Goal: Task Accomplishment & Management: Manage account settings

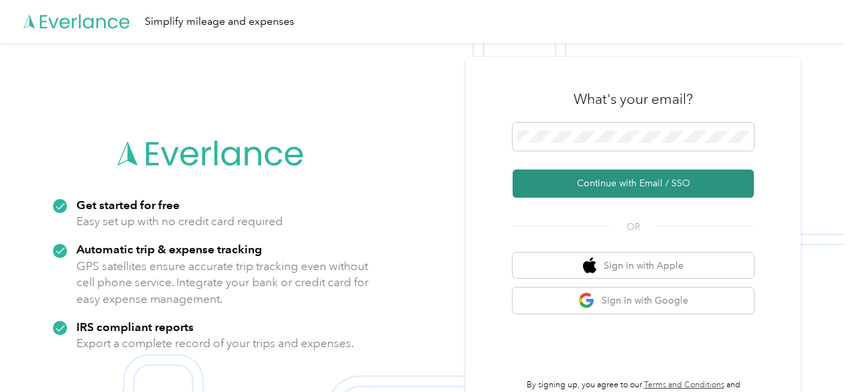
click at [641, 183] on button "Continue with Email / SSO" at bounding box center [633, 184] width 241 height 28
click at [643, 187] on button "Continue with Email / SSO" at bounding box center [633, 184] width 241 height 28
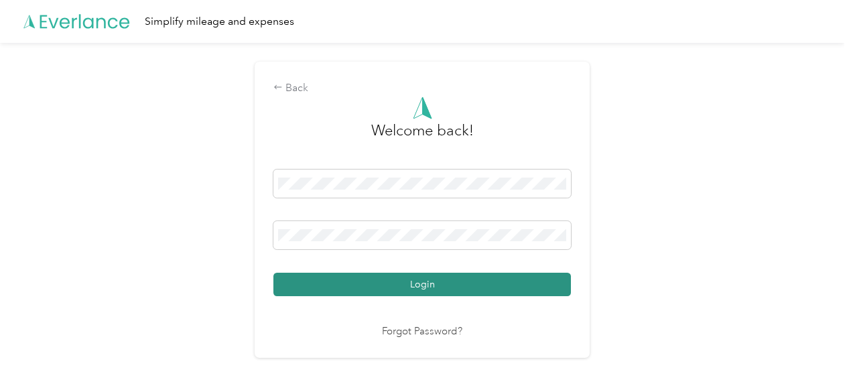
click at [419, 284] on button "Login" at bounding box center [422, 284] width 298 height 23
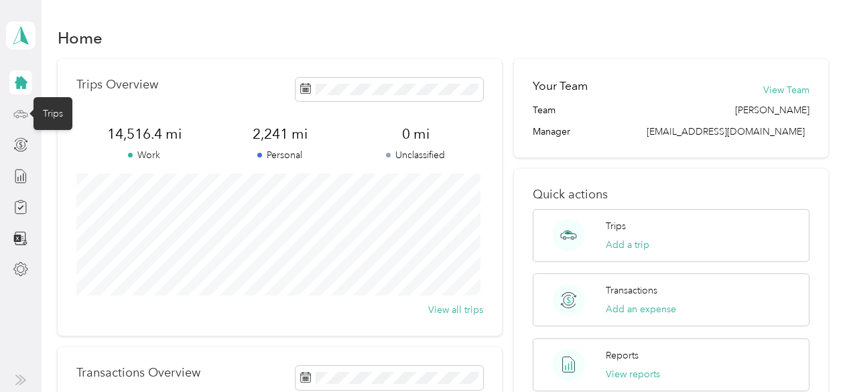
click at [15, 111] on icon at bounding box center [20, 114] width 15 height 15
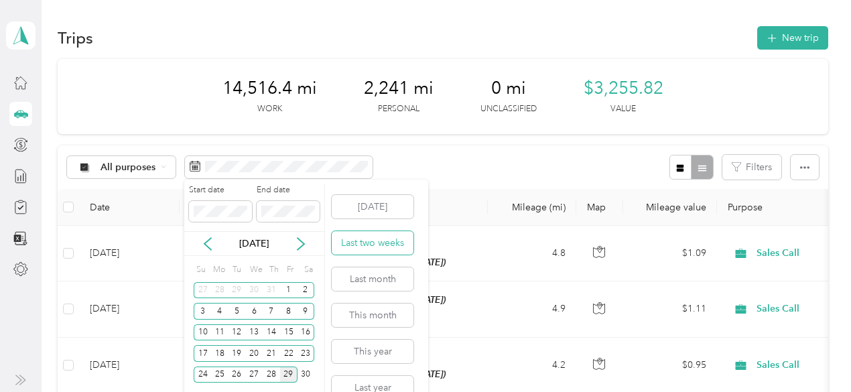
click at [374, 242] on button "Last two weeks" at bounding box center [373, 242] width 82 height 23
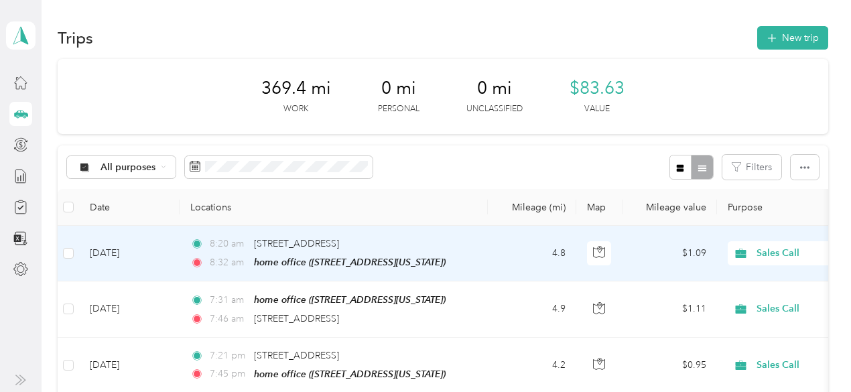
click at [776, 253] on span "Sales Call" at bounding box center [818, 253] width 123 height 15
click at [732, 296] on span "Personal" at bounding box center [780, 301] width 124 height 14
click at [774, 249] on span "Sales Call" at bounding box center [818, 253] width 123 height 15
click at [739, 304] on li "Personal" at bounding box center [768, 300] width 166 height 23
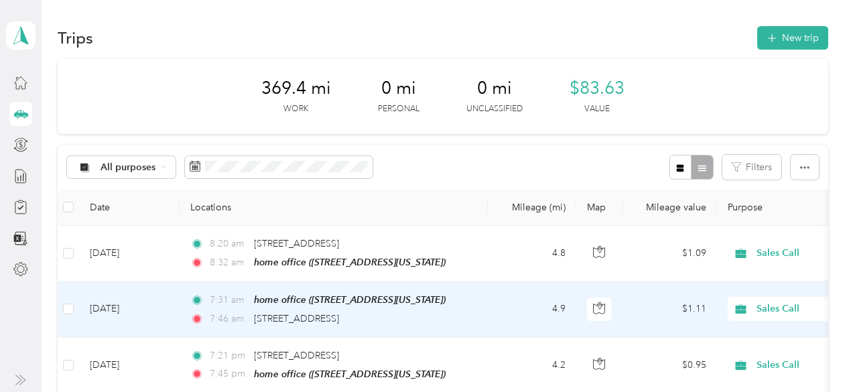
click at [771, 305] on span "Sales Call" at bounding box center [818, 309] width 123 height 15
click at [737, 355] on span "Personal" at bounding box center [780, 355] width 124 height 14
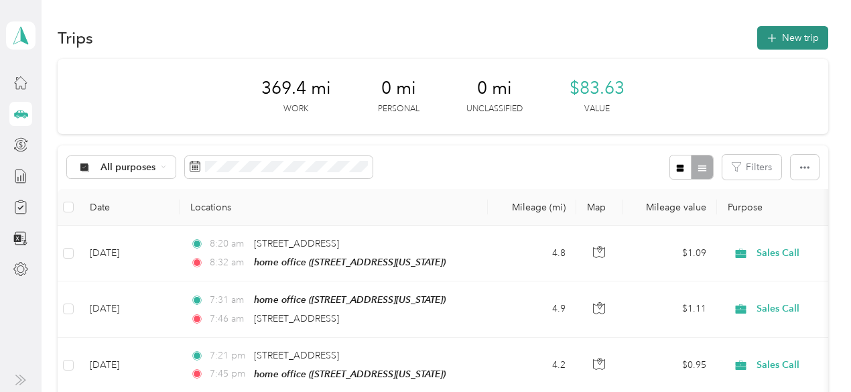
click at [786, 38] on button "New trip" at bounding box center [792, 37] width 71 height 23
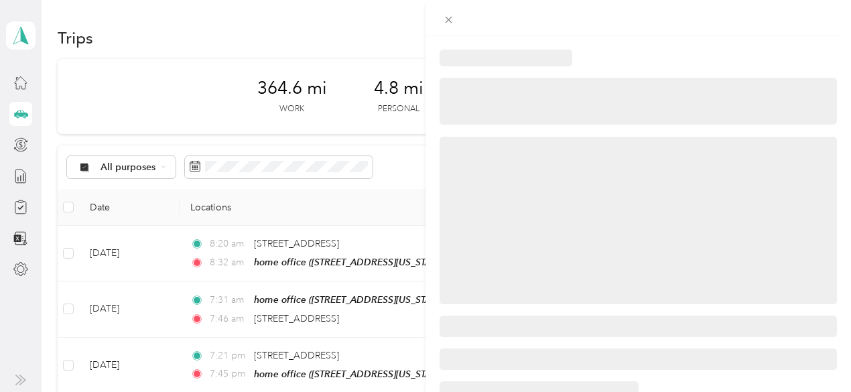
click at [744, 178] on div at bounding box center [638, 221] width 397 height 168
click at [239, 19] on div at bounding box center [425, 196] width 851 height 392
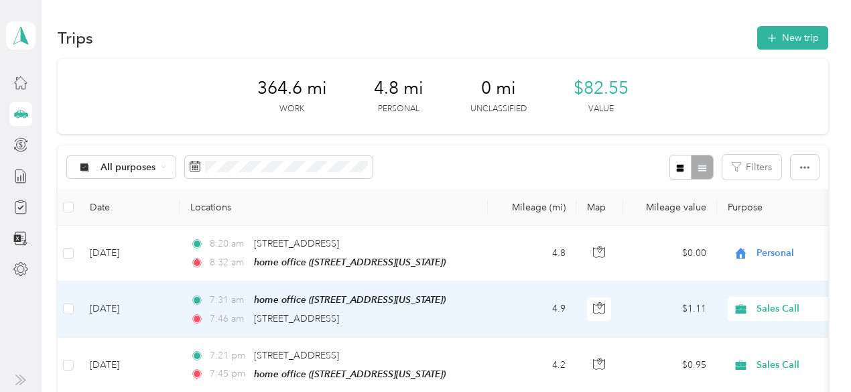
click at [768, 306] on span "Sales Call" at bounding box center [818, 309] width 123 height 15
click at [739, 355] on span "Personal" at bounding box center [780, 356] width 124 height 14
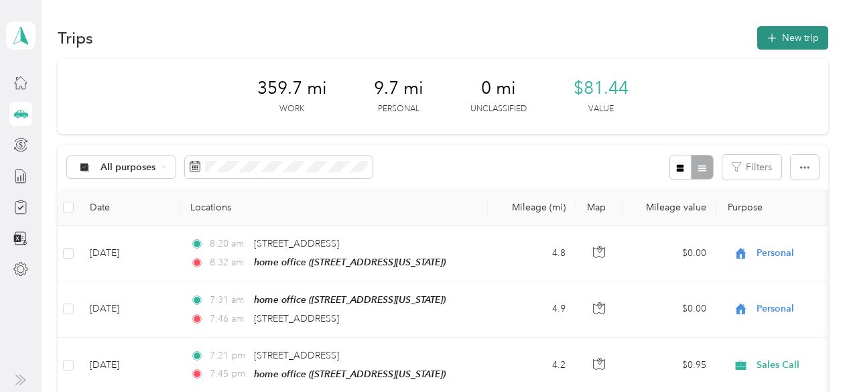
click at [786, 36] on button "New trip" at bounding box center [792, 37] width 71 height 23
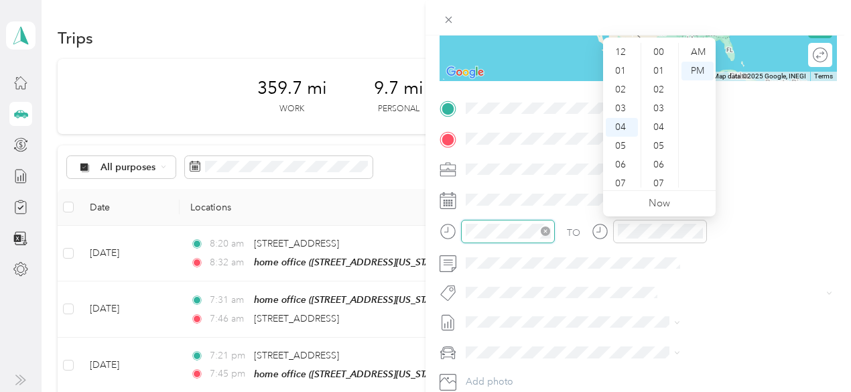
scroll to position [676, 0]
click at [698, 50] on div "AM" at bounding box center [698, 52] width 32 height 19
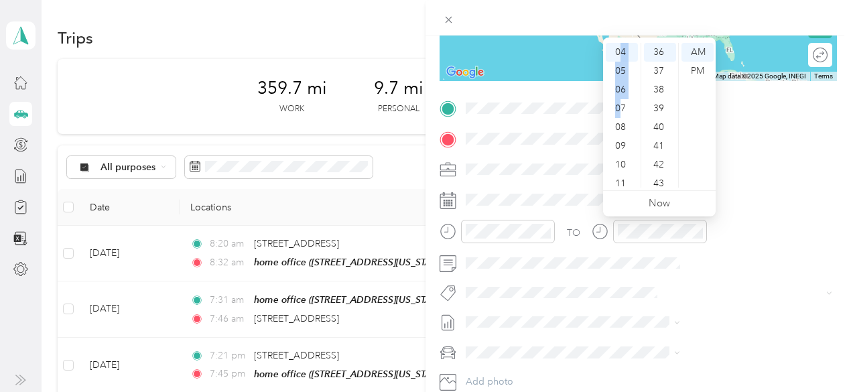
scroll to position [13, 0]
drag, startPoint x: 622, startPoint y: 103, endPoint x: 621, endPoint y: 48, distance: 55.6
click at [621, 48] on ul "12 01 02 03 04 05 06 07 08 09 10 11" at bounding box center [622, 115] width 38 height 145
click at [623, 179] on div "07" at bounding box center [622, 183] width 32 height 19
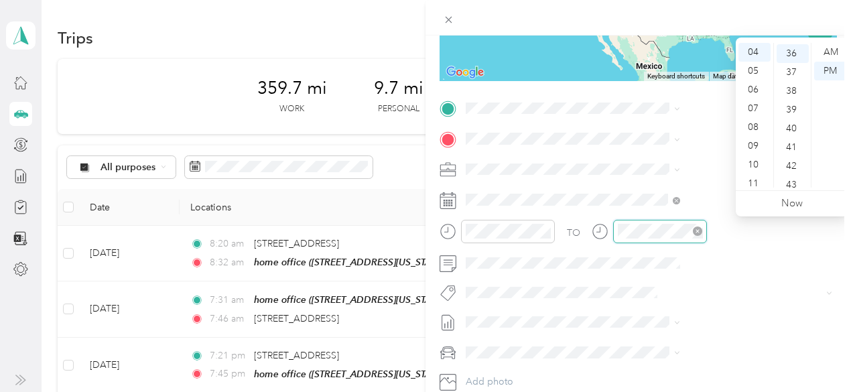
scroll to position [676, 0]
click at [788, 145] on div "41" at bounding box center [793, 146] width 32 height 19
click at [829, 49] on div "AM" at bounding box center [830, 52] width 32 height 19
click at [795, 143] on div "46" at bounding box center [793, 146] width 32 height 19
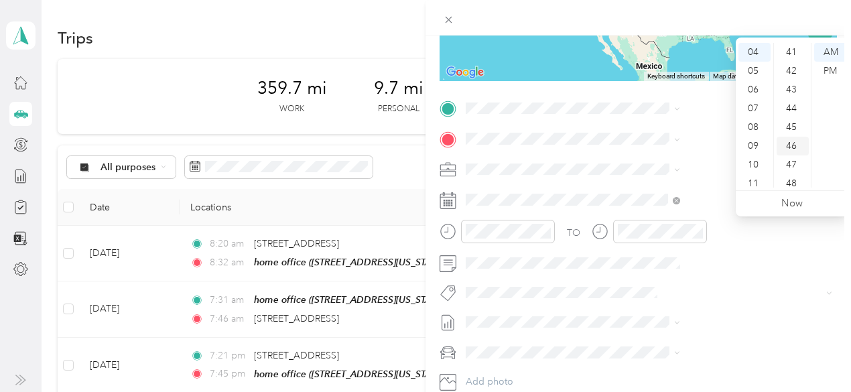
scroll to position [863, 0]
click at [829, 68] on div "PM" at bounding box center [830, 71] width 32 height 19
click at [833, 49] on div "AM" at bounding box center [830, 52] width 32 height 19
click at [753, 166] on div "10" at bounding box center [755, 164] width 32 height 19
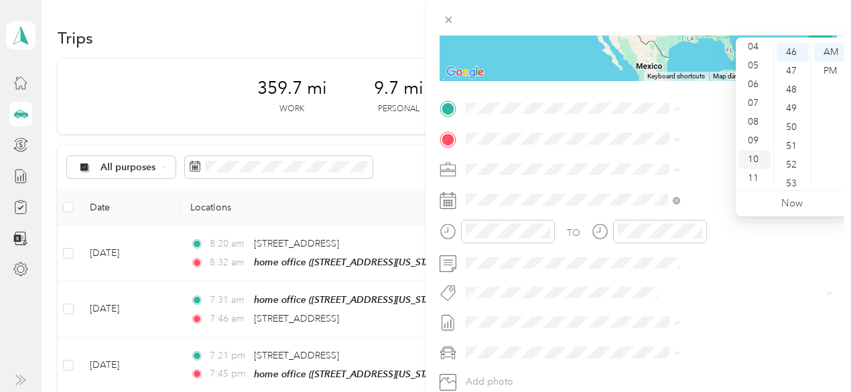
click at [753, 166] on div "10" at bounding box center [755, 159] width 32 height 19
click at [789, 163] on div "52" at bounding box center [793, 164] width 32 height 19
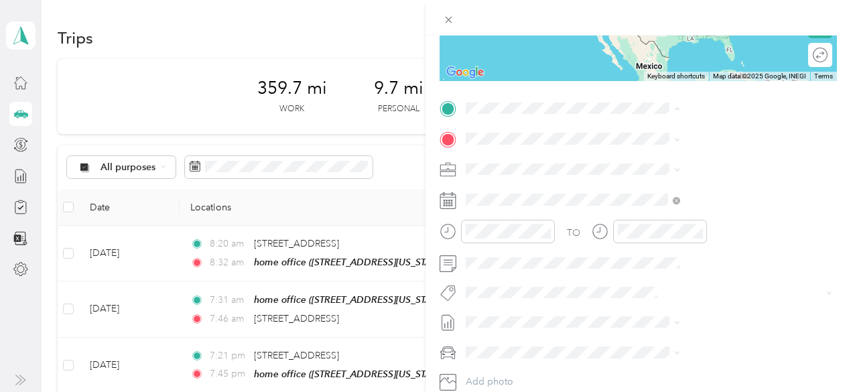
click at [655, 163] on div "home office [STREET_ADDRESS][US_STATE]" at bounding box center [700, 169] width 134 height 28
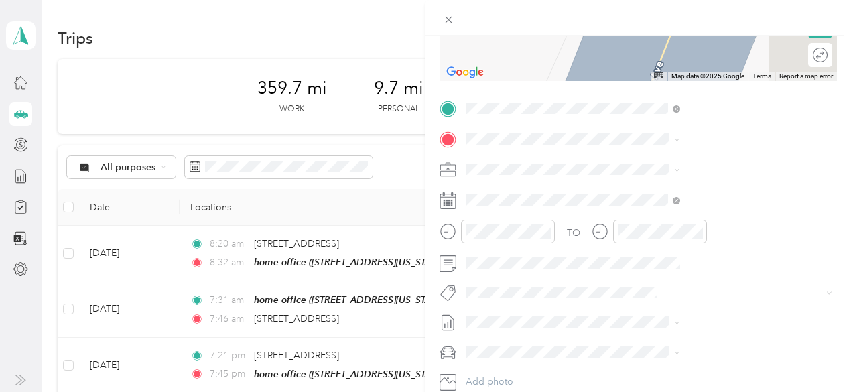
click at [666, 255] on div "Core Office [STREET_ADDRESS][US_STATE]" at bounding box center [700, 241] width 134 height 28
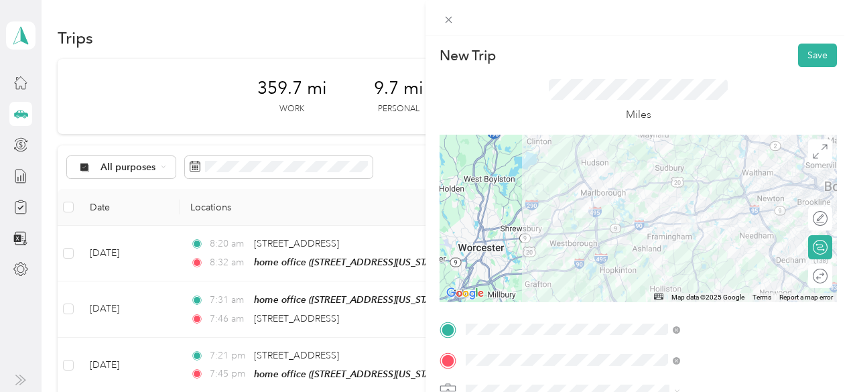
scroll to position [0, 0]
click at [805, 58] on button "Save" at bounding box center [817, 56] width 39 height 23
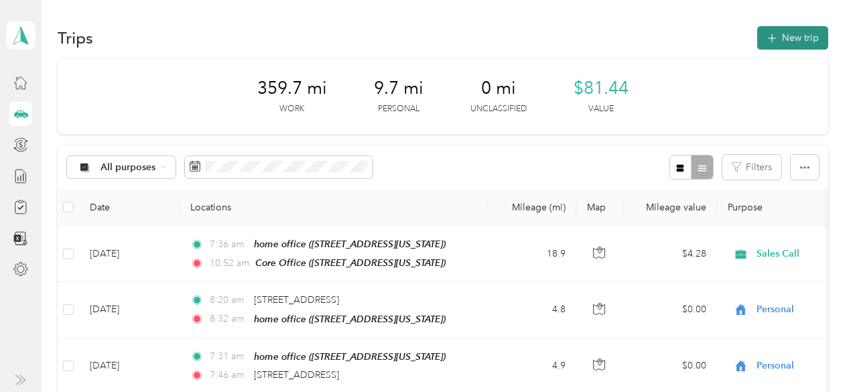
click at [794, 41] on button "New trip" at bounding box center [792, 37] width 71 height 23
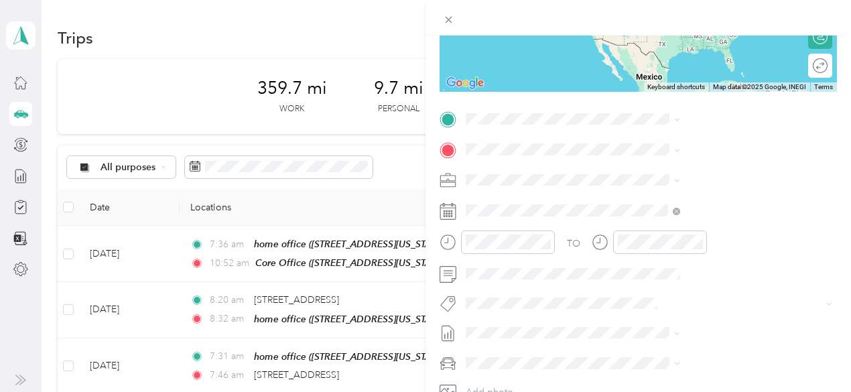
scroll to position [212, 0]
click at [450, 213] on rect at bounding box center [449, 213] width 2 height 2
click at [456, 208] on icon at bounding box center [448, 210] width 17 height 17
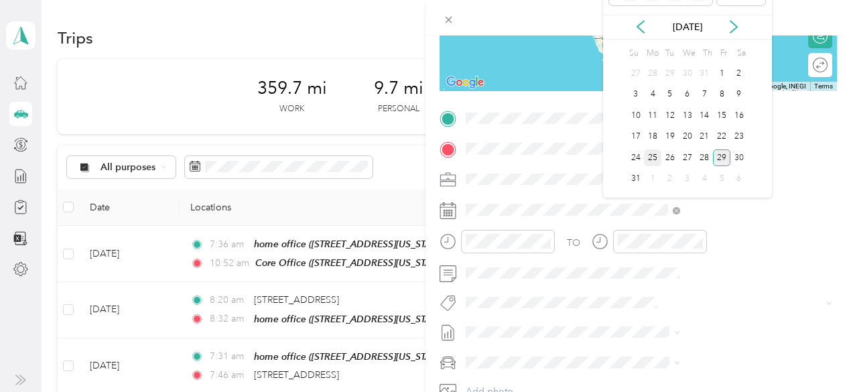
click at [654, 155] on div "25" at bounding box center [652, 157] width 17 height 17
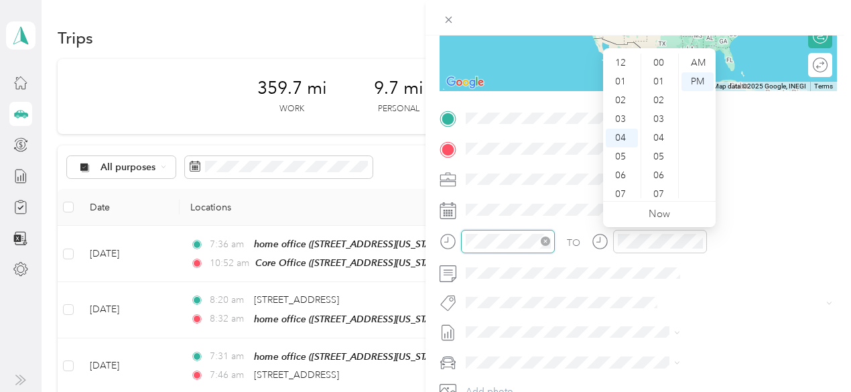
scroll to position [713, 0]
click at [623, 117] on div "07" at bounding box center [622, 119] width 32 height 19
click at [653, 113] on div "41" at bounding box center [660, 119] width 32 height 19
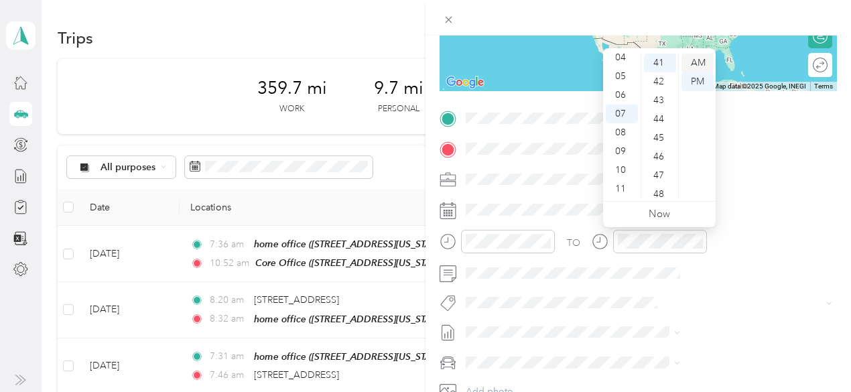
click at [698, 59] on div "AM" at bounding box center [698, 63] width 32 height 19
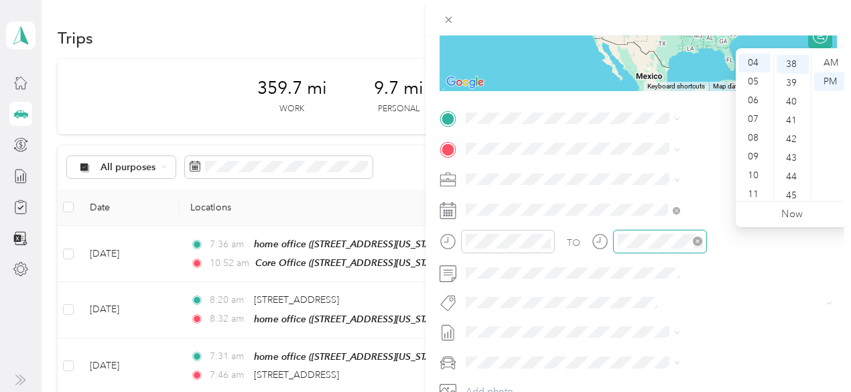
scroll to position [713, 0]
click at [757, 132] on div "08" at bounding box center [755, 138] width 32 height 19
click at [791, 122] on div "41" at bounding box center [793, 119] width 32 height 19
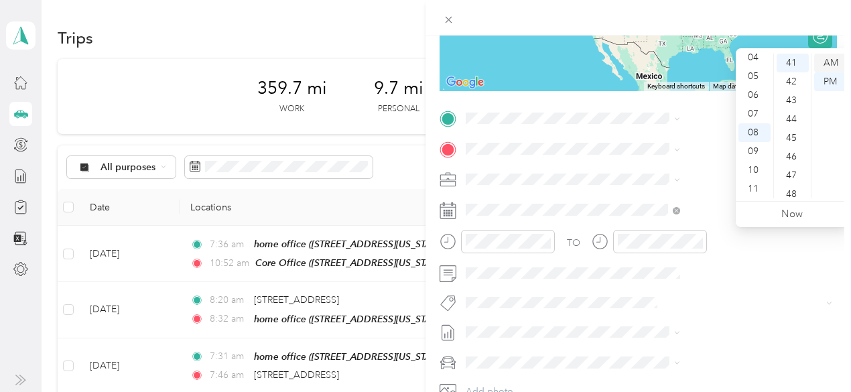
click at [830, 64] on div "AM" at bounding box center [830, 63] width 32 height 19
click at [756, 320] on div "TO Add photo" at bounding box center [638, 270] width 397 height 324
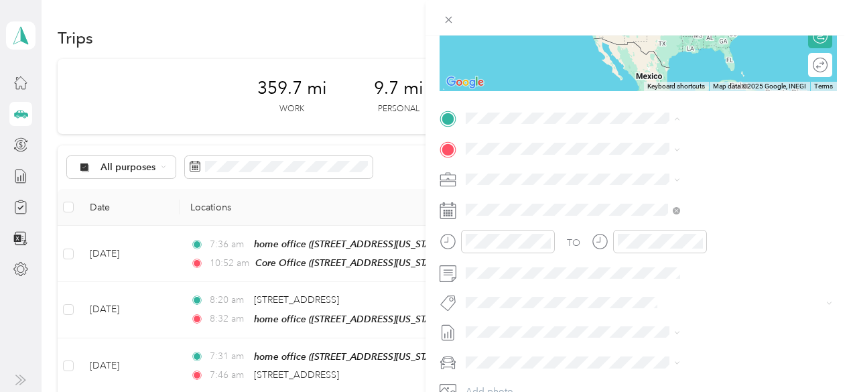
click at [650, 170] on div "home office [STREET_ADDRESS][US_STATE]" at bounding box center [700, 179] width 134 height 28
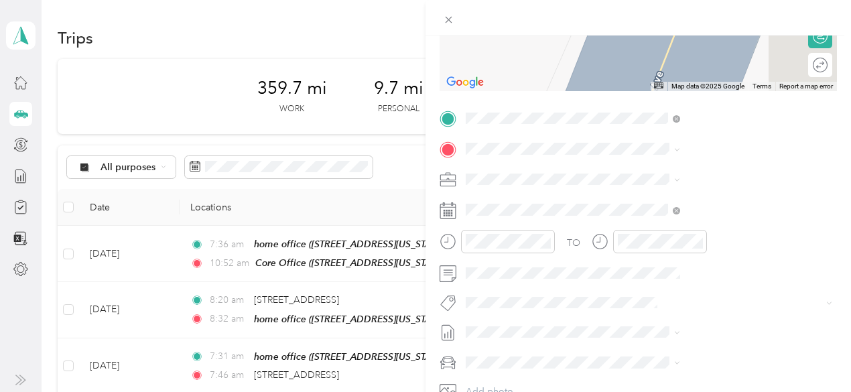
click at [668, 260] on div "Core Office [STREET_ADDRESS][US_STATE]" at bounding box center [700, 251] width 134 height 28
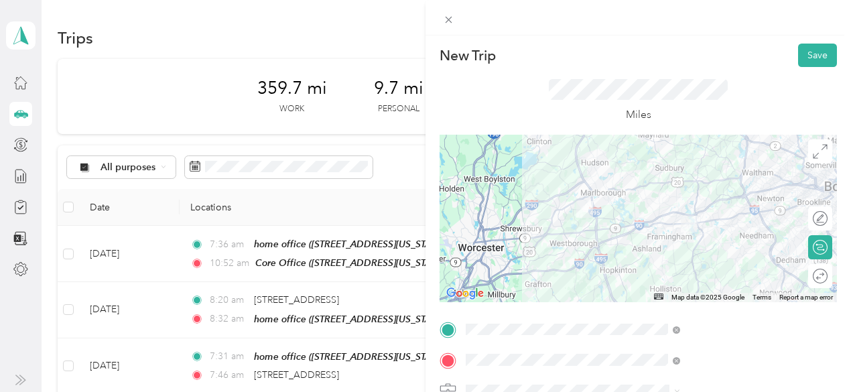
scroll to position [0, 0]
click at [812, 53] on button "Save" at bounding box center [817, 56] width 39 height 23
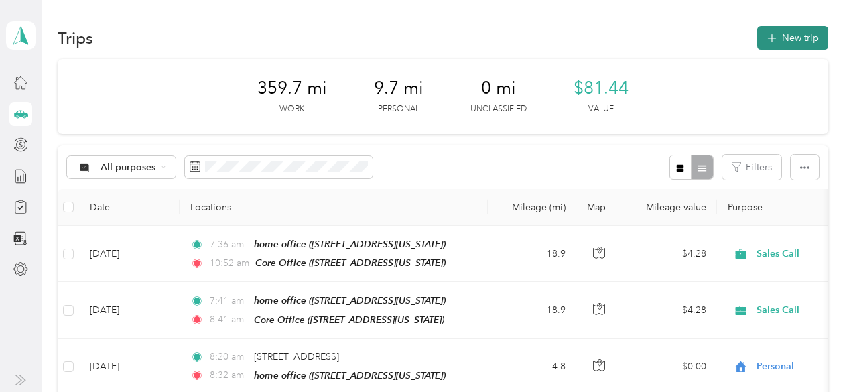
click at [801, 38] on button "New trip" at bounding box center [792, 37] width 71 height 23
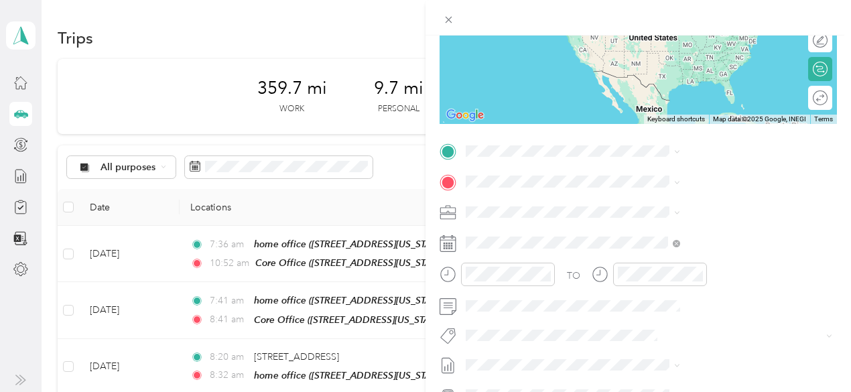
scroll to position [186, 0]
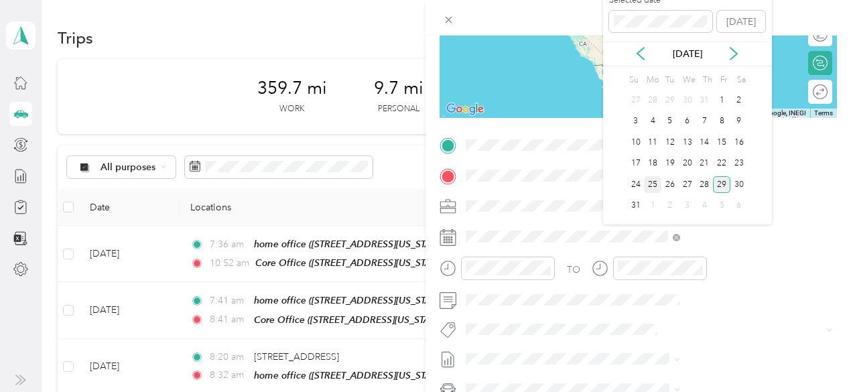
click at [651, 184] on div "25" at bounding box center [652, 184] width 17 height 17
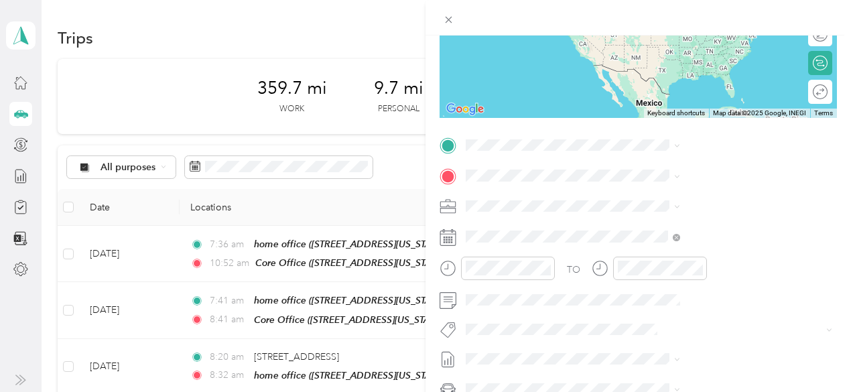
click at [660, 247] on div "Core Office [STREET_ADDRESS][US_STATE]" at bounding box center [715, 245] width 205 height 33
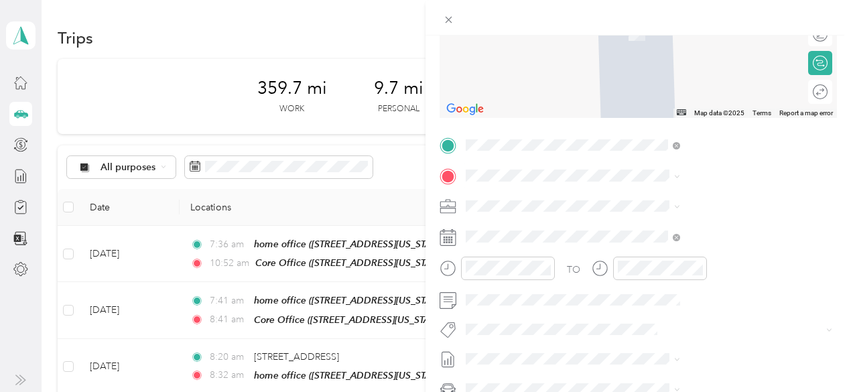
click at [644, 223] on span "[STREET_ADDRESS][US_STATE]" at bounding box center [700, 217] width 134 height 12
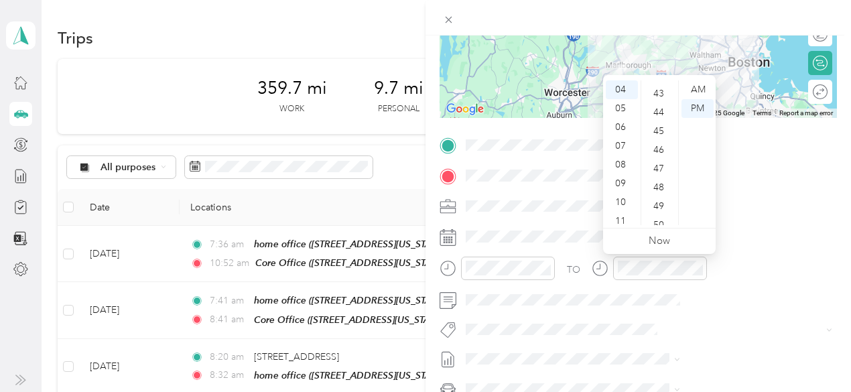
scroll to position [815, 0]
click at [654, 214] on div "50" at bounding box center [660, 213] width 32 height 19
drag, startPoint x: 624, startPoint y: 219, endPoint x: 625, endPoint y: 204, distance: 14.8
click at [625, 204] on ul "12 01 02 03 04 05 06 07 08 09 10 11" at bounding box center [622, 152] width 38 height 145
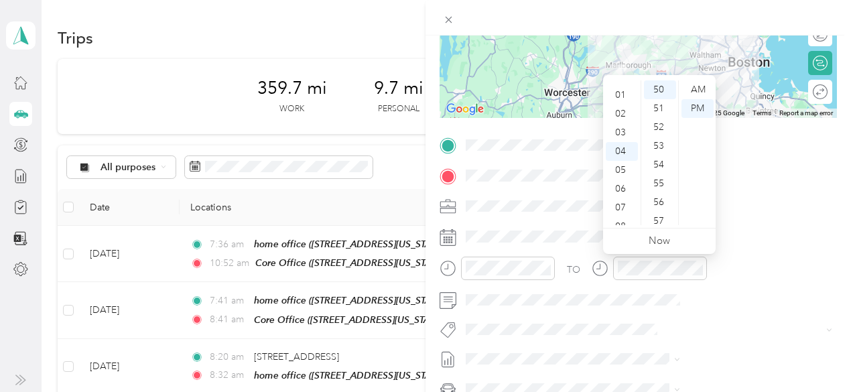
scroll to position [0, 0]
click at [619, 91] on div "12" at bounding box center [622, 89] width 32 height 19
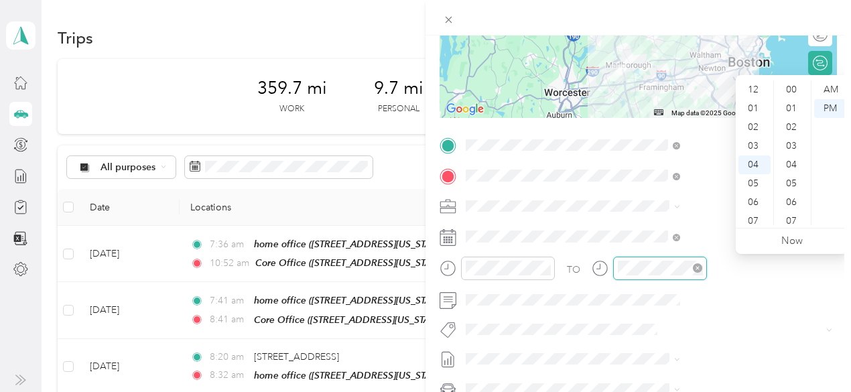
scroll to position [751, 0]
click at [755, 92] on div "04" at bounding box center [755, 89] width 32 height 19
click at [792, 84] on div "40" at bounding box center [793, 89] width 32 height 19
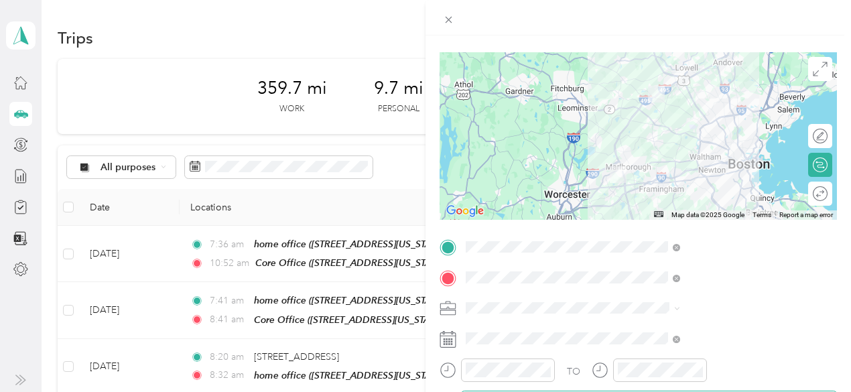
scroll to position [0, 0]
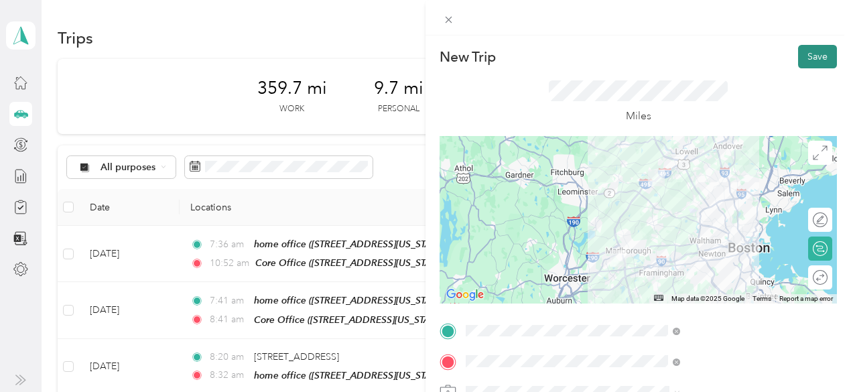
click at [810, 58] on button "Save" at bounding box center [817, 56] width 39 height 23
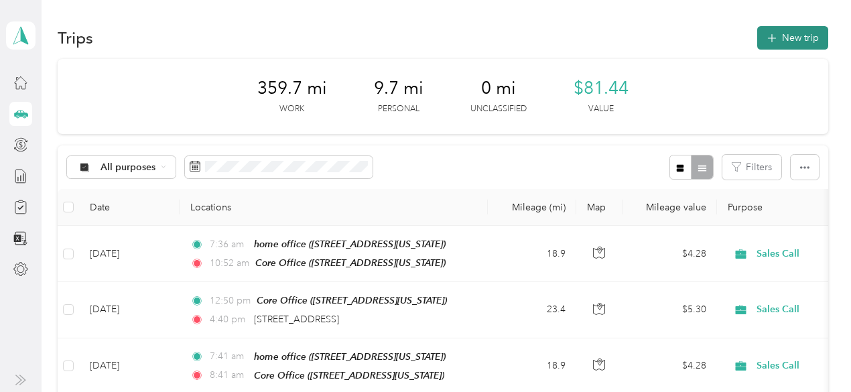
click at [799, 39] on button "New trip" at bounding box center [792, 37] width 71 height 23
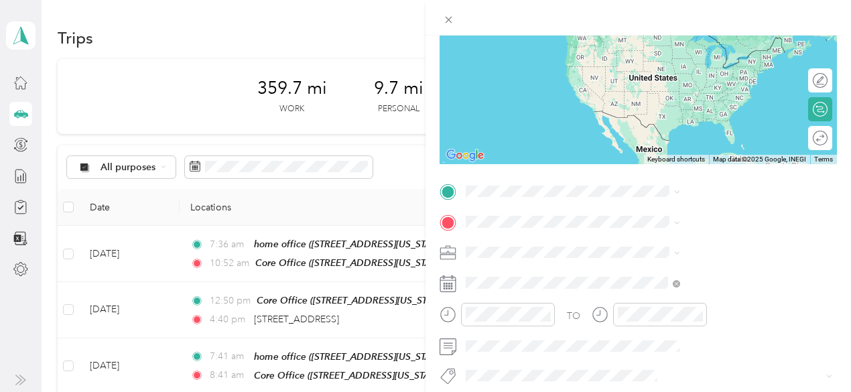
scroll to position [156, 0]
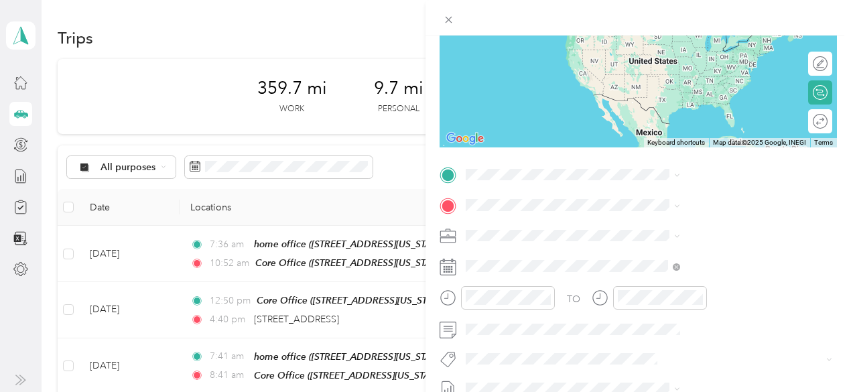
click at [456, 265] on icon at bounding box center [448, 267] width 17 height 17
click at [456, 262] on icon at bounding box center [448, 267] width 17 height 17
click at [456, 265] on icon at bounding box center [447, 267] width 15 height 15
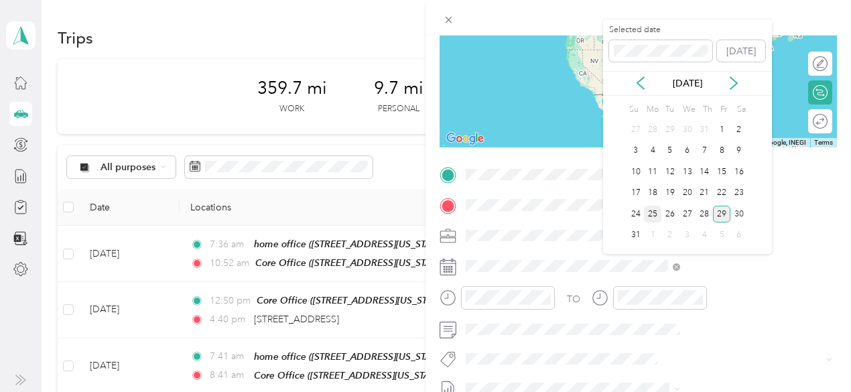
click at [652, 210] on div "25" at bounding box center [652, 214] width 17 height 17
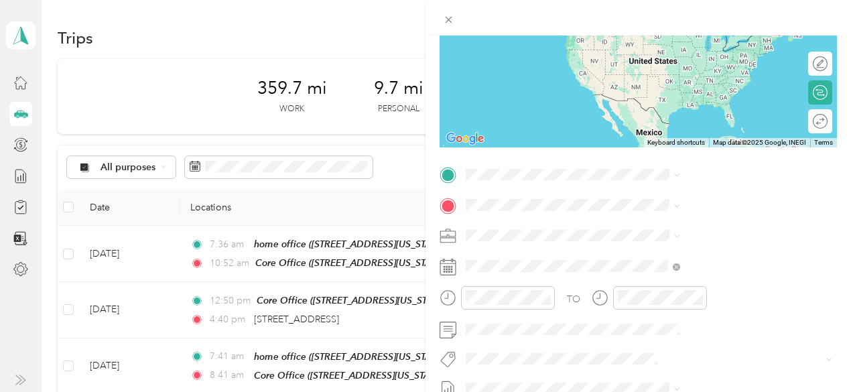
click at [660, 227] on span "[STREET_ADDRESS][US_STATE]" at bounding box center [700, 221] width 134 height 12
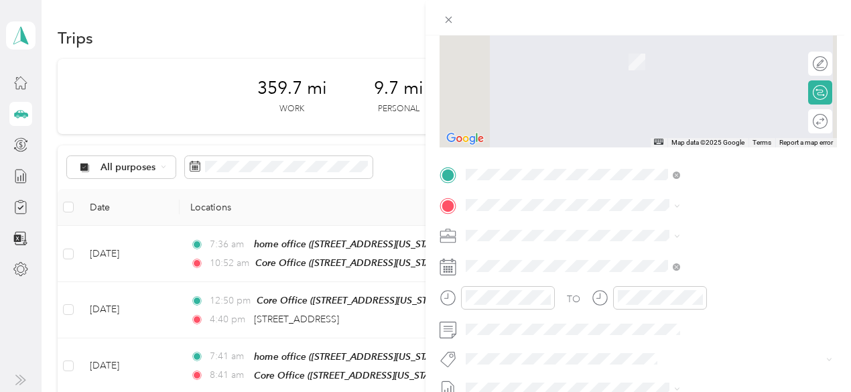
click at [672, 314] on span "[STREET_ADDRESS][US_STATE]" at bounding box center [700, 307] width 134 height 11
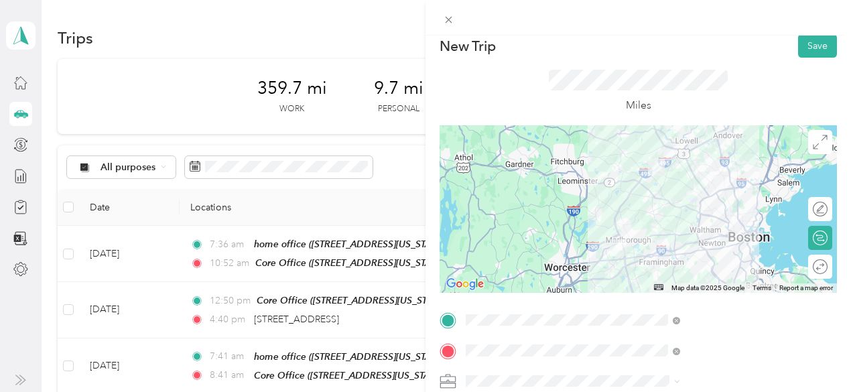
scroll to position [0, 0]
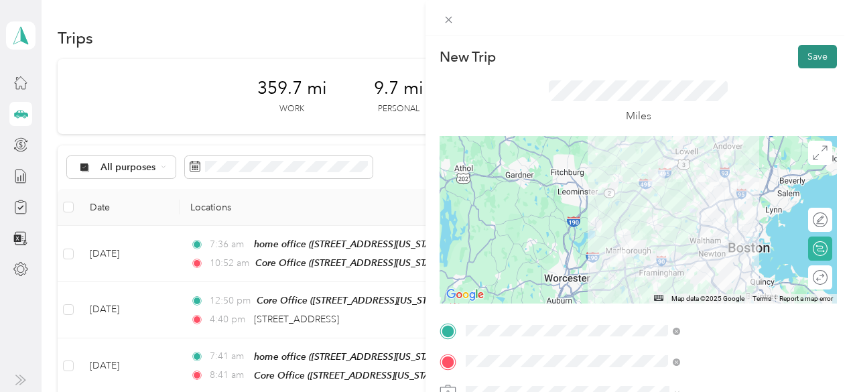
click at [805, 52] on button "Save" at bounding box center [817, 56] width 39 height 23
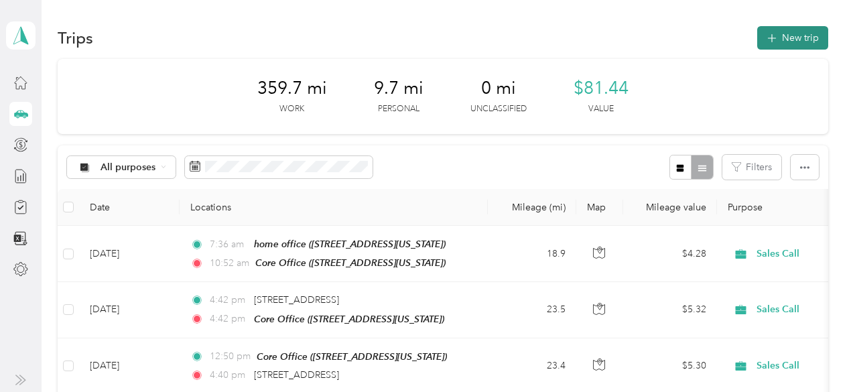
click at [799, 40] on button "New trip" at bounding box center [792, 37] width 71 height 23
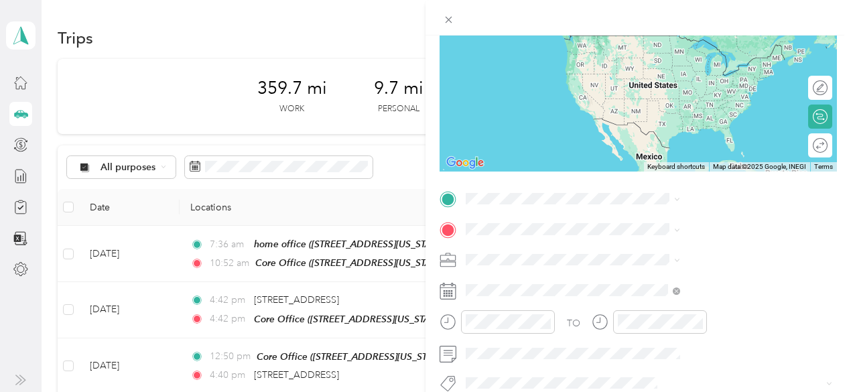
scroll to position [159, 0]
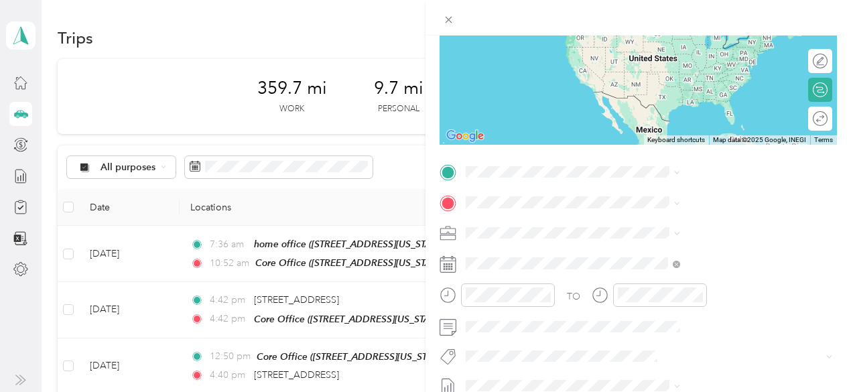
click at [456, 267] on icon at bounding box center [448, 264] width 17 height 17
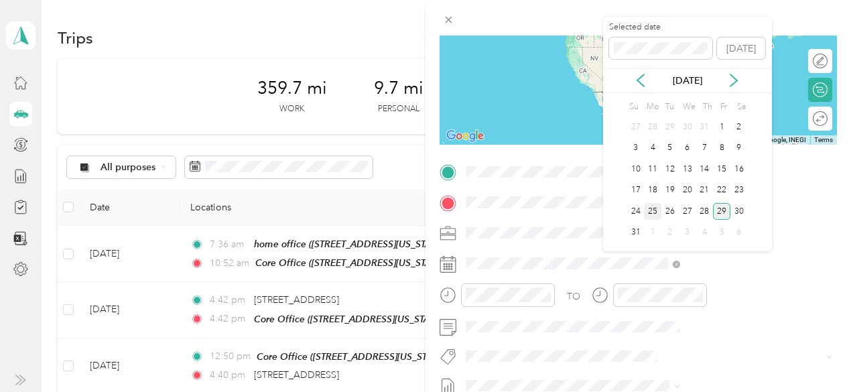
click at [649, 211] on div "25" at bounding box center [652, 211] width 17 height 17
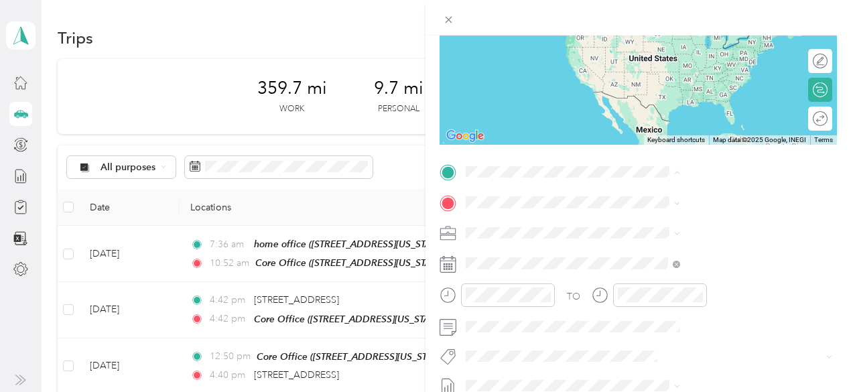
click at [657, 273] on strong "Core Office" at bounding box center [659, 267] width 52 height 12
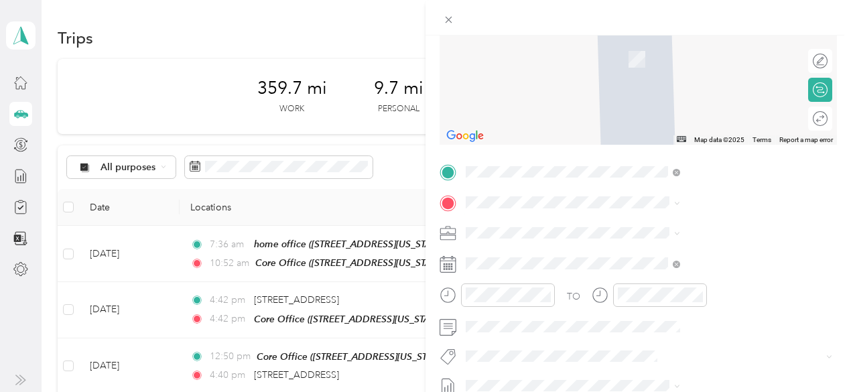
click at [677, 44] on span "[STREET_ADDRESS][US_STATE]" at bounding box center [700, 38] width 134 height 12
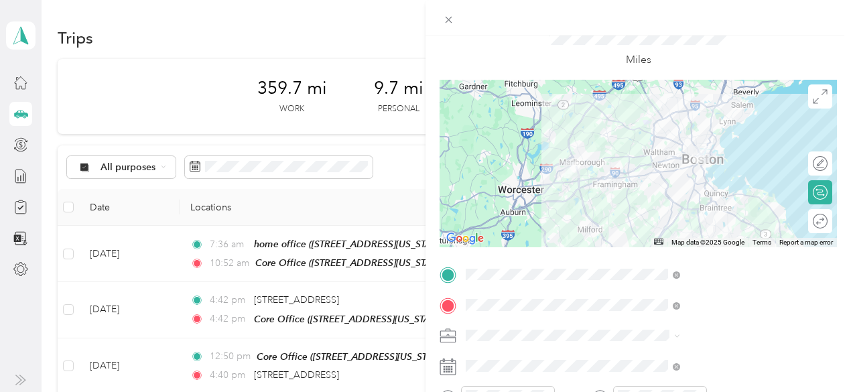
scroll to position [0, 0]
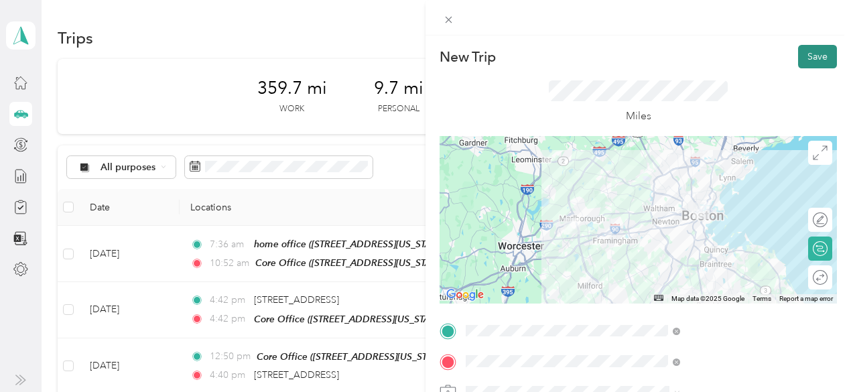
click at [803, 49] on button "Save" at bounding box center [817, 56] width 39 height 23
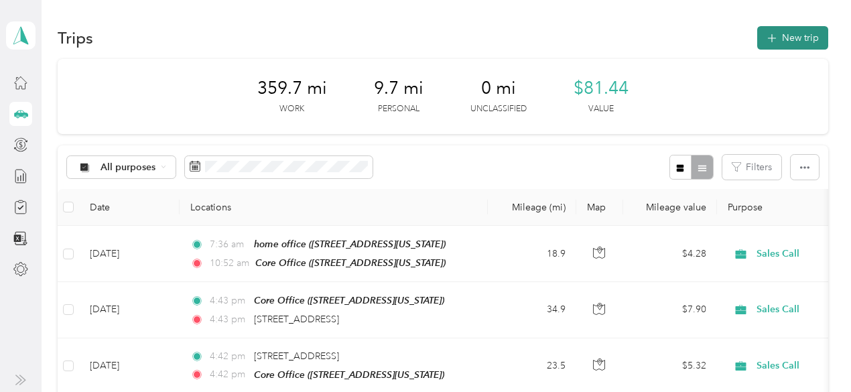
click at [787, 34] on button "New trip" at bounding box center [792, 37] width 71 height 23
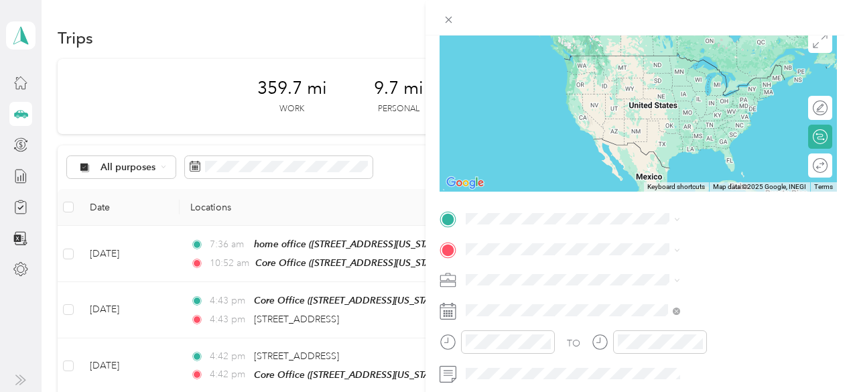
scroll to position [117, 0]
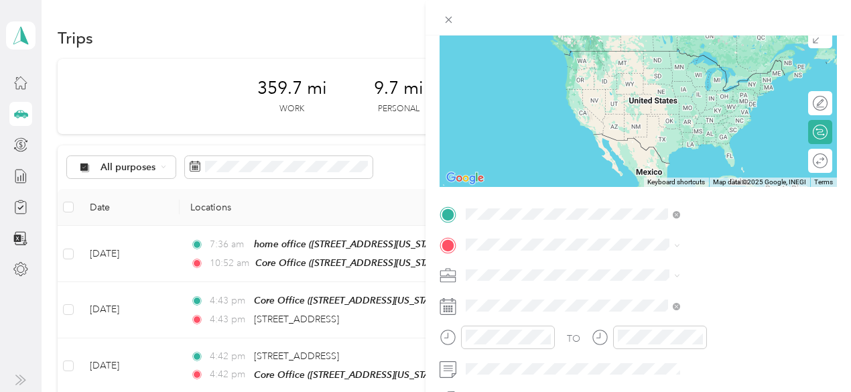
click at [668, 54] on span "[STREET_ADDRESS][US_STATE]" at bounding box center [700, 51] width 134 height 12
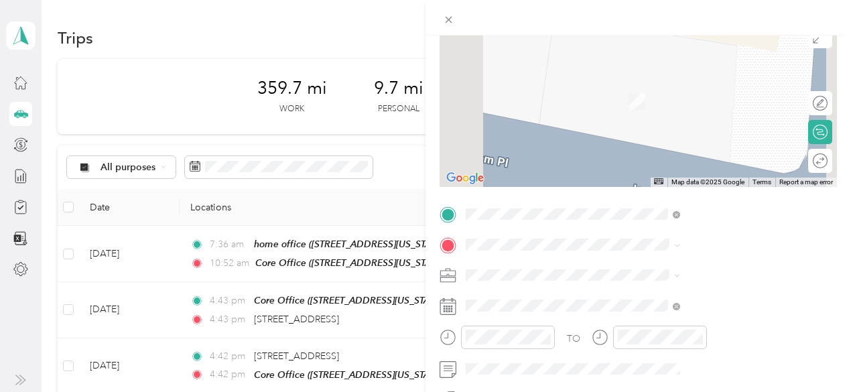
click at [659, 145] on span "[STREET_ADDRESS][US_STATE]" at bounding box center [700, 142] width 134 height 11
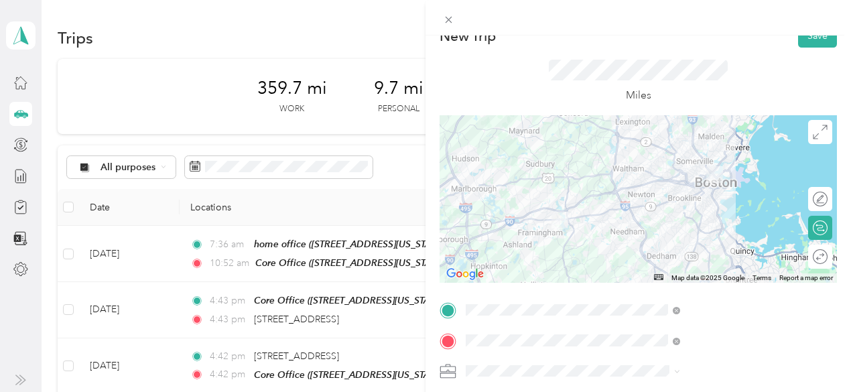
scroll to position [0, 0]
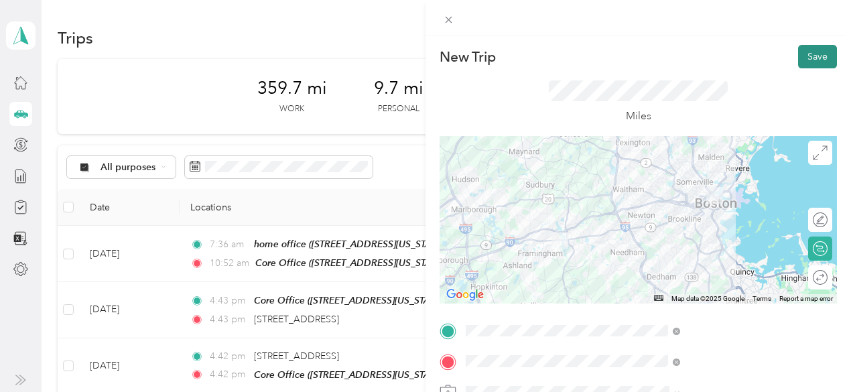
click at [808, 59] on button "Save" at bounding box center [817, 56] width 39 height 23
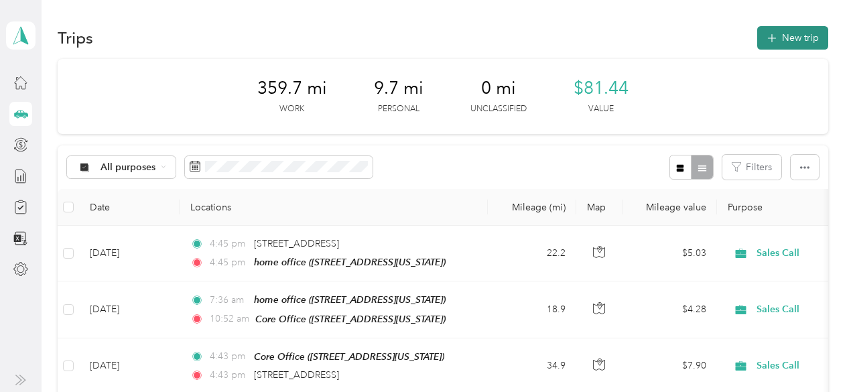
click at [795, 40] on button "New trip" at bounding box center [792, 37] width 71 height 23
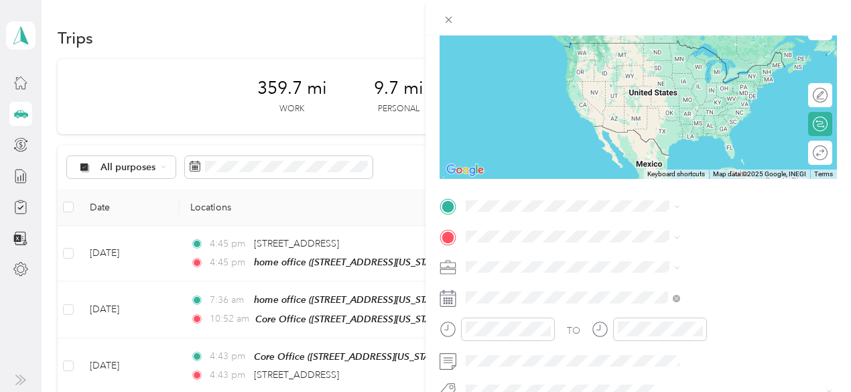
scroll to position [127, 0]
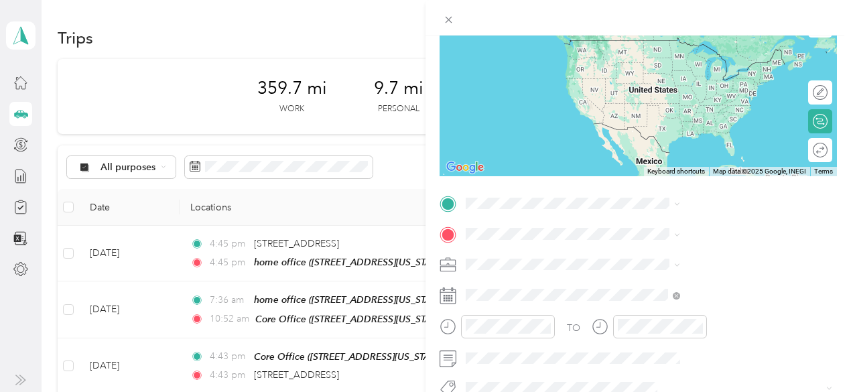
click at [456, 296] on icon at bounding box center [448, 296] width 17 height 17
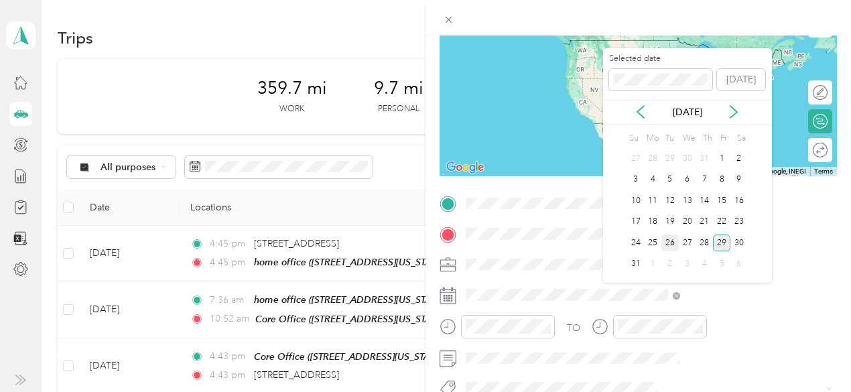
click at [668, 238] on div "26" at bounding box center [670, 243] width 17 height 17
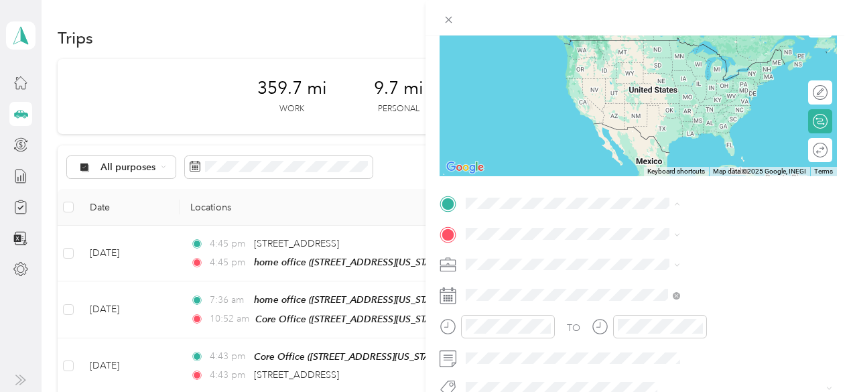
click at [660, 254] on strong "home office" at bounding box center [659, 256] width 53 height 12
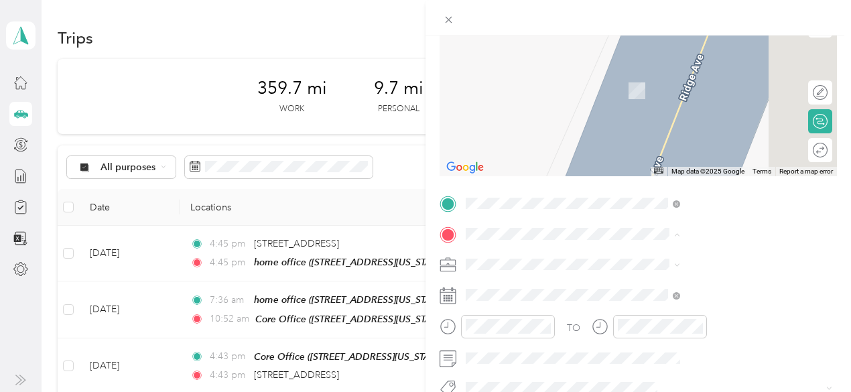
click at [667, 335] on strong "Core Office" at bounding box center [659, 329] width 52 height 12
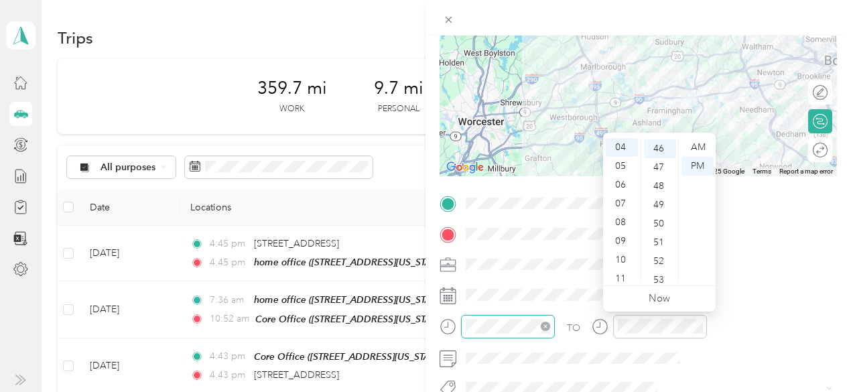
scroll to position [863, 0]
click at [697, 144] on div "AM" at bounding box center [698, 147] width 32 height 19
click at [625, 204] on div "07" at bounding box center [622, 203] width 32 height 19
click at [656, 202] on div "49" at bounding box center [660, 203] width 32 height 19
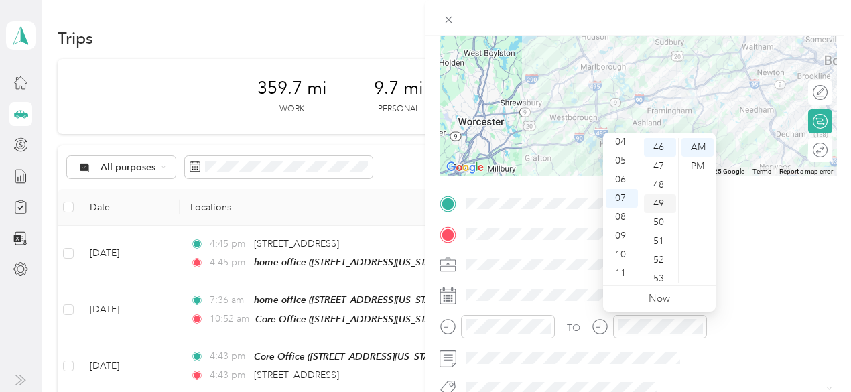
scroll to position [920, 0]
click at [656, 202] on div "52" at bounding box center [660, 203] width 32 height 19
click at [623, 180] on div "06" at bounding box center [622, 179] width 32 height 19
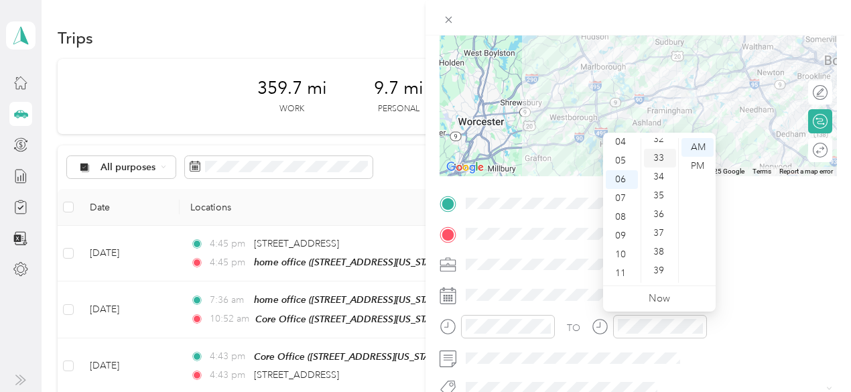
click at [660, 153] on div "33" at bounding box center [660, 158] width 32 height 19
click at [693, 144] on div "AM" at bounding box center [698, 147] width 32 height 19
click at [658, 192] on div "05" at bounding box center [660, 193] width 32 height 19
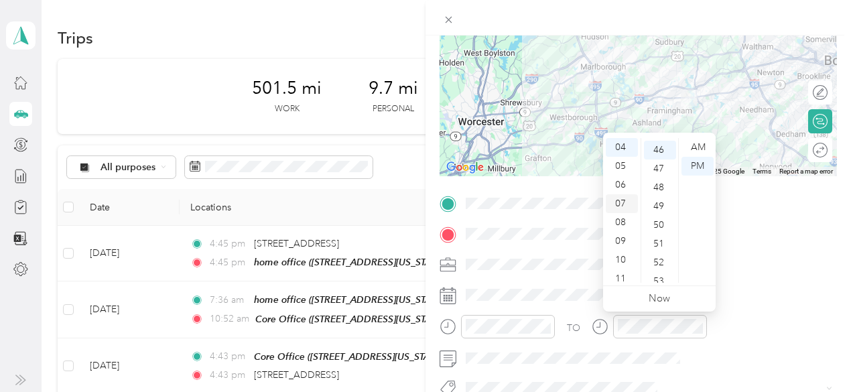
scroll to position [863, 0]
click at [618, 196] on div "07" at bounding box center [622, 203] width 32 height 19
click at [618, 196] on div "07" at bounding box center [622, 198] width 32 height 19
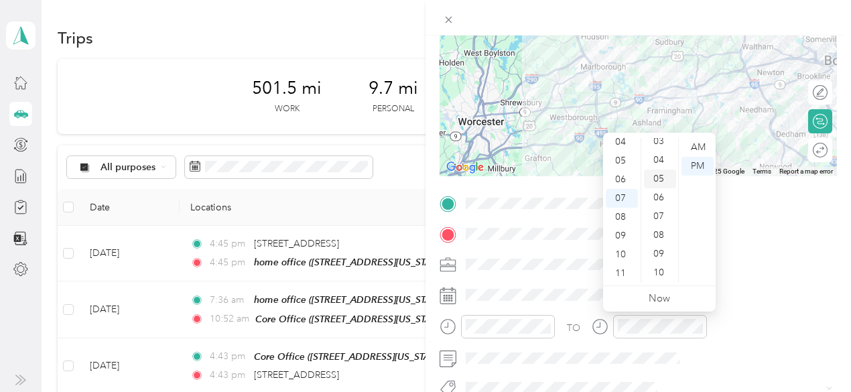
click at [657, 171] on div "05" at bounding box center [660, 179] width 32 height 19
click at [657, 203] on div "08" at bounding box center [660, 203] width 32 height 19
click at [698, 149] on div "AM" at bounding box center [698, 147] width 32 height 19
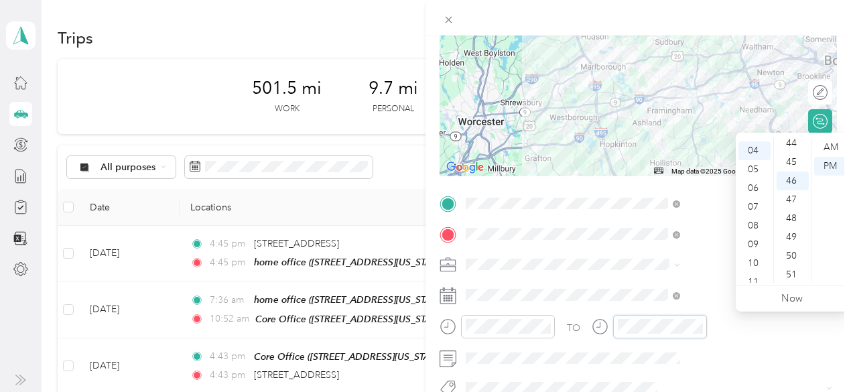
scroll to position [863, 0]
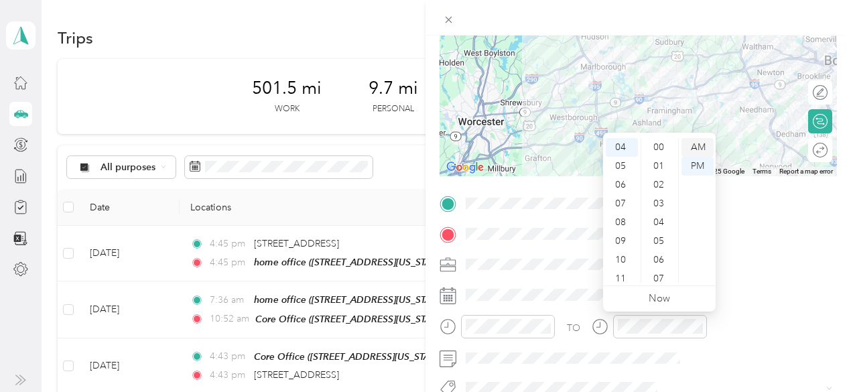
click at [702, 145] on div "AM" at bounding box center [698, 147] width 32 height 19
click at [623, 198] on div "07" at bounding box center [622, 203] width 32 height 19
click at [622, 178] on div "06" at bounding box center [622, 179] width 32 height 19
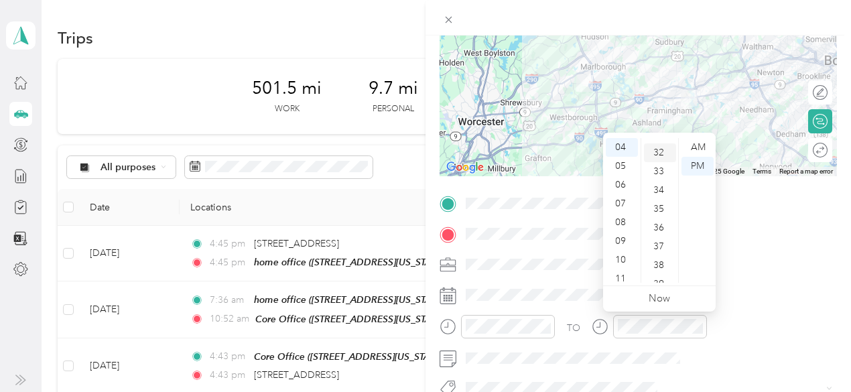
click at [658, 148] on div "32" at bounding box center [660, 152] width 32 height 19
click at [698, 145] on div "AM" at bounding box center [698, 147] width 32 height 19
click at [622, 186] on div "06" at bounding box center [622, 185] width 32 height 19
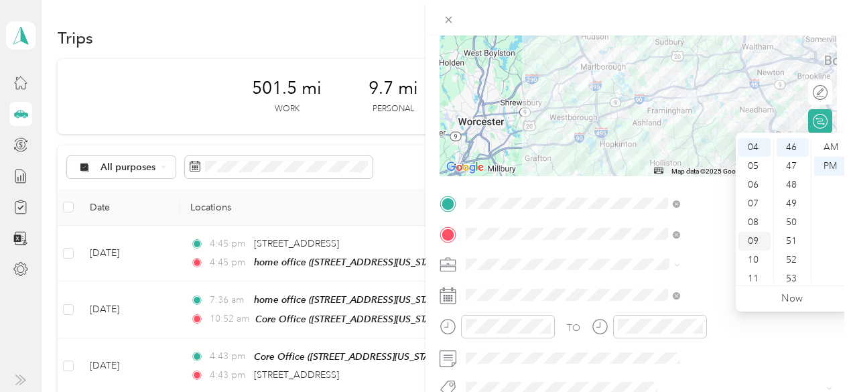
click at [755, 238] on div "09" at bounding box center [755, 241] width 32 height 19
click at [831, 147] on div "AM" at bounding box center [830, 147] width 32 height 19
click at [790, 145] on div "00" at bounding box center [793, 147] width 32 height 19
click at [755, 235] on div "09" at bounding box center [755, 241] width 32 height 19
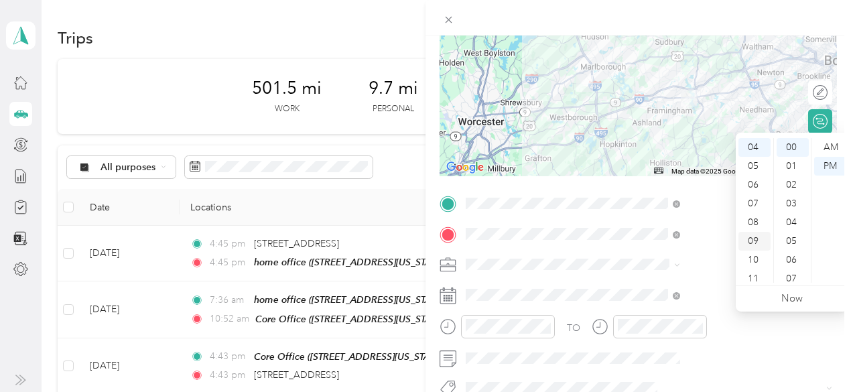
scroll to position [80, 0]
click at [827, 148] on div "AM" at bounding box center [830, 147] width 32 height 19
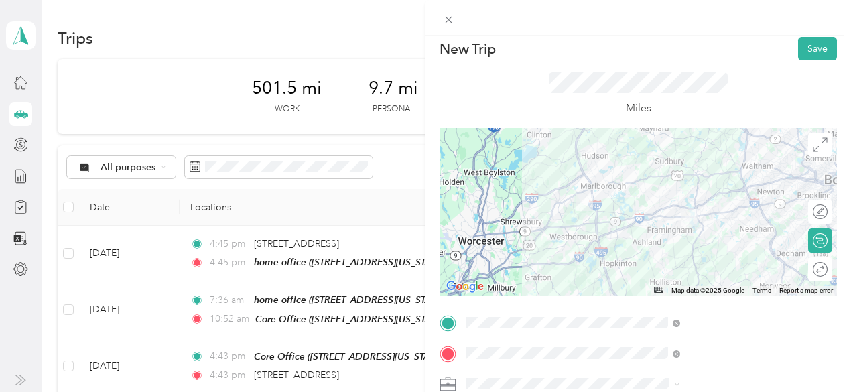
scroll to position [0, 0]
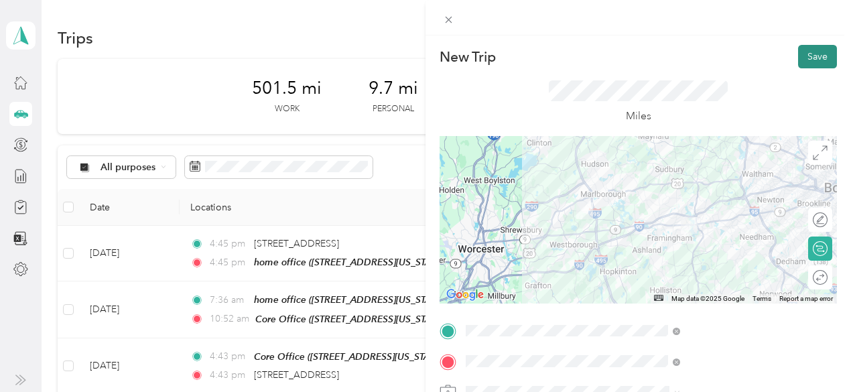
click at [810, 53] on button "Save" at bounding box center [817, 56] width 39 height 23
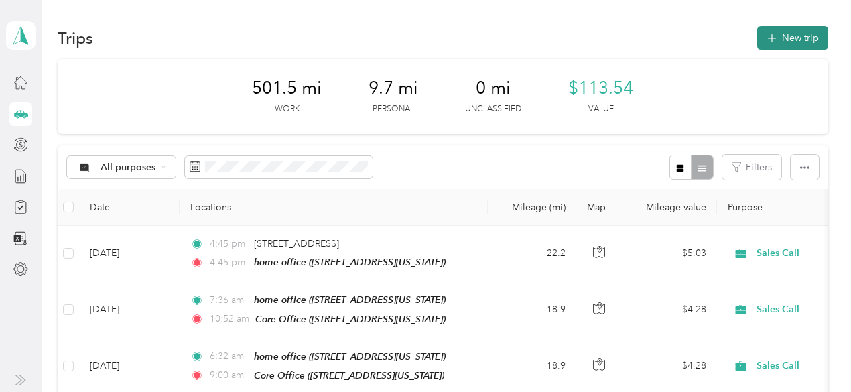
click at [796, 37] on button "New trip" at bounding box center [792, 37] width 71 height 23
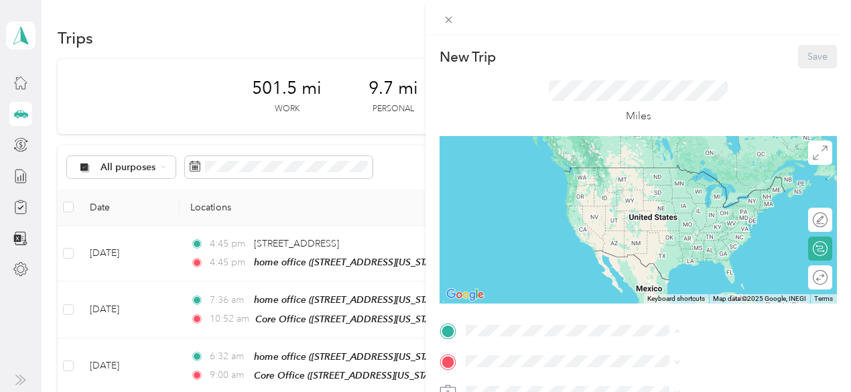
click at [668, 282] on span "[STREET_ADDRESS][US_STATE]" at bounding box center [700, 276] width 134 height 11
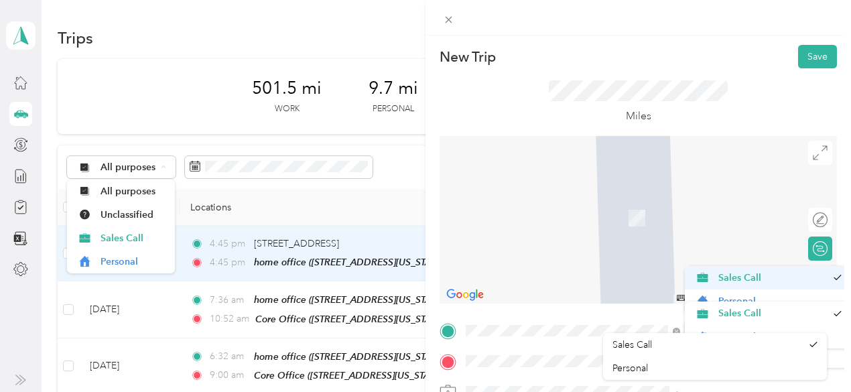
drag, startPoint x: 823, startPoint y: 269, endPoint x: 826, endPoint y: 278, distance: 9.8
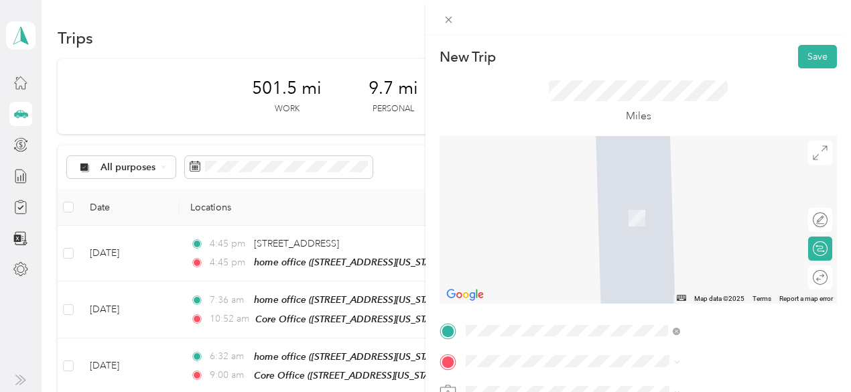
click at [657, 225] on span "[STREET_ADDRESS][US_STATE][US_STATE]" at bounding box center [724, 218] width 183 height 12
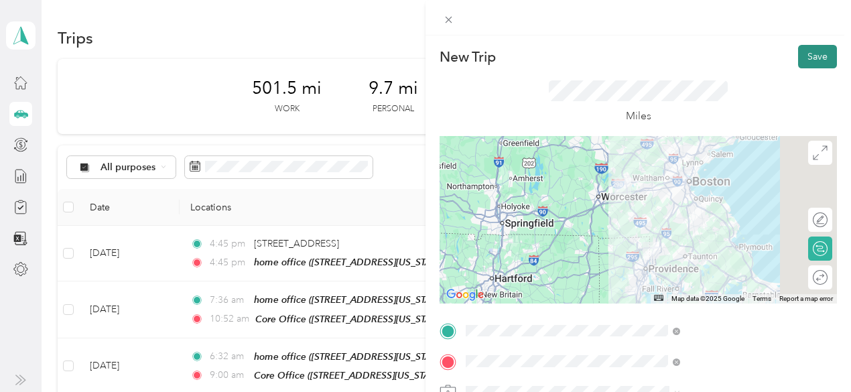
click at [798, 58] on button "Save" at bounding box center [817, 56] width 39 height 23
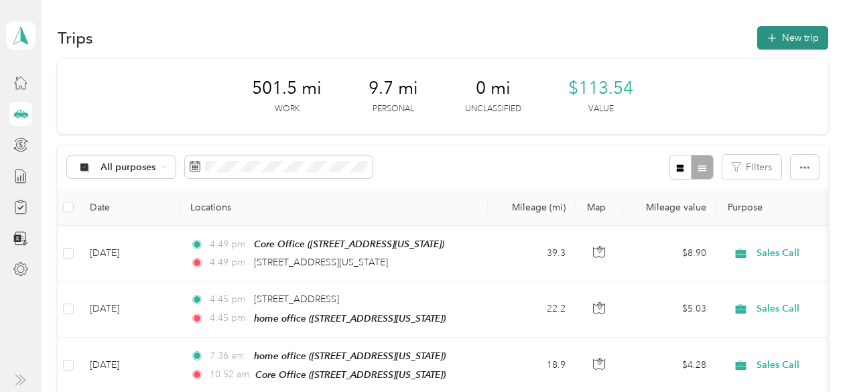
click at [794, 38] on button "New trip" at bounding box center [792, 37] width 71 height 23
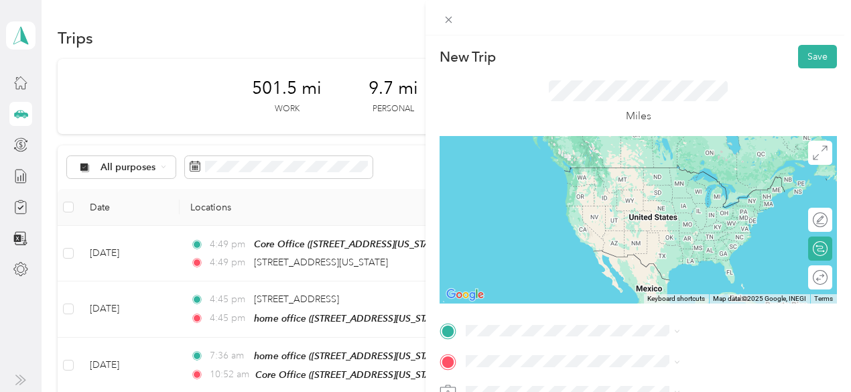
click at [696, 171] on span "[STREET_ADDRESS][US_STATE][US_STATE]" at bounding box center [724, 166] width 183 height 12
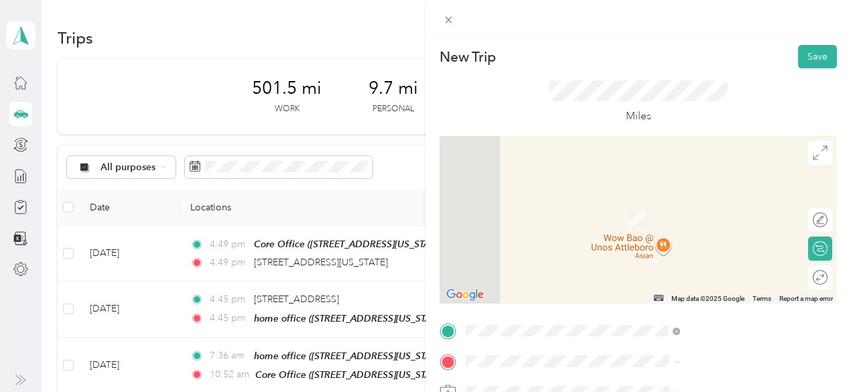
click at [682, 197] on span "[STREET_ADDRESS][US_STATE]" at bounding box center [700, 191] width 134 height 12
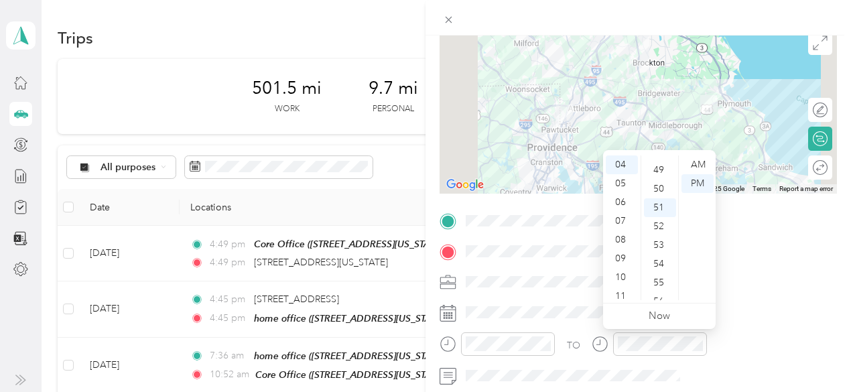
scroll to position [903, 0]
click at [671, 159] on div "48" at bounding box center [660, 162] width 32 height 19
click at [671, 159] on div "48" at bounding box center [660, 164] width 32 height 19
click at [655, 163] on div "48" at bounding box center [660, 164] width 32 height 19
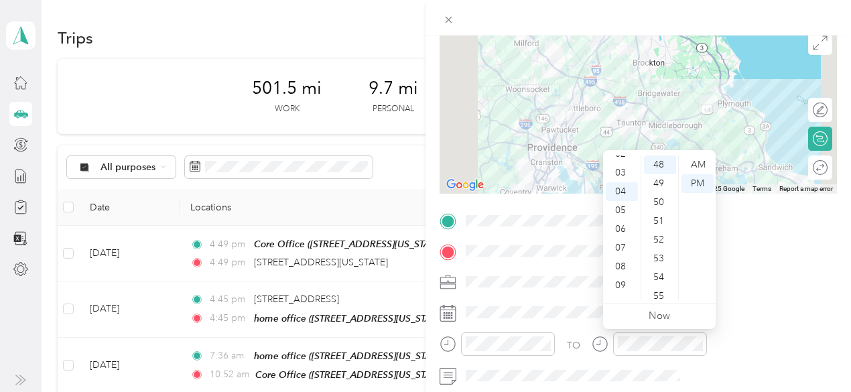
scroll to position [48, 0]
click at [622, 173] on div "03" at bounding box center [622, 173] width 32 height 19
click at [622, 173] on div "03" at bounding box center [622, 164] width 32 height 19
click at [621, 170] on div "03" at bounding box center [622, 164] width 32 height 19
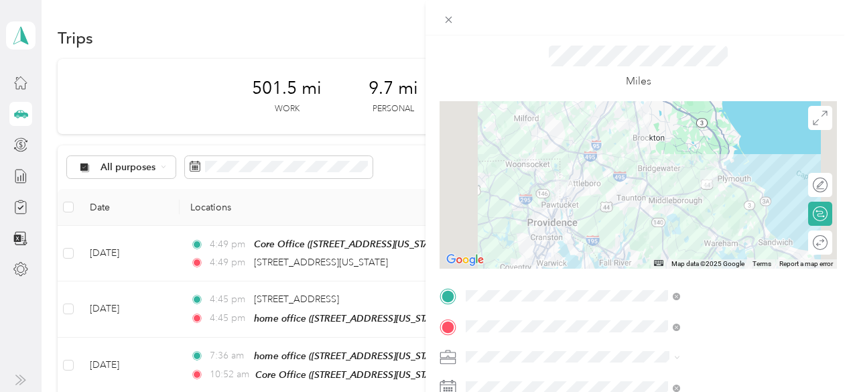
scroll to position [0, 0]
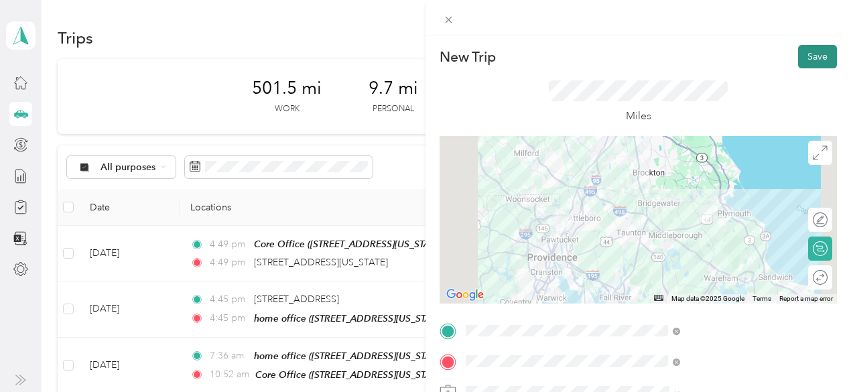
click at [802, 58] on button "Save" at bounding box center [817, 56] width 39 height 23
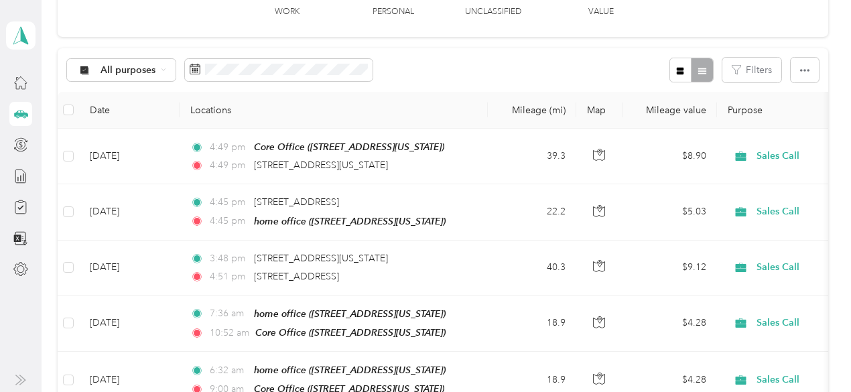
scroll to position [135, 0]
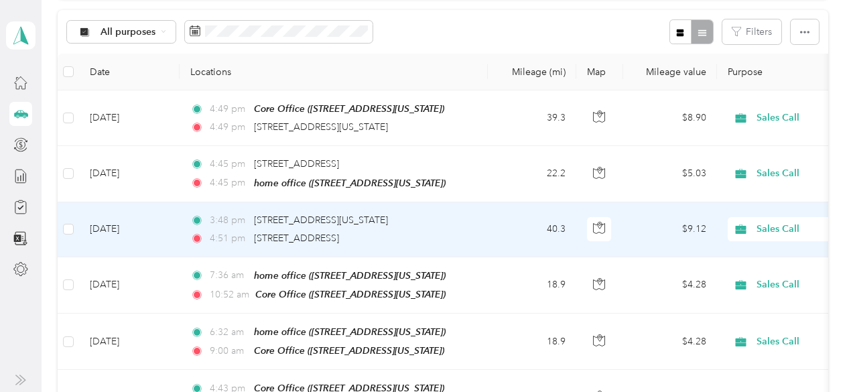
click at [106, 236] on td "[DATE]" at bounding box center [129, 229] width 101 height 55
click at [106, 236] on div at bounding box center [425, 196] width 851 height 392
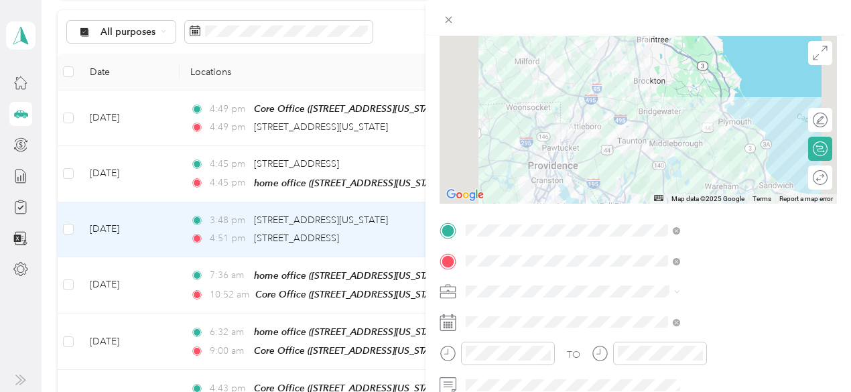
scroll to position [109, 0]
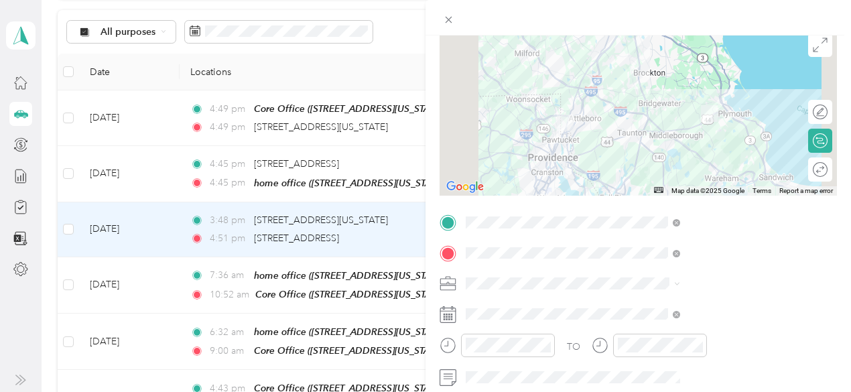
click at [456, 314] on icon at bounding box center [448, 314] width 17 height 17
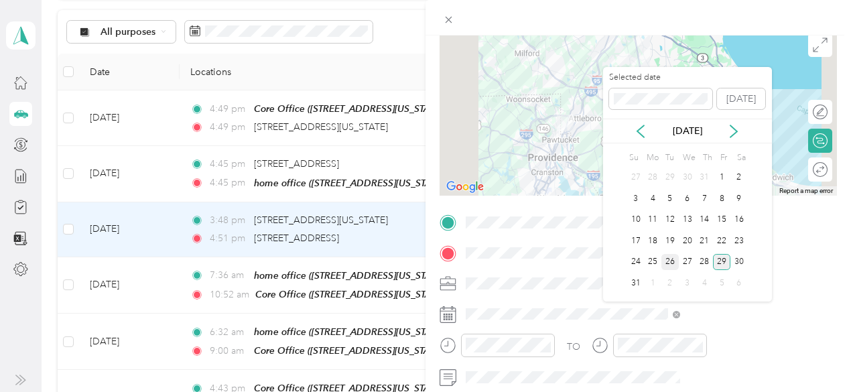
click at [668, 261] on div "26" at bounding box center [670, 262] width 17 height 17
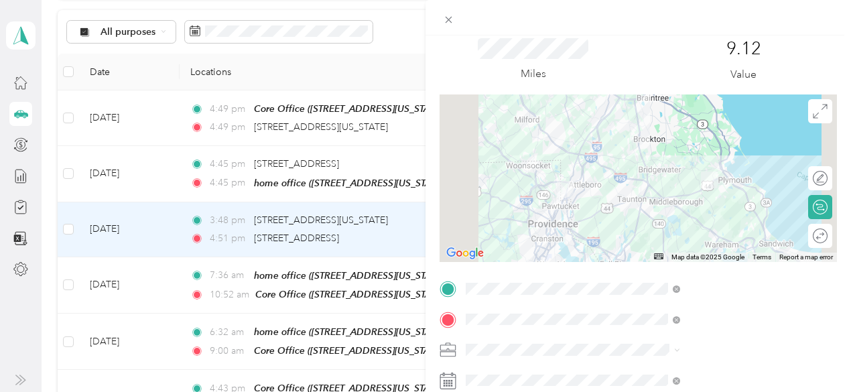
scroll to position [0, 0]
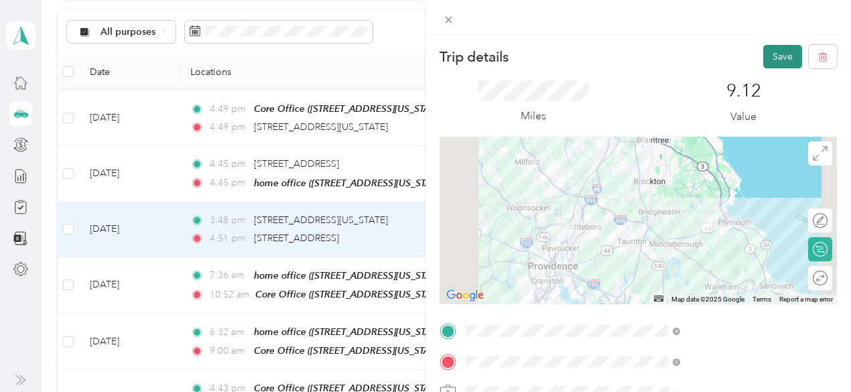
click at [775, 56] on button "Save" at bounding box center [782, 56] width 39 height 23
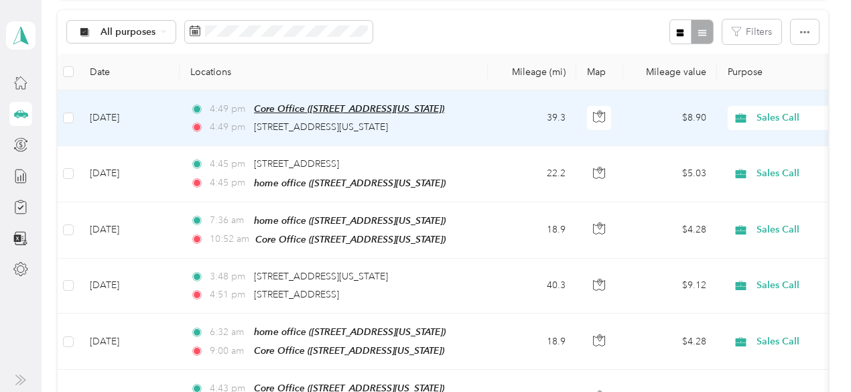
click at [328, 111] on span "Core Office ([STREET_ADDRESS][US_STATE])" at bounding box center [349, 108] width 190 height 11
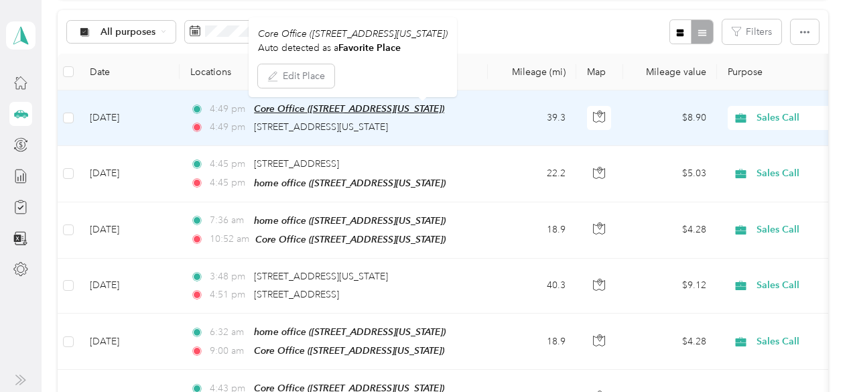
click at [315, 113] on div "Core Office ([STREET_ADDRESS][US_STATE])" at bounding box center [349, 108] width 190 height 15
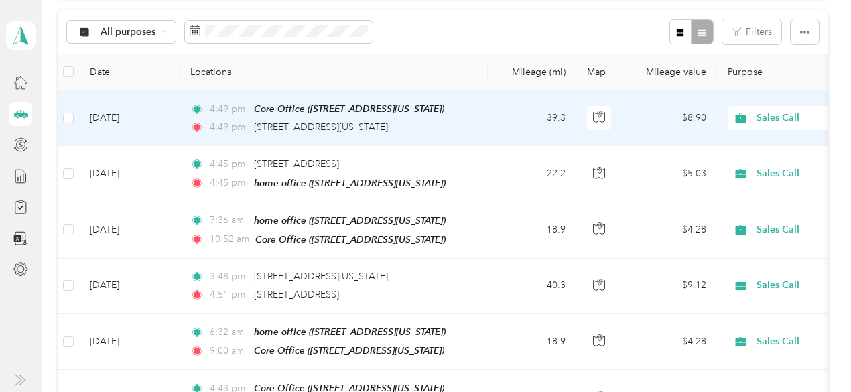
click at [299, 118] on div "4:49 pm Core Office ([STREET_ADDRESS][US_STATE]) 4:49 pm [STREET_ADDRESS][US_ST…" at bounding box center [330, 118] width 281 height 34
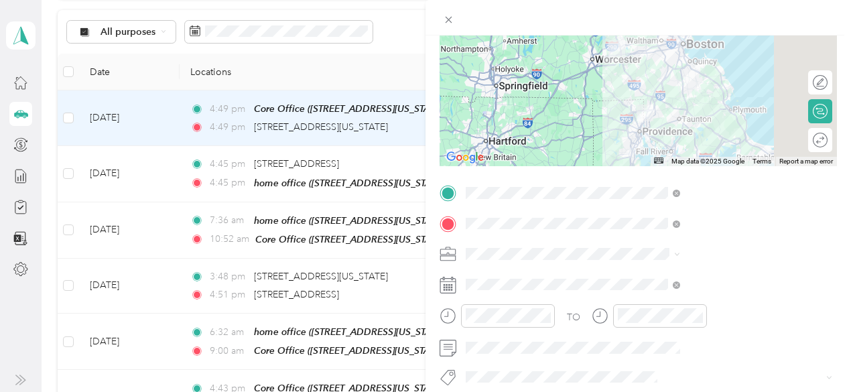
scroll to position [139, 0]
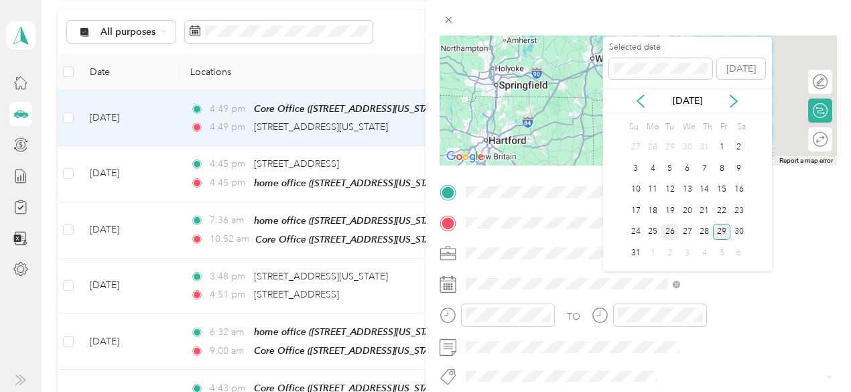
click at [672, 227] on div "26" at bounding box center [670, 232] width 17 height 17
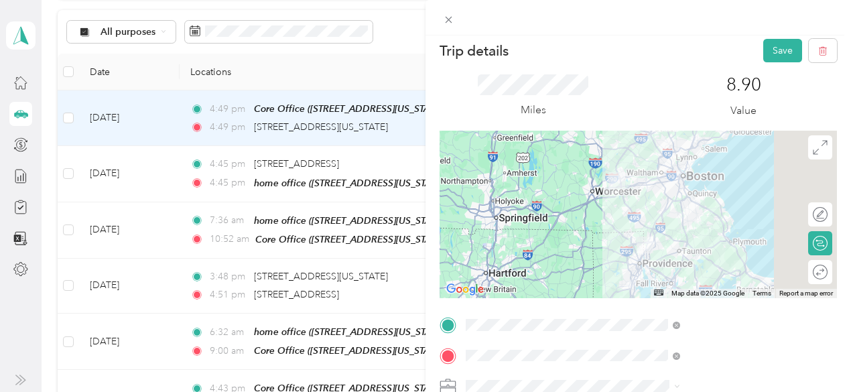
scroll to position [0, 0]
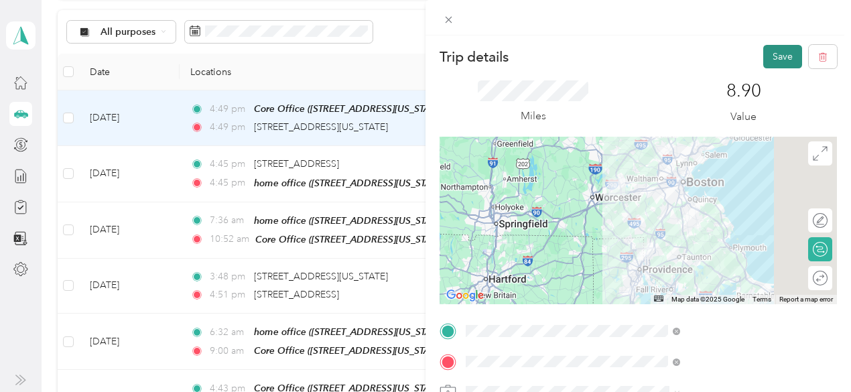
click at [773, 57] on button "Save" at bounding box center [782, 56] width 39 height 23
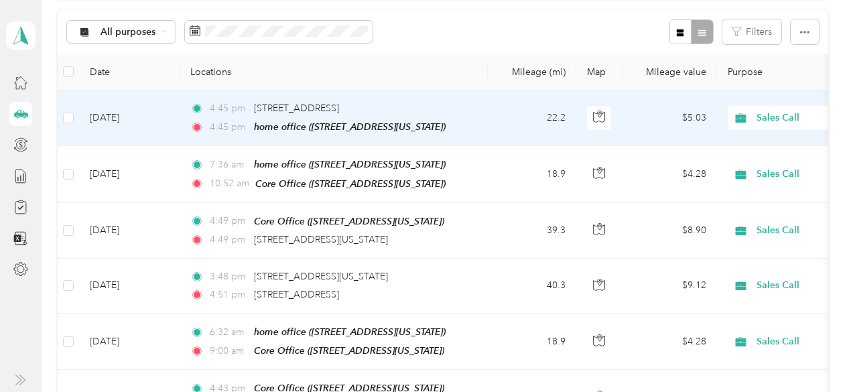
click at [172, 123] on td "[DATE]" at bounding box center [129, 118] width 101 height 56
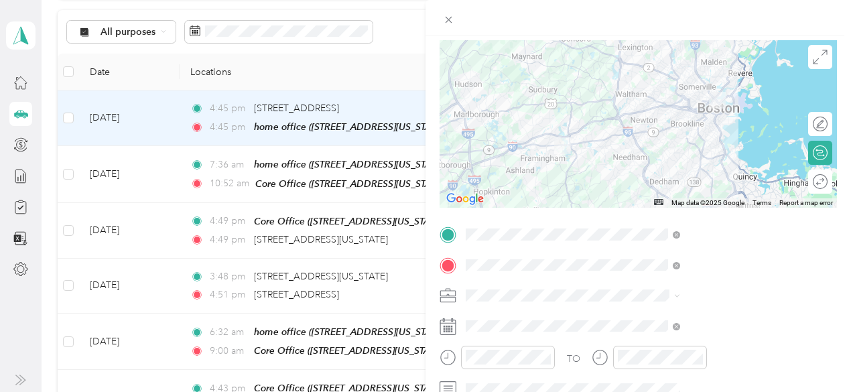
scroll to position [103, 0]
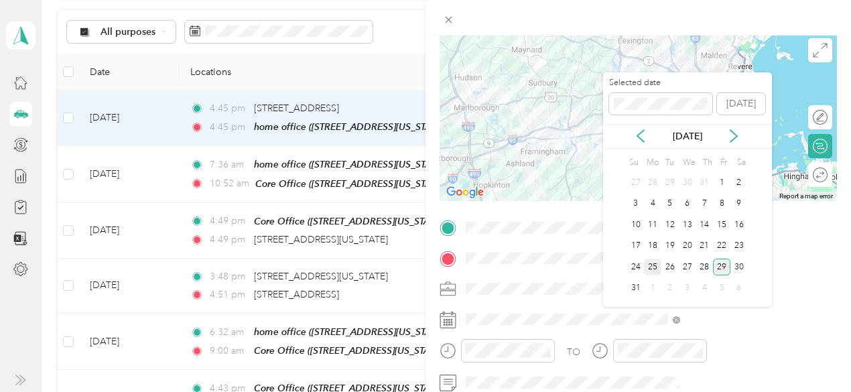
click at [655, 265] on div "25" at bounding box center [652, 267] width 17 height 17
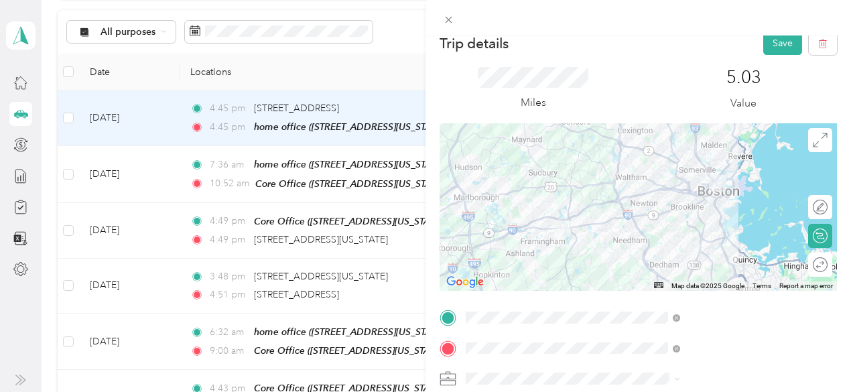
scroll to position [0, 0]
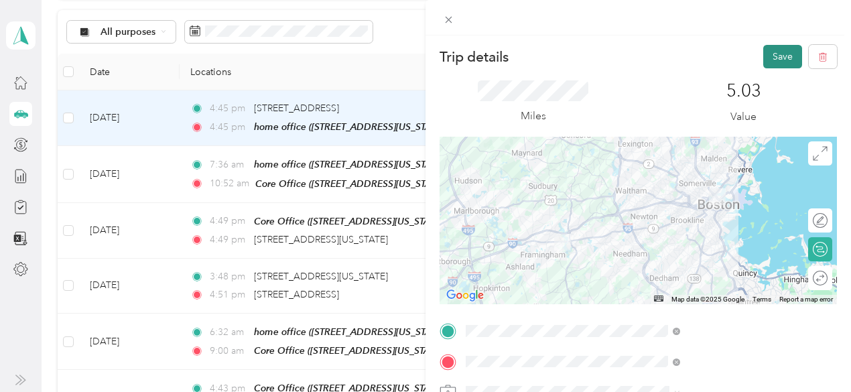
click at [773, 48] on button "Save" at bounding box center [782, 56] width 39 height 23
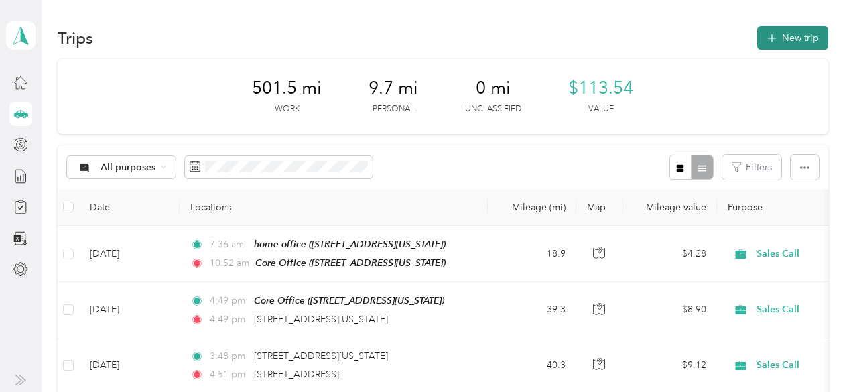
click at [798, 32] on button "New trip" at bounding box center [792, 37] width 71 height 23
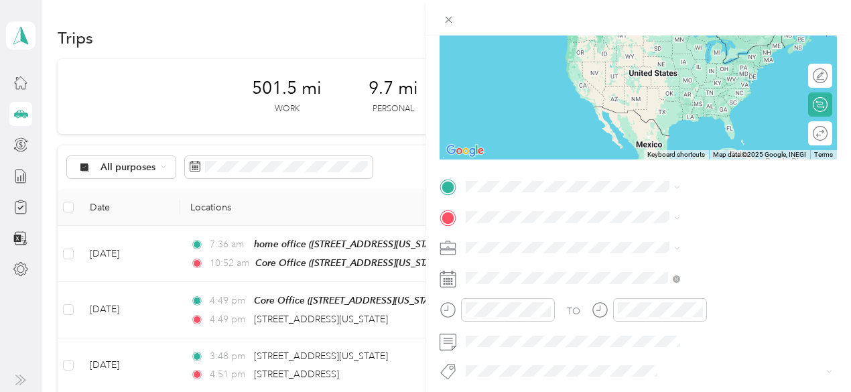
scroll to position [145, 0]
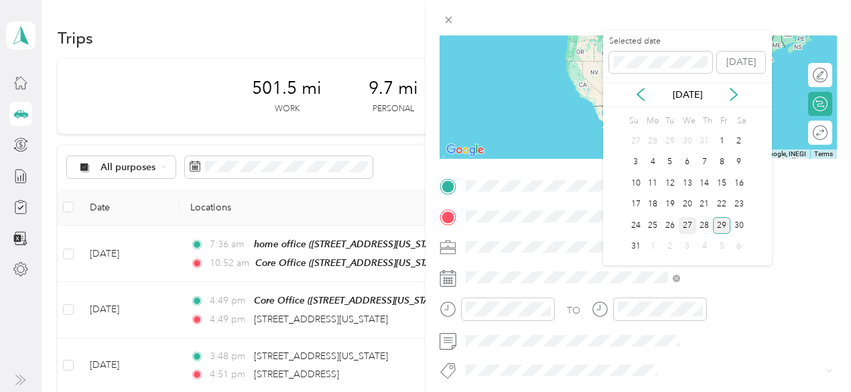
click at [686, 225] on div "27" at bounding box center [687, 225] width 17 height 17
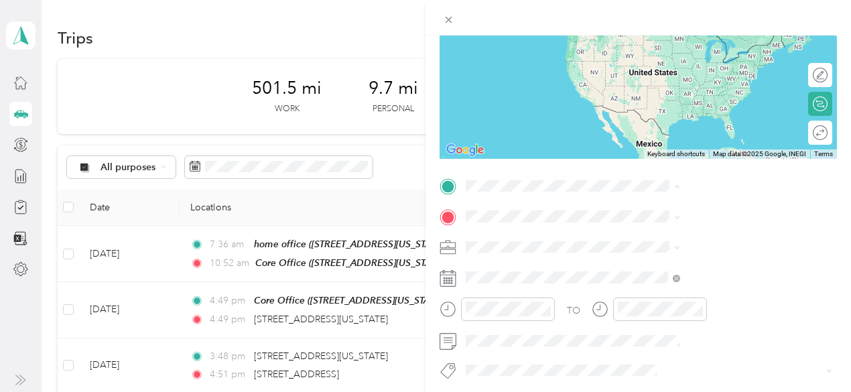
click at [655, 237] on div "home office [STREET_ADDRESS][US_STATE]" at bounding box center [700, 247] width 134 height 28
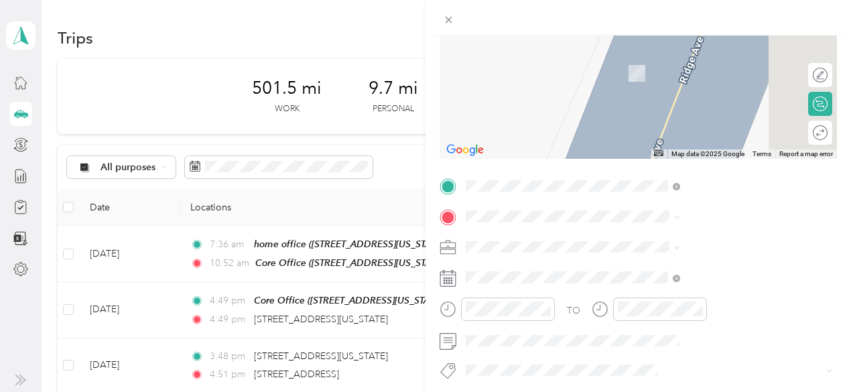
click at [653, 328] on div "Core Office [STREET_ADDRESS][US_STATE]" at bounding box center [700, 317] width 134 height 28
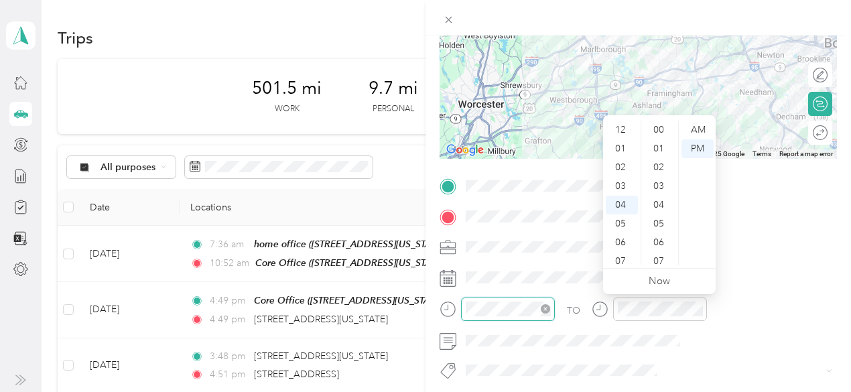
scroll to position [981, 0]
click at [621, 159] on div "06" at bounding box center [622, 167] width 32 height 19
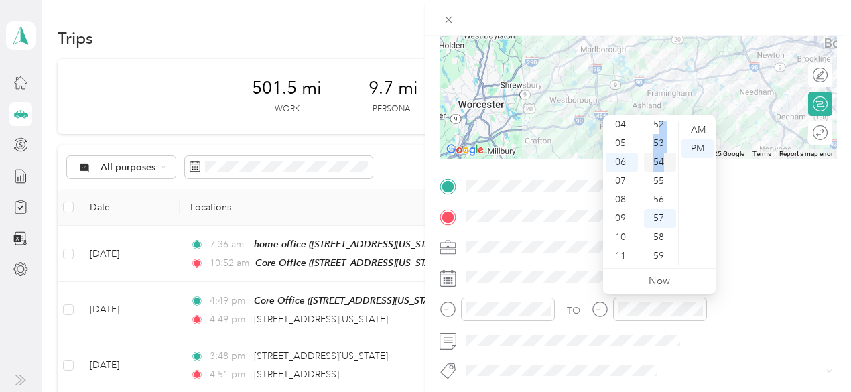
drag, startPoint x: 660, startPoint y: 132, endPoint x: 662, endPoint y: 155, distance: 23.5
click at [662, 155] on ul "00 01 02 03 04 05 06 07 08 09 10 11 12 13 14 15 16 17 18 19 20 21 22 23 24 25 2…" at bounding box center [660, 193] width 38 height 145
click at [658, 159] on div "19" at bounding box center [660, 160] width 32 height 19
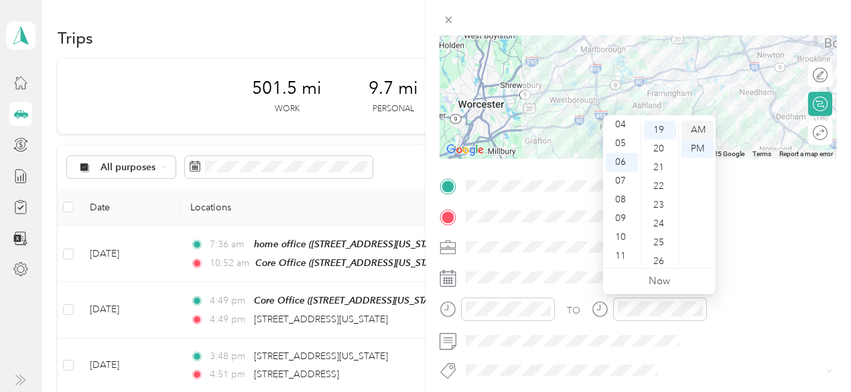
click at [697, 126] on div "AM" at bounding box center [698, 130] width 32 height 19
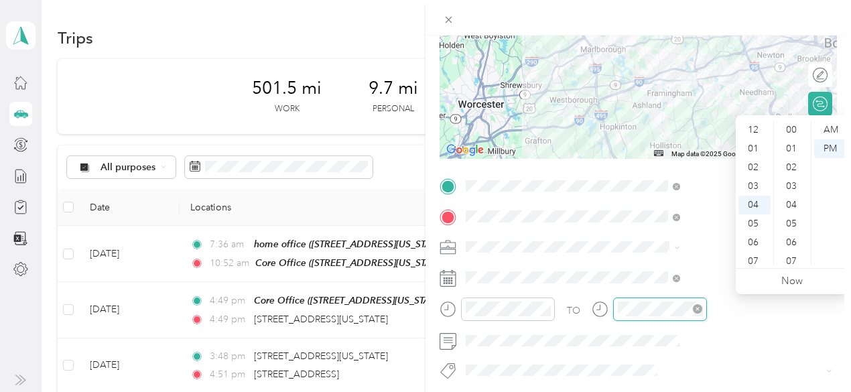
scroll to position [981, 0]
click at [753, 184] on div "07" at bounding box center [755, 186] width 32 height 19
click at [793, 170] on div "12" at bounding box center [793, 166] width 32 height 19
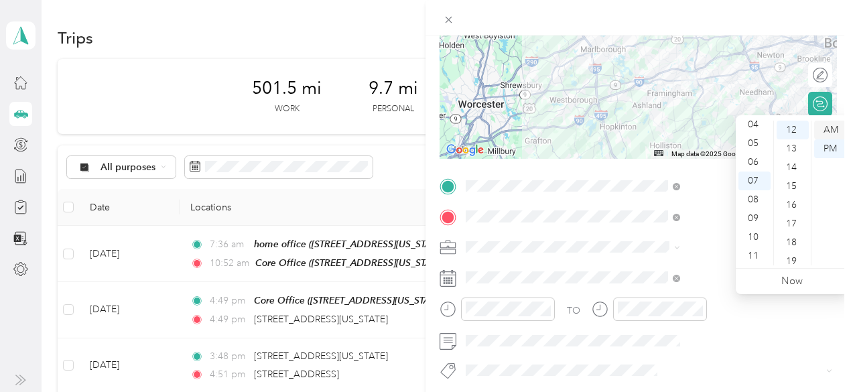
click at [830, 121] on div "AM" at bounding box center [830, 130] width 32 height 19
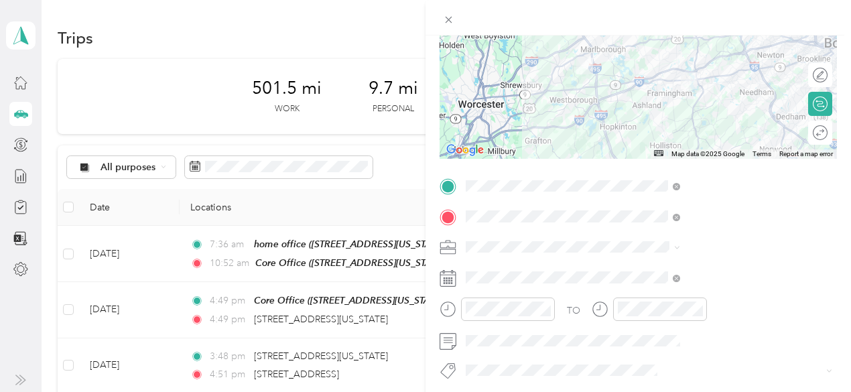
scroll to position [0, 0]
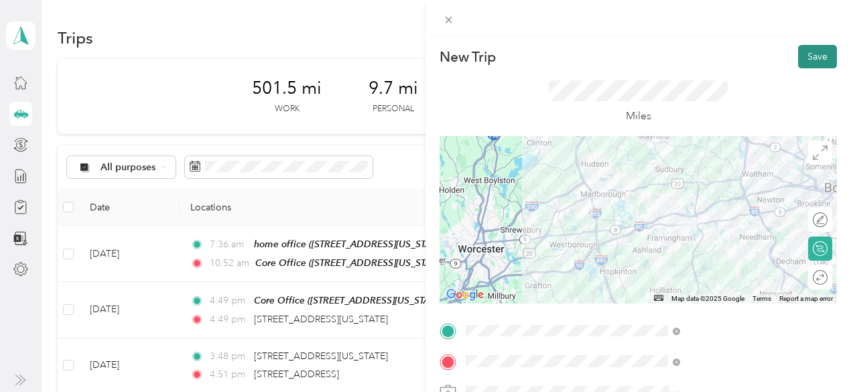
click at [810, 66] on button "Save" at bounding box center [817, 56] width 39 height 23
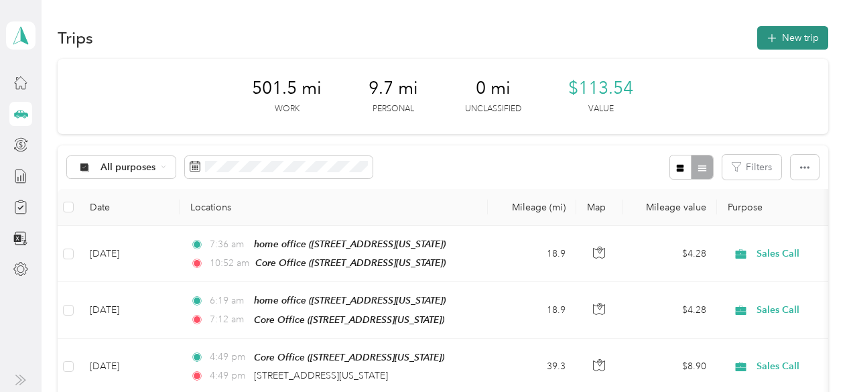
click at [786, 33] on button "New trip" at bounding box center [792, 37] width 71 height 23
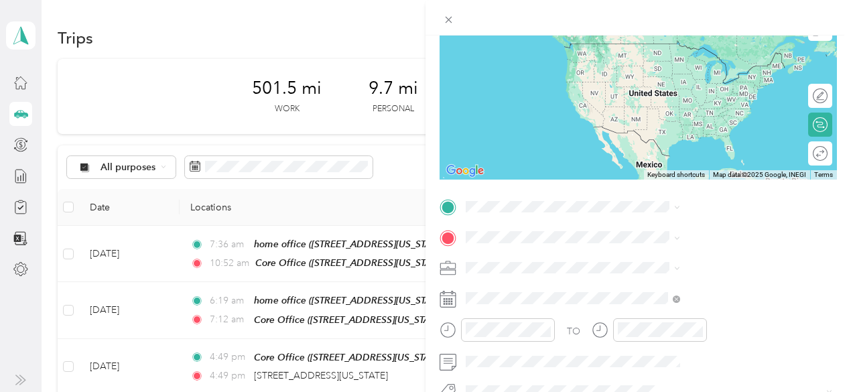
scroll to position [138, 0]
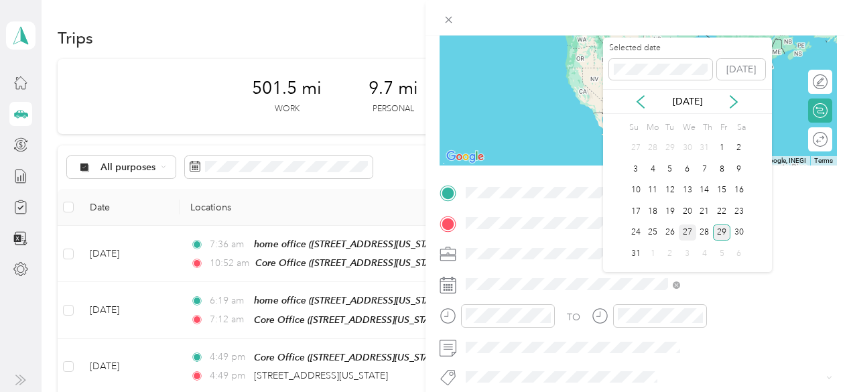
click at [686, 226] on div "27" at bounding box center [687, 233] width 17 height 17
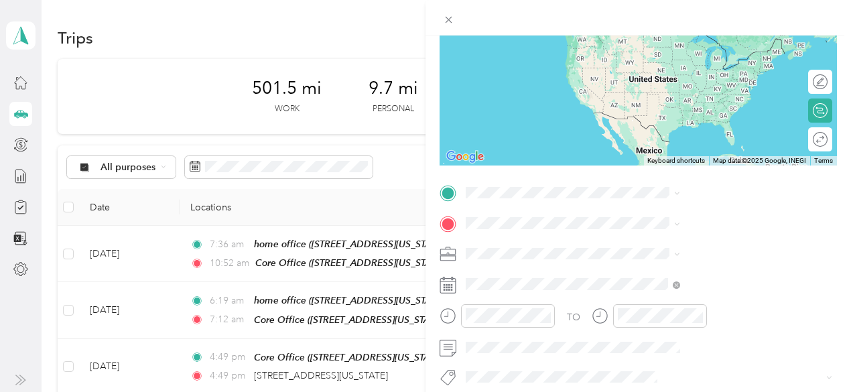
click at [658, 293] on strong "Core Office" at bounding box center [659, 287] width 52 height 12
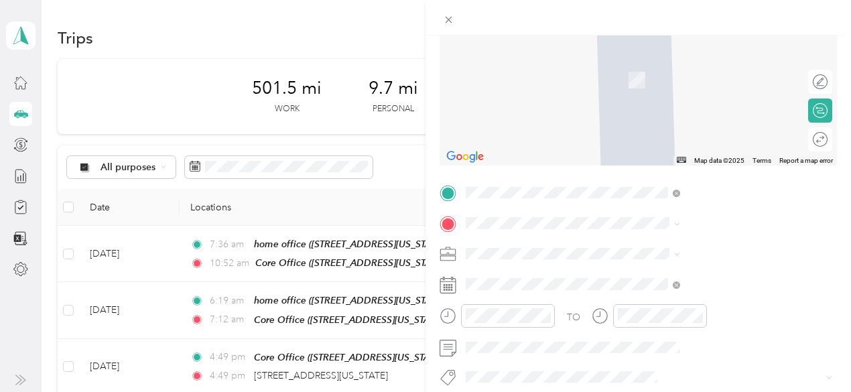
click at [677, 68] on span "1597 [GEOGRAPHIC_DATA][US_STATE], [GEOGRAPHIC_DATA]" at bounding box center [725, 58] width 184 height 23
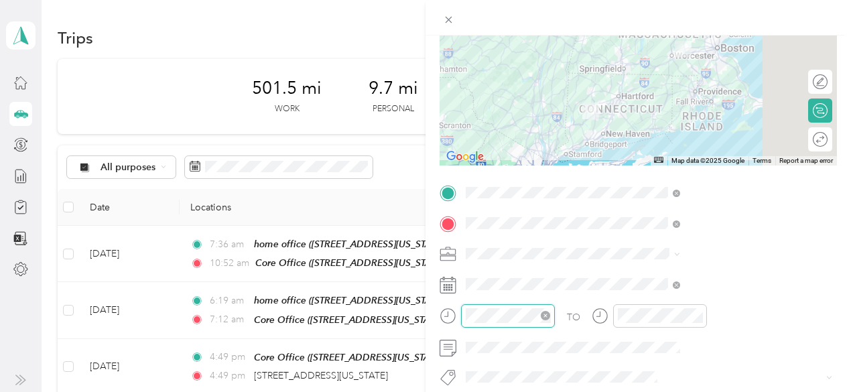
scroll to position [981, 0]
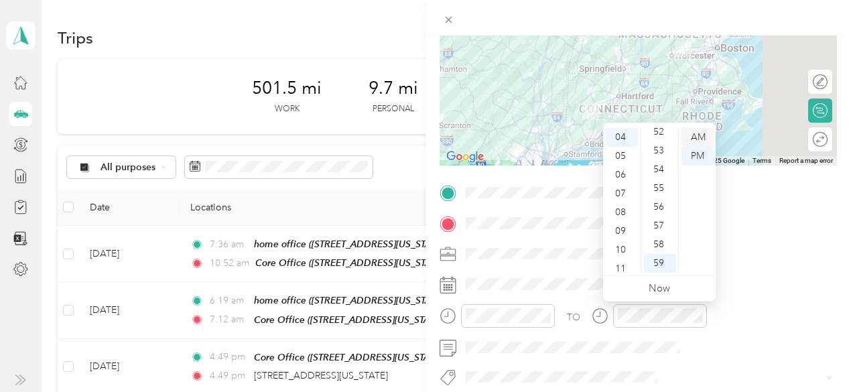
click at [700, 135] on div "AM" at bounding box center [698, 137] width 32 height 19
click at [619, 194] on div "07" at bounding box center [622, 193] width 32 height 19
click at [661, 199] on div "30" at bounding box center [660, 198] width 32 height 19
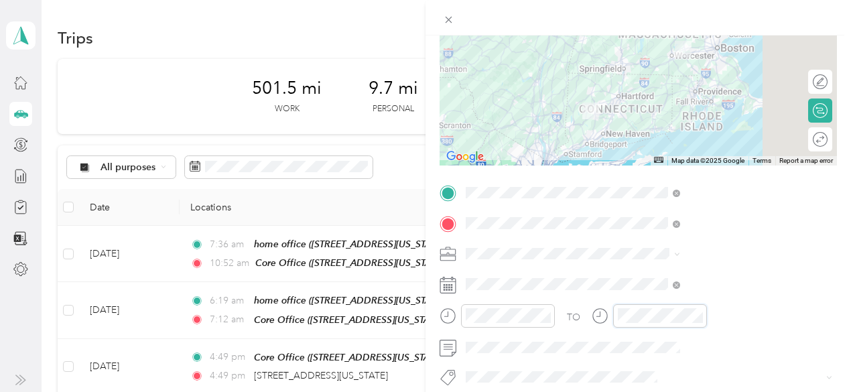
scroll to position [981, 0]
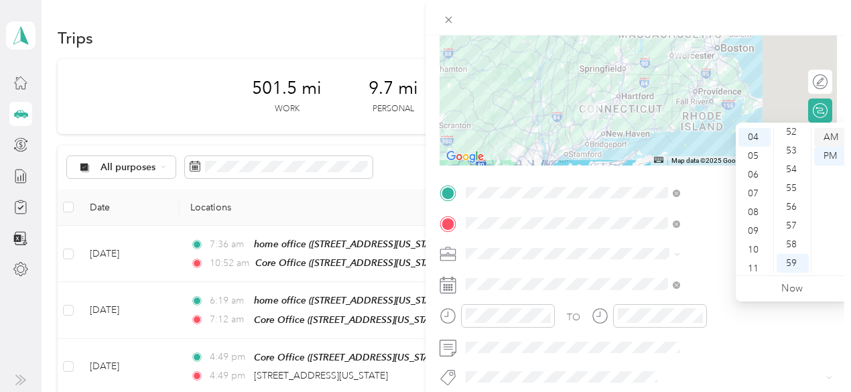
click at [833, 136] on div "AM" at bounding box center [830, 137] width 32 height 19
click at [753, 226] on div "09" at bounding box center [755, 231] width 32 height 19
click at [791, 162] on div "48" at bounding box center [793, 164] width 32 height 19
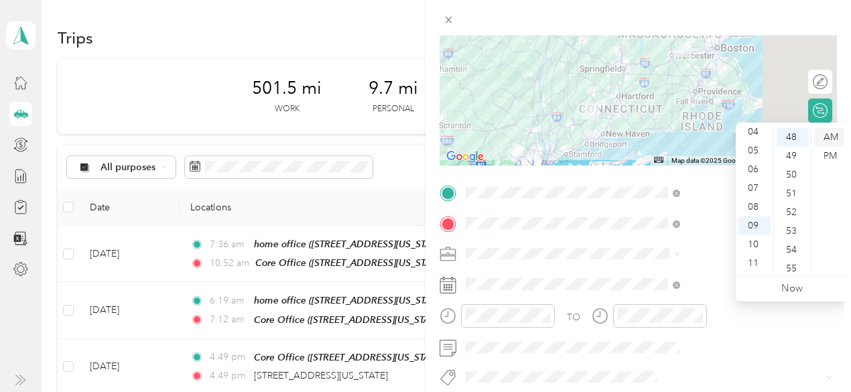
click at [830, 134] on div "AM" at bounding box center [830, 137] width 32 height 19
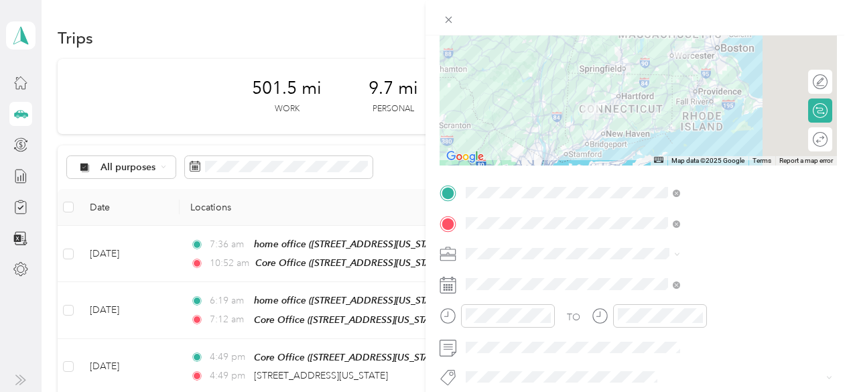
click at [736, 363] on div "TO Add photo" at bounding box center [638, 344] width 397 height 324
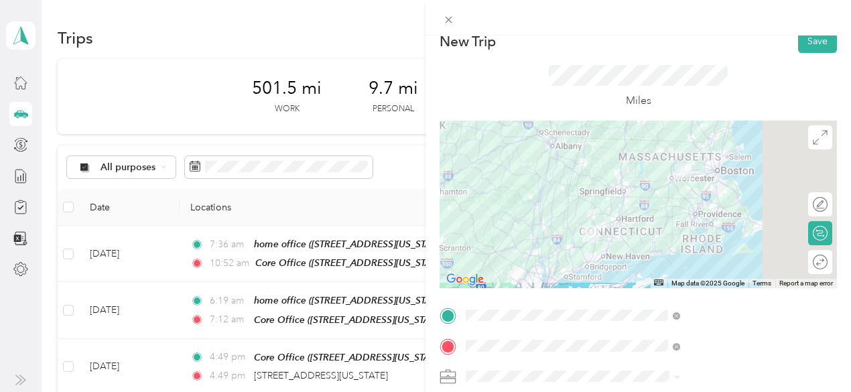
scroll to position [0, 0]
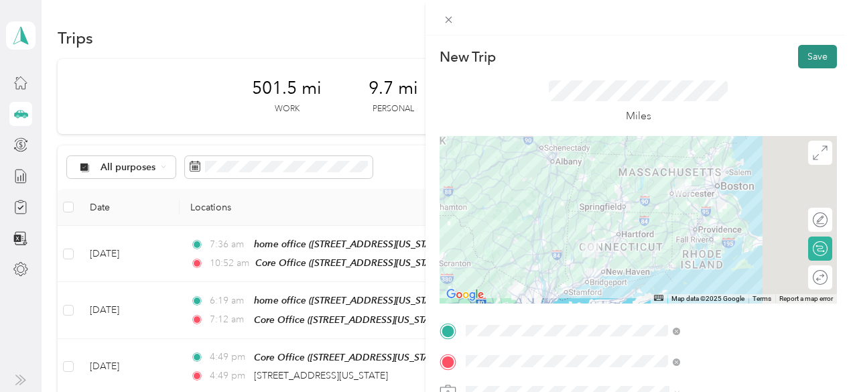
click at [812, 58] on button "Save" at bounding box center [817, 56] width 39 height 23
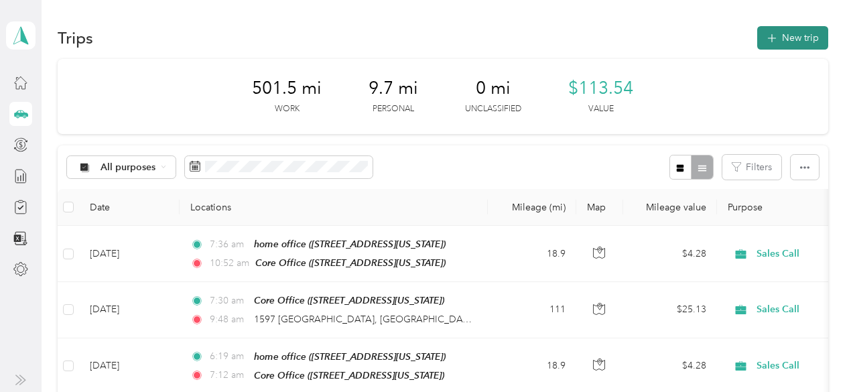
click at [788, 34] on button "New trip" at bounding box center [792, 37] width 71 height 23
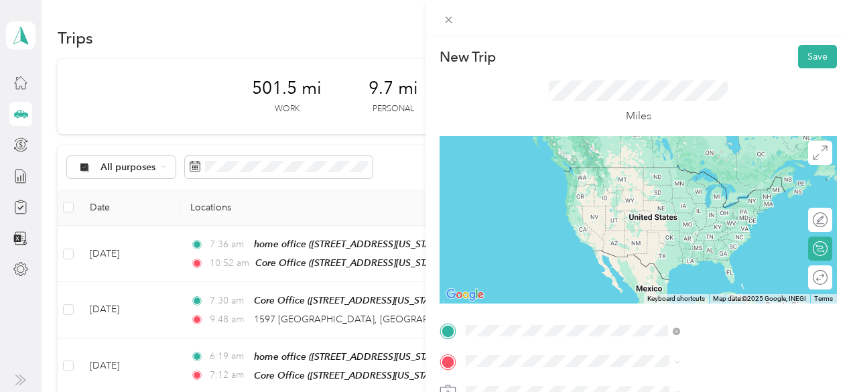
click at [692, 212] on span "1597 [GEOGRAPHIC_DATA][US_STATE], [GEOGRAPHIC_DATA]" at bounding box center [725, 200] width 184 height 23
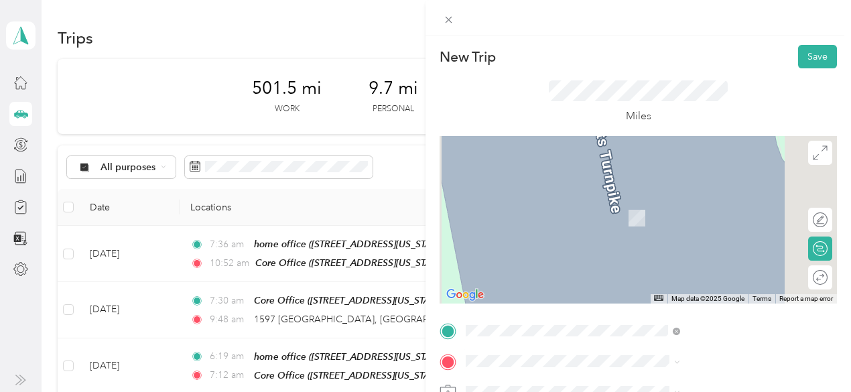
click at [686, 197] on span "[STREET_ADDRESS][US_STATE]" at bounding box center [700, 191] width 134 height 12
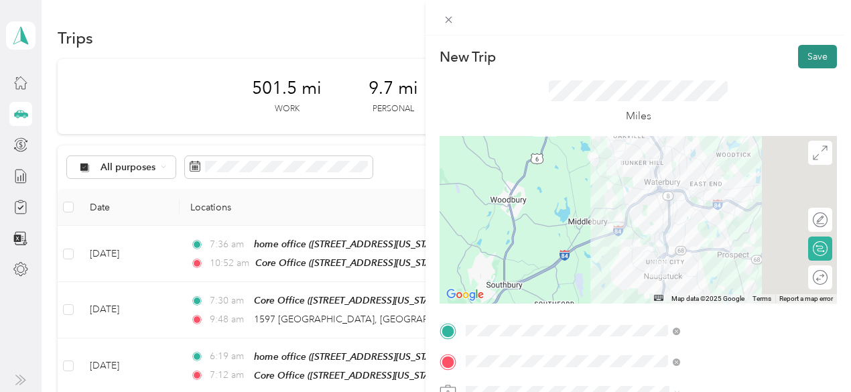
click at [808, 57] on button "Save" at bounding box center [817, 56] width 39 height 23
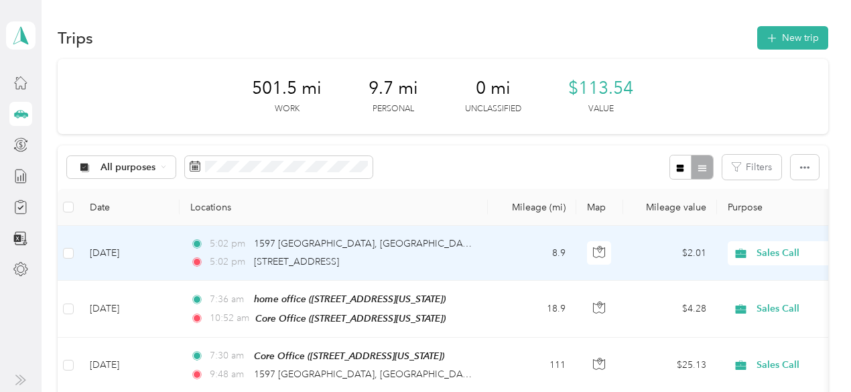
click at [412, 257] on div "5:02 pm [STREET_ADDRESS]" at bounding box center [330, 262] width 281 height 15
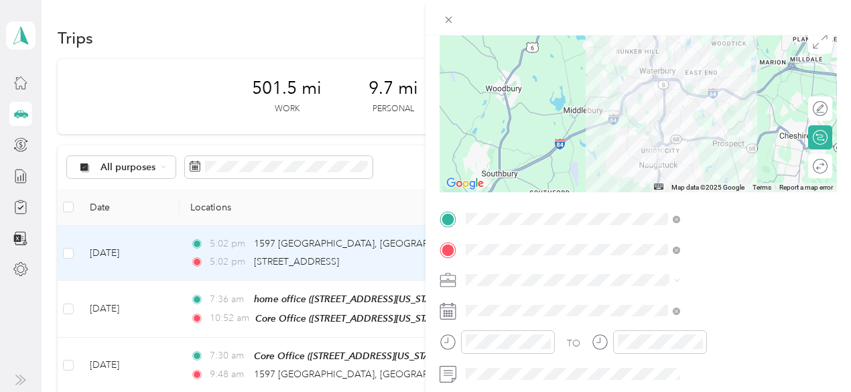
scroll to position [114, 0]
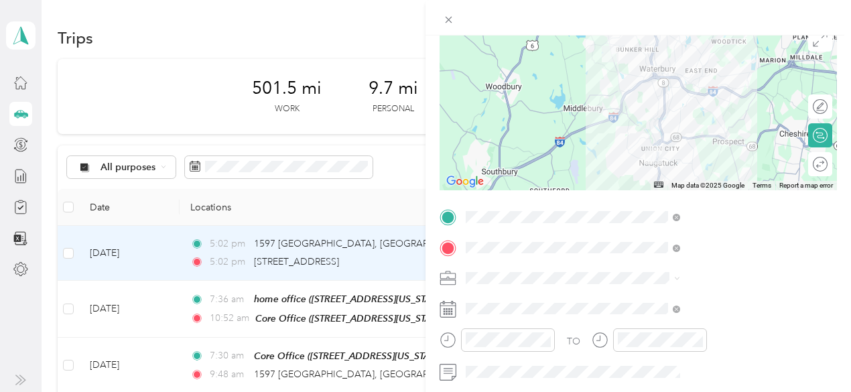
click at [446, 310] on rect at bounding box center [445, 311] width 2 height 2
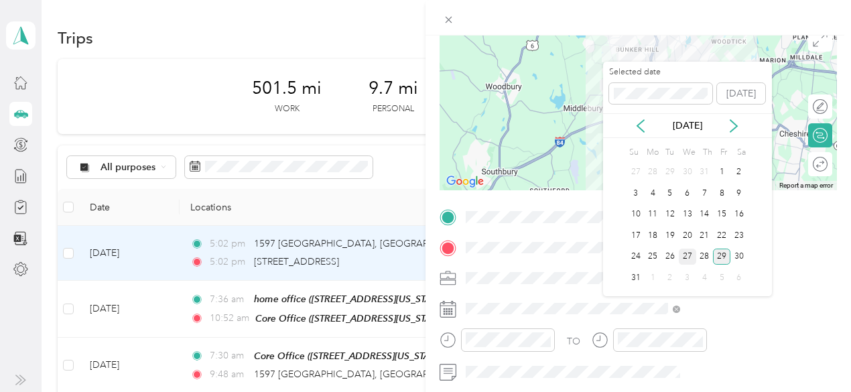
click at [686, 255] on div "27" at bounding box center [687, 257] width 17 height 17
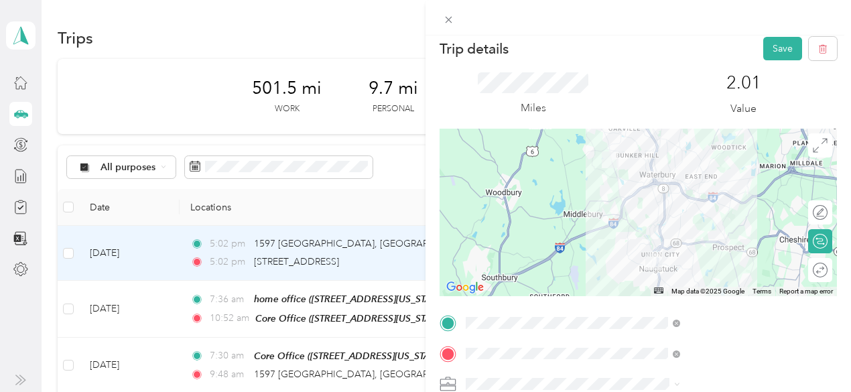
scroll to position [0, 0]
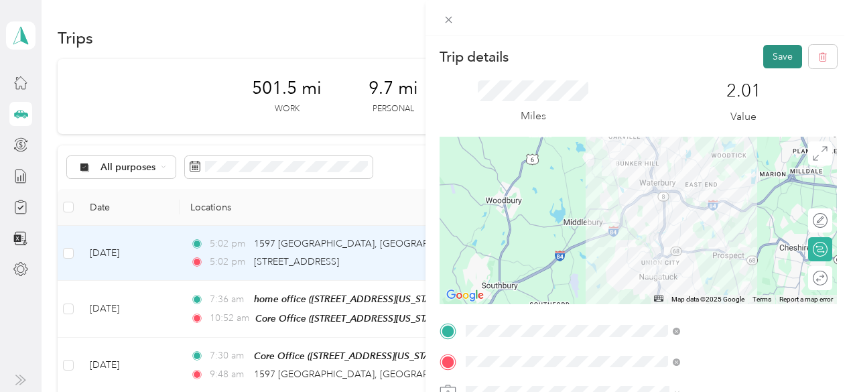
click at [775, 57] on button "Save" at bounding box center [782, 56] width 39 height 23
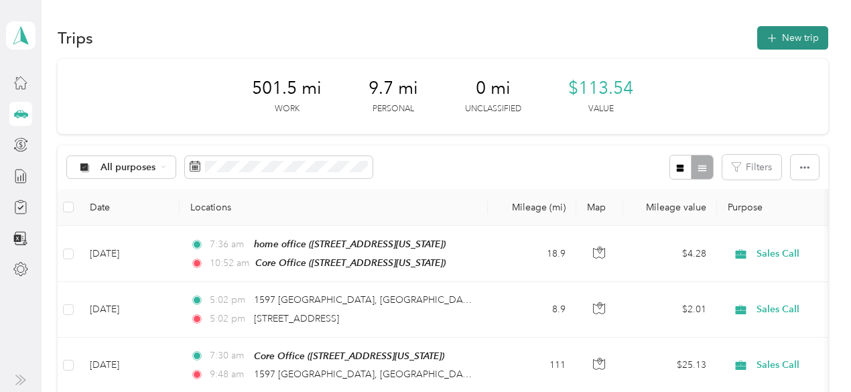
click at [788, 38] on button "New trip" at bounding box center [792, 37] width 71 height 23
click at [786, 33] on button "New trip" at bounding box center [792, 37] width 71 height 23
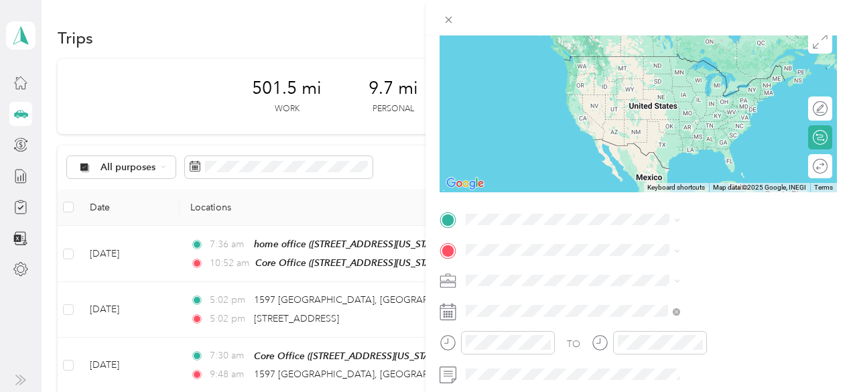
scroll to position [133, 0]
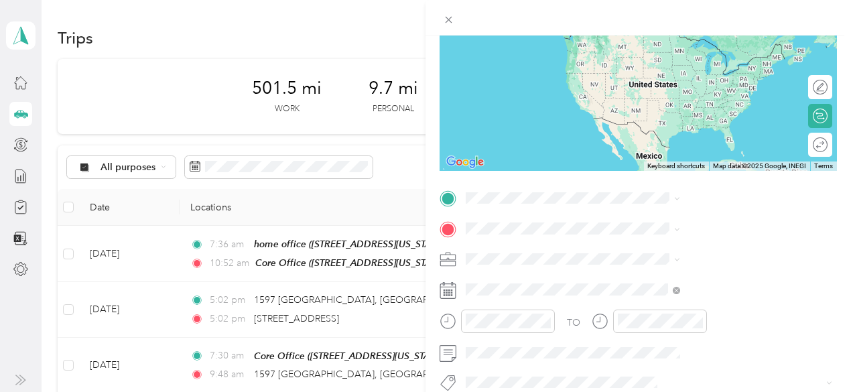
click at [456, 287] on icon at bounding box center [448, 287] width 16 height 0
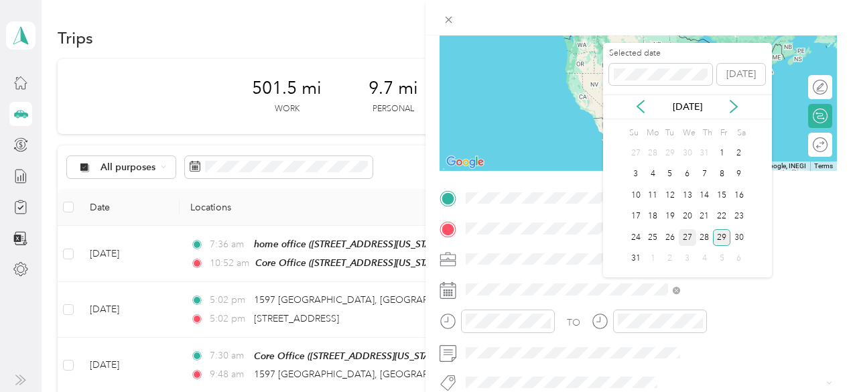
click at [686, 234] on div "27" at bounding box center [687, 237] width 17 height 17
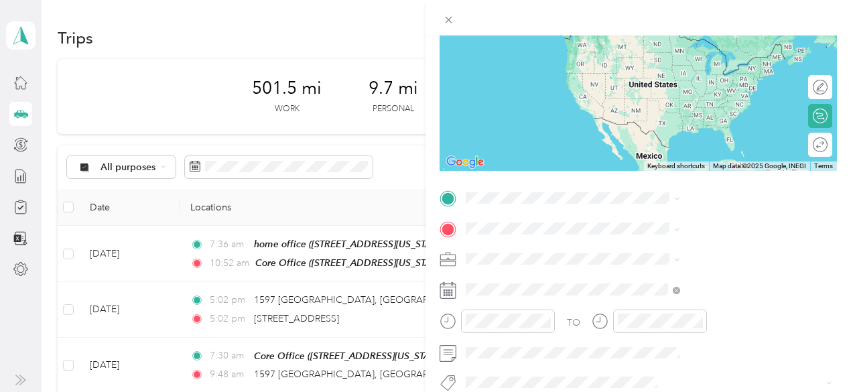
click at [710, 33] on span "[STREET_ADDRESS][US_STATE]" at bounding box center [700, 27] width 134 height 12
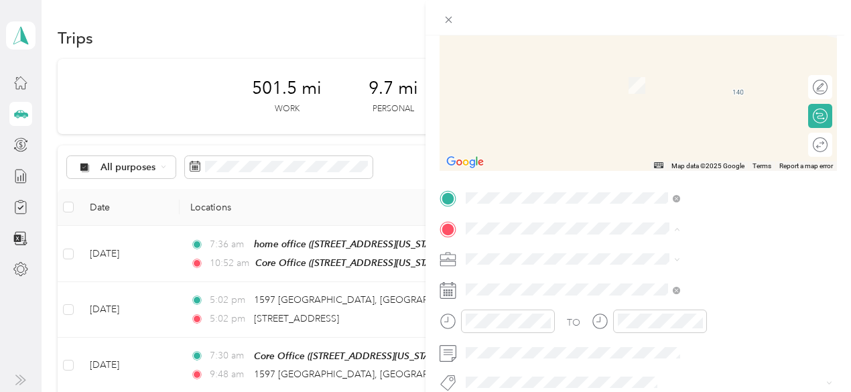
click at [655, 342] on div "Core Office [STREET_ADDRESS][US_STATE]" at bounding box center [700, 332] width 134 height 28
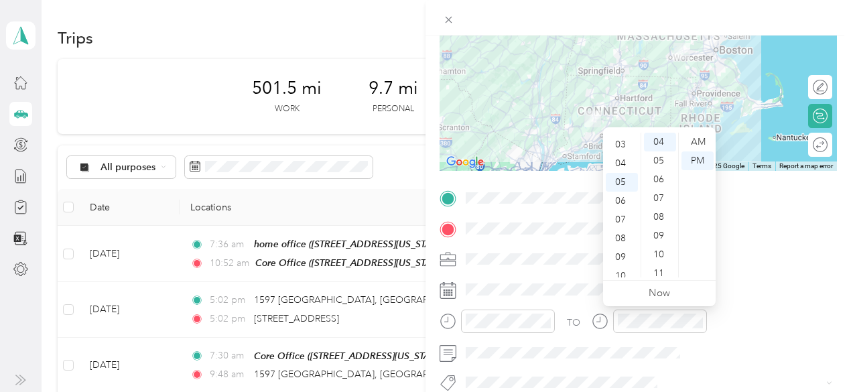
scroll to position [27, 0]
click at [621, 170] on div "03" at bounding box center [622, 171] width 32 height 19
click at [624, 140] on div "03" at bounding box center [622, 142] width 32 height 19
click at [660, 156] on div "05" at bounding box center [660, 160] width 32 height 19
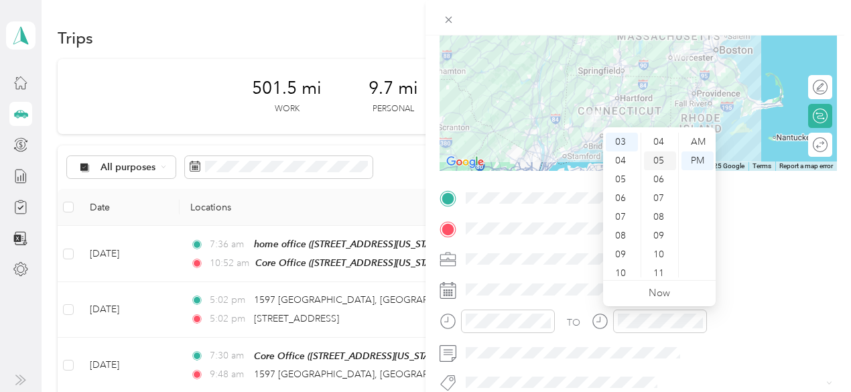
scroll to position [94, 0]
click at [658, 141] on div "05" at bounding box center [660, 142] width 32 height 19
click at [623, 143] on div "03" at bounding box center [622, 142] width 32 height 19
click at [655, 139] on div "05" at bounding box center [660, 142] width 32 height 19
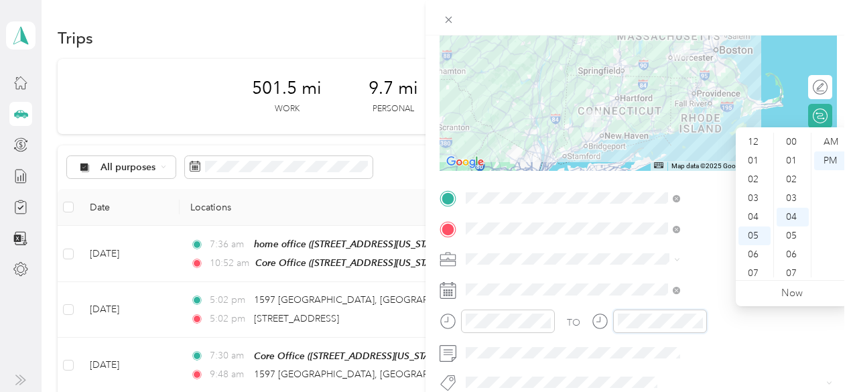
scroll to position [75, 0]
click at [753, 160] on div "05" at bounding box center [755, 155] width 32 height 19
click at [791, 164] on div "05" at bounding box center [793, 160] width 32 height 19
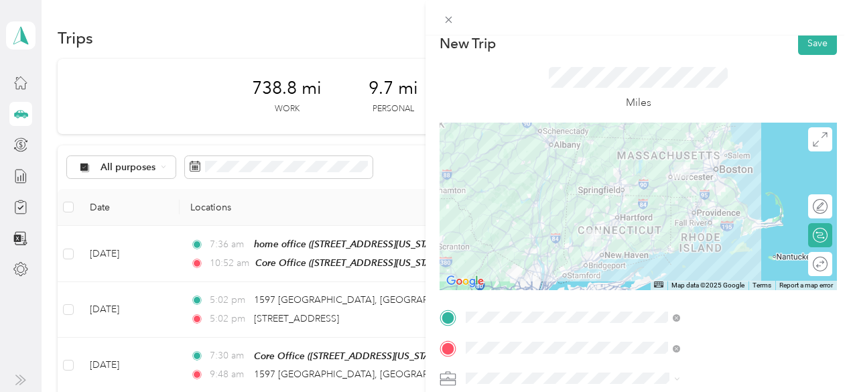
scroll to position [0, 0]
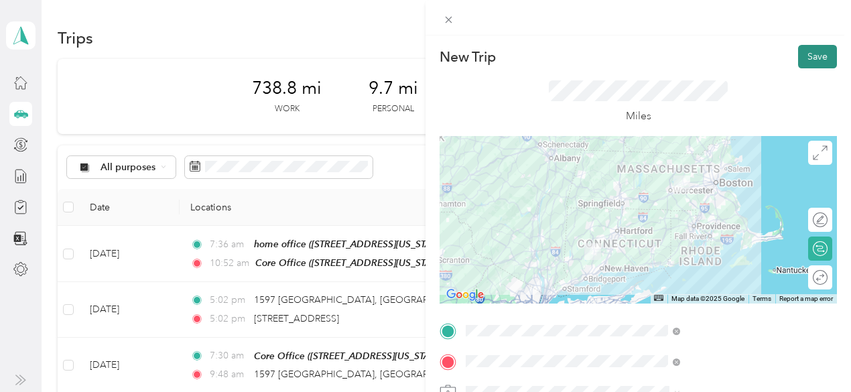
click at [810, 56] on button "Save" at bounding box center [817, 56] width 39 height 23
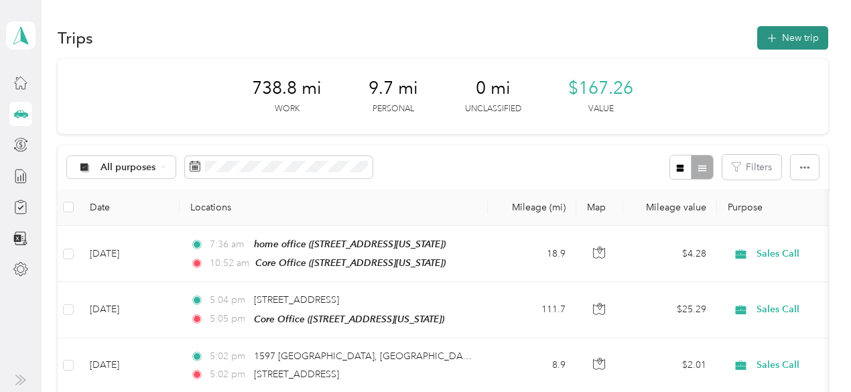
click at [800, 37] on button "New trip" at bounding box center [792, 37] width 71 height 23
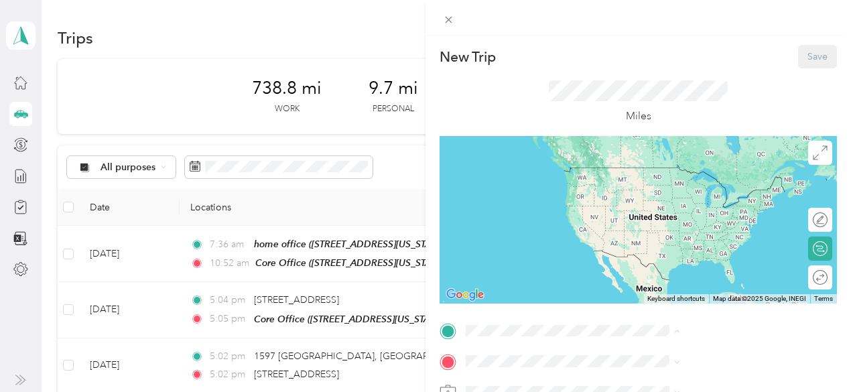
click at [650, 291] on li "Core Office [STREET_ADDRESS][US_STATE]" at bounding box center [715, 270] width 224 height 42
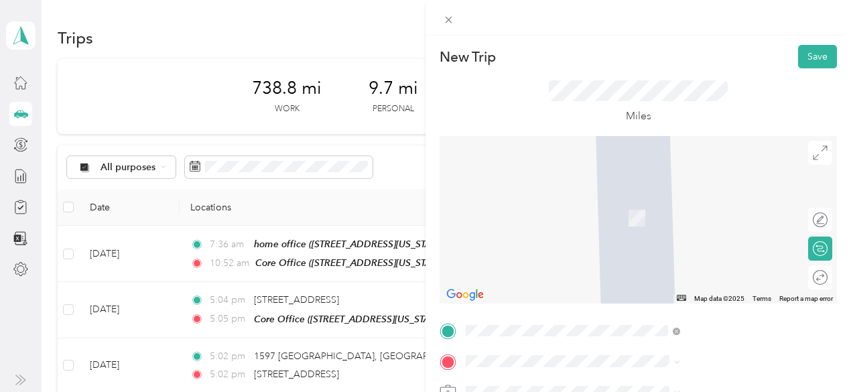
click at [657, 247] on strong "home office" at bounding box center [659, 247] width 53 height 12
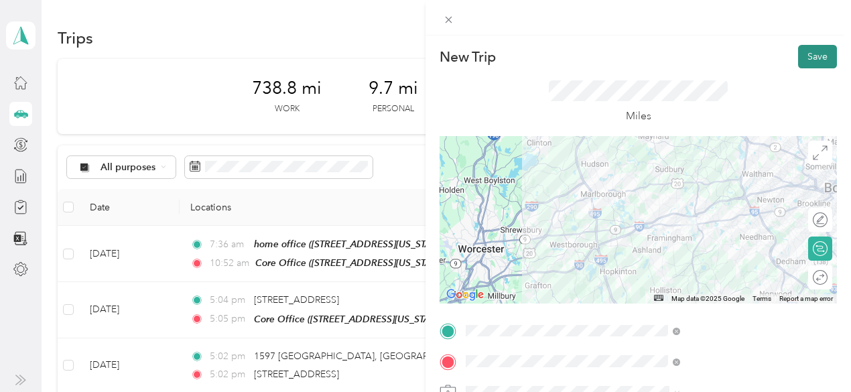
click at [807, 58] on button "Save" at bounding box center [817, 56] width 39 height 23
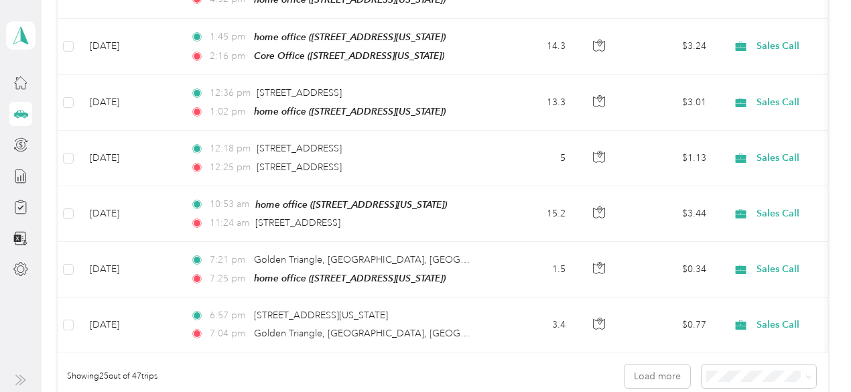
scroll to position [1268, 0]
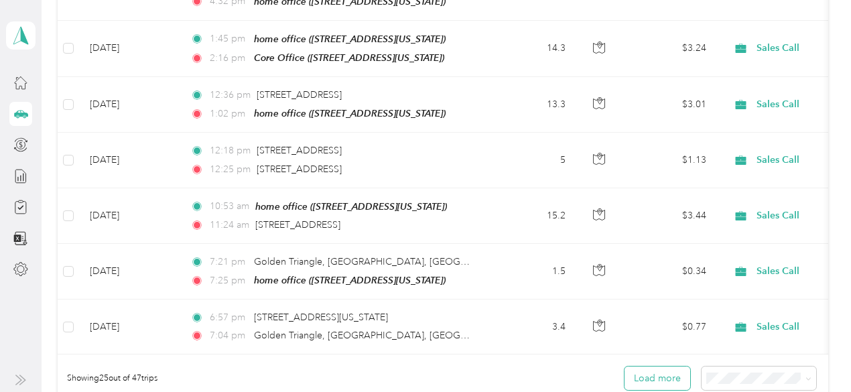
click at [661, 367] on button "Load more" at bounding box center [658, 378] width 66 height 23
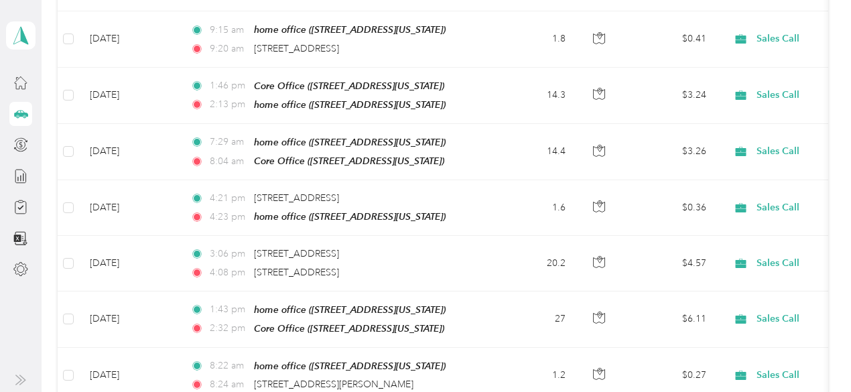
scroll to position [2084, 0]
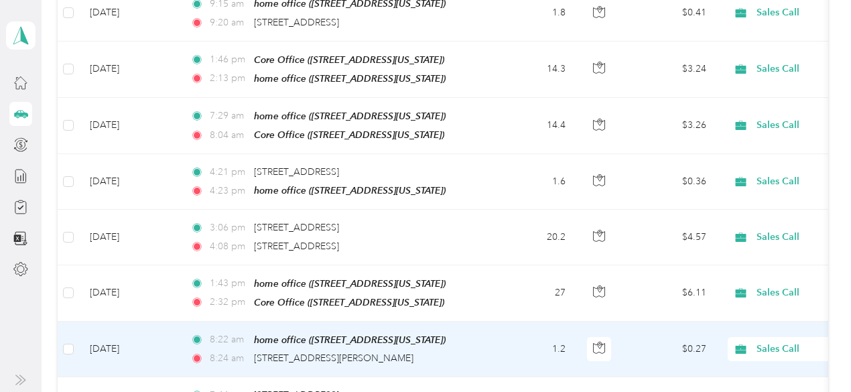
click at [784, 342] on span "Sales Call" at bounding box center [818, 349] width 123 height 15
click at [740, 357] on span "Personal" at bounding box center [780, 352] width 124 height 14
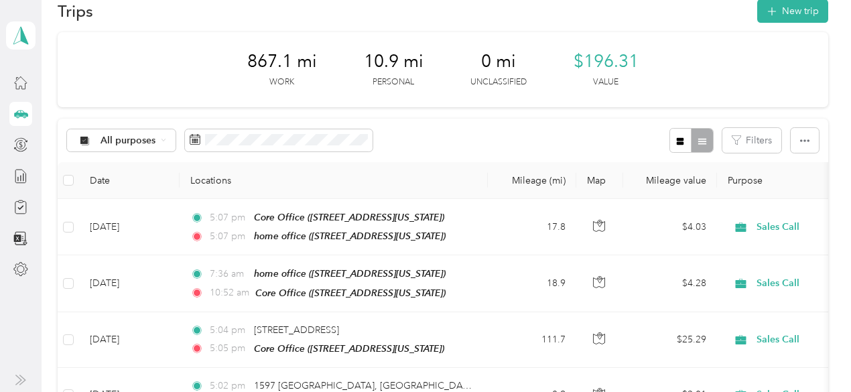
scroll to position [12, 0]
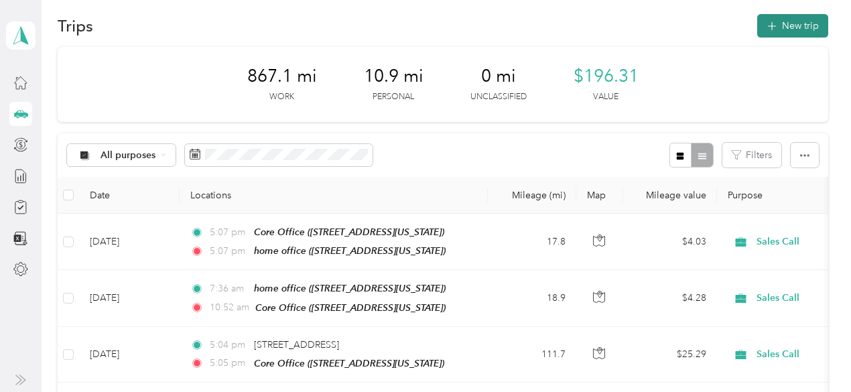
click at [793, 23] on button "New trip" at bounding box center [792, 25] width 71 height 23
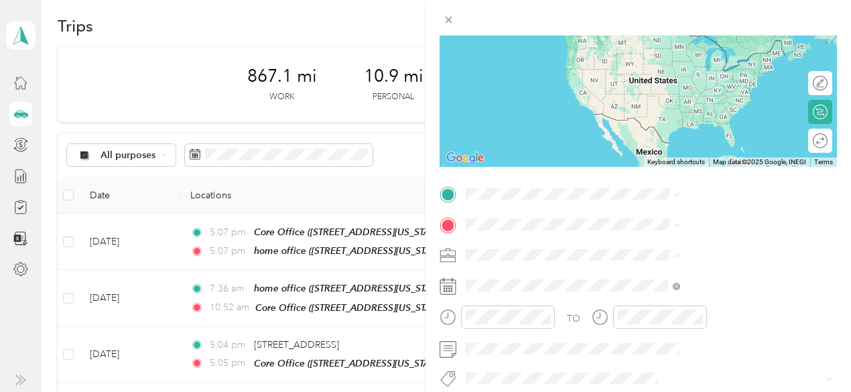
scroll to position [138, 0]
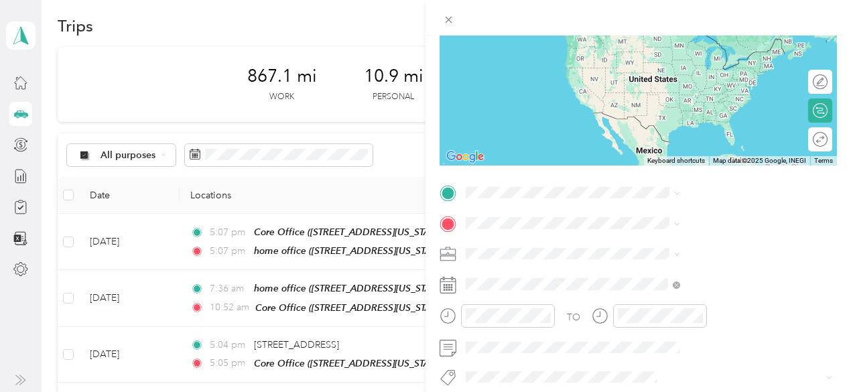
click at [456, 281] on icon at bounding box center [448, 281] width 16 height 0
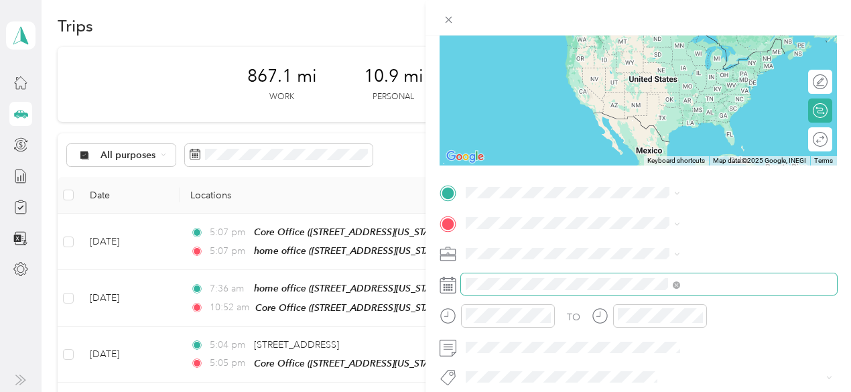
click at [623, 277] on span at bounding box center [649, 283] width 376 height 21
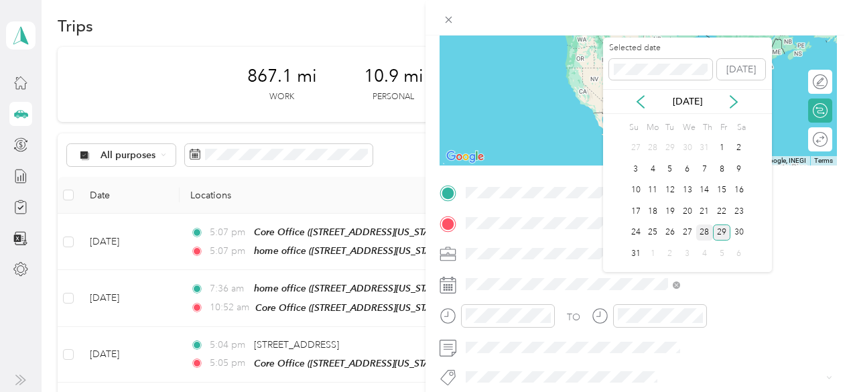
click at [704, 229] on div "28" at bounding box center [704, 233] width 17 height 17
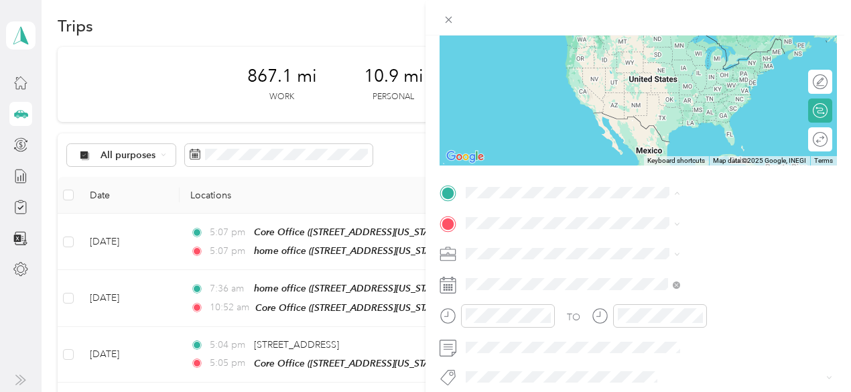
click at [660, 245] on strong "home office" at bounding box center [659, 246] width 53 height 12
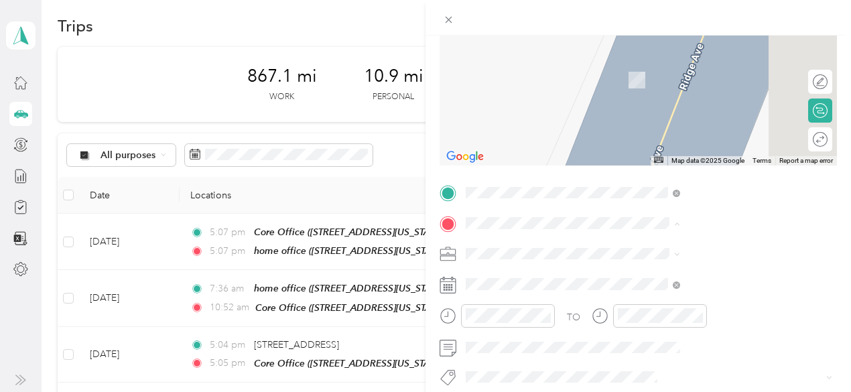
click at [658, 324] on strong "Core Office" at bounding box center [659, 318] width 52 height 12
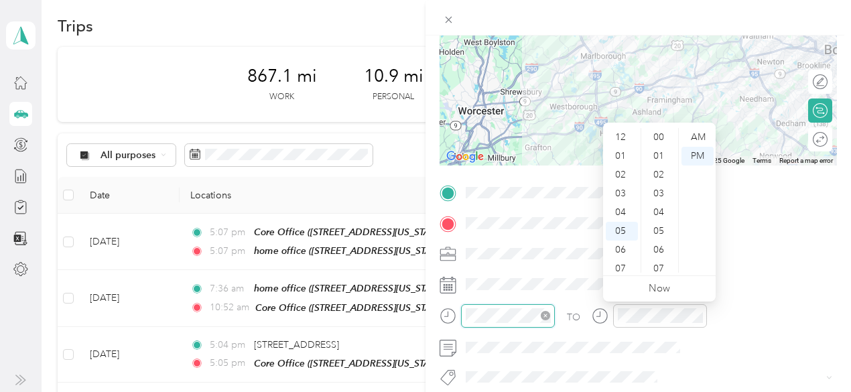
scroll to position [169, 0]
click at [701, 137] on div "AM" at bounding box center [698, 137] width 32 height 19
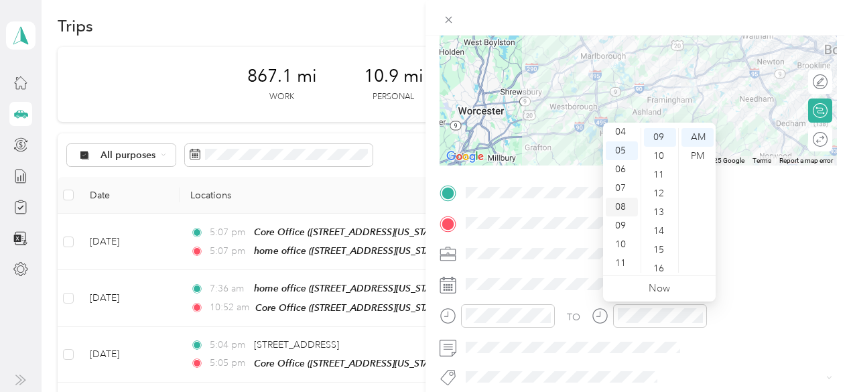
click at [627, 204] on div "08" at bounding box center [622, 207] width 32 height 19
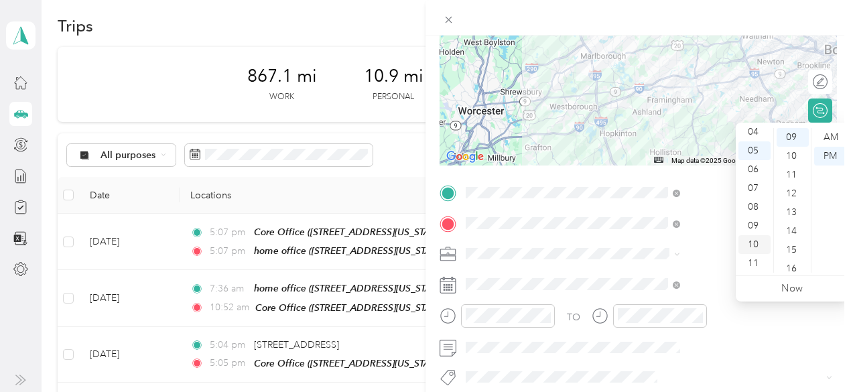
click at [756, 245] on div "10" at bounding box center [755, 244] width 32 height 19
click at [786, 251] on div "15" at bounding box center [793, 250] width 32 height 19
click at [832, 136] on div "AM" at bounding box center [830, 137] width 32 height 19
click at [751, 242] on div "10" at bounding box center [755, 244] width 32 height 19
click at [751, 243] on div "10" at bounding box center [755, 244] width 32 height 19
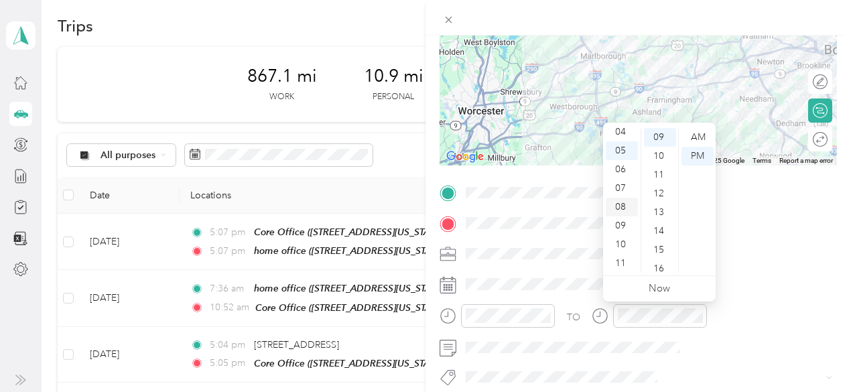
click at [621, 202] on div "08" at bounding box center [622, 207] width 32 height 19
click at [662, 160] on div "10" at bounding box center [660, 156] width 32 height 19
click at [697, 139] on div "AM" at bounding box center [698, 137] width 32 height 19
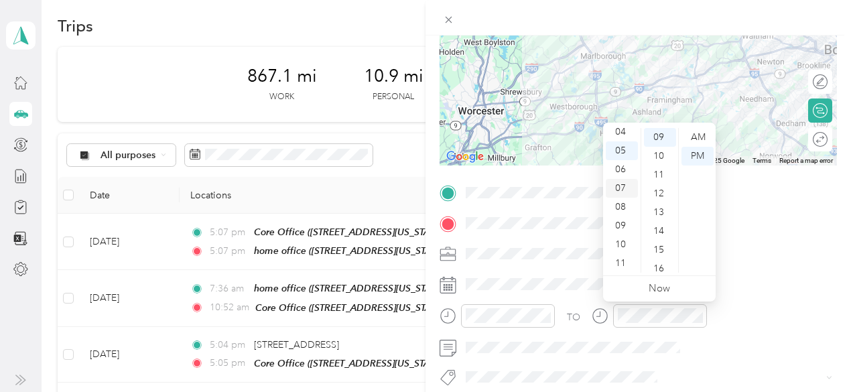
click at [621, 187] on div "07" at bounding box center [622, 188] width 32 height 19
click at [658, 190] on div "12" at bounding box center [660, 193] width 32 height 19
click at [700, 133] on div "AM" at bounding box center [698, 137] width 32 height 19
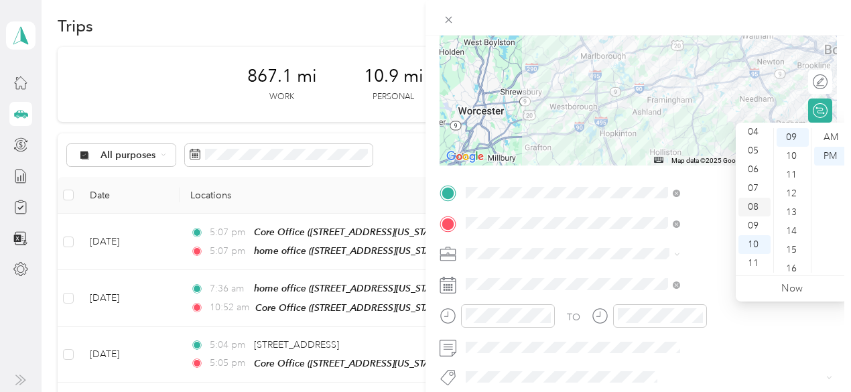
click at [751, 201] on div "08" at bounding box center [755, 207] width 32 height 19
click at [792, 154] on div "10" at bounding box center [793, 156] width 32 height 19
click at [829, 135] on div "AM" at bounding box center [830, 137] width 32 height 19
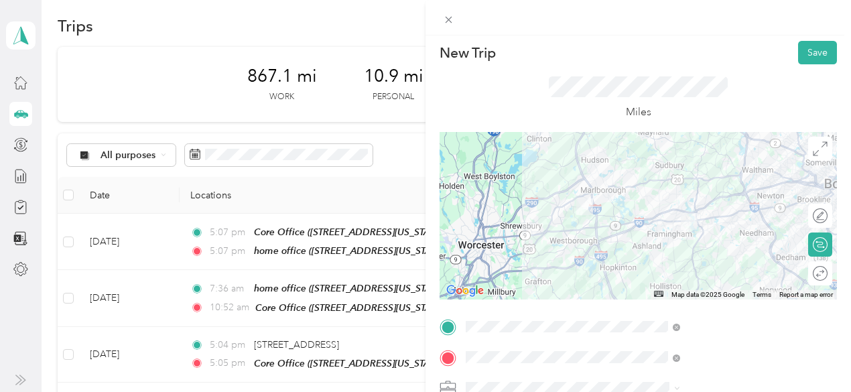
scroll to position [0, 0]
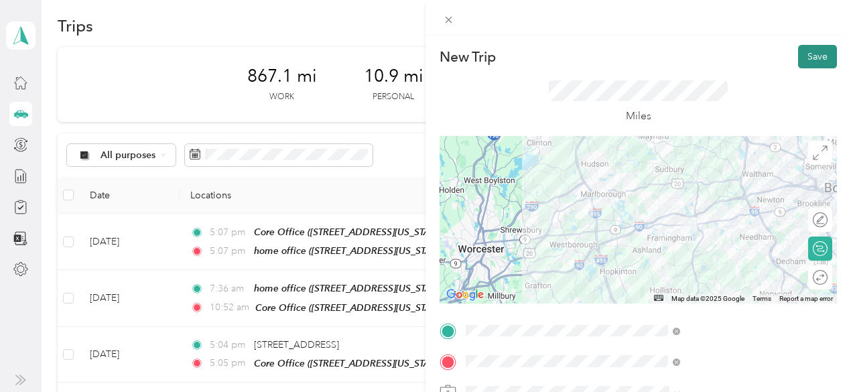
click at [804, 52] on button "Save" at bounding box center [817, 56] width 39 height 23
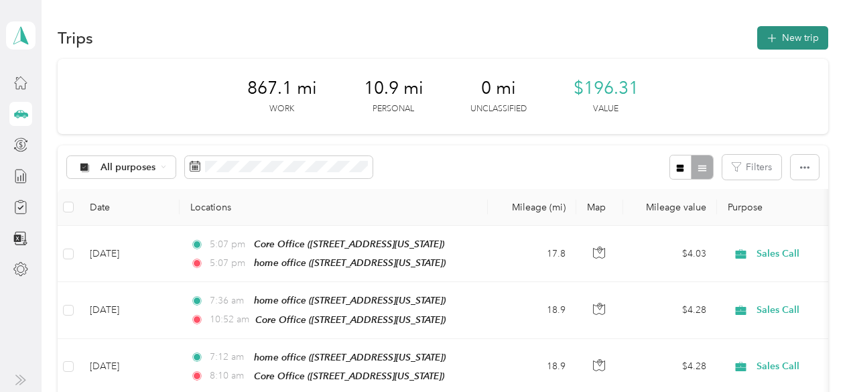
click at [802, 29] on button "New trip" at bounding box center [792, 37] width 71 height 23
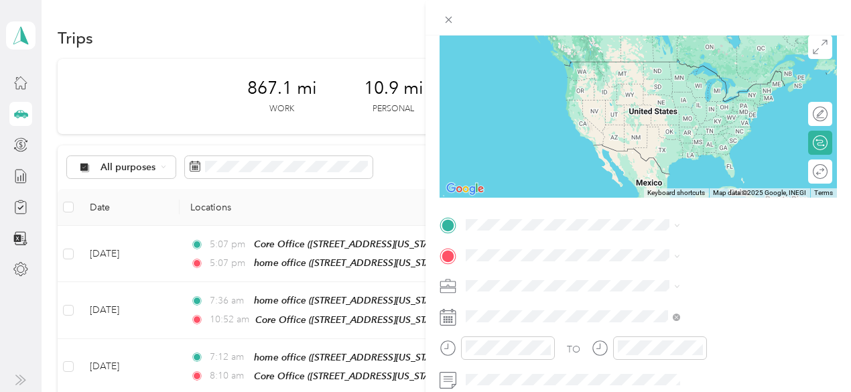
scroll to position [125, 0]
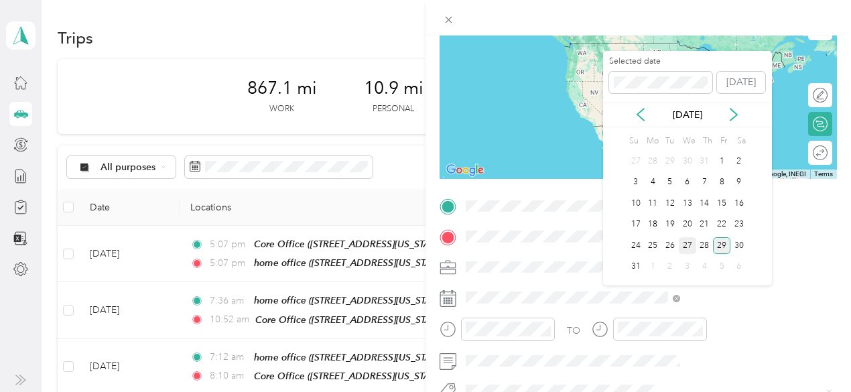
click at [690, 247] on div "27" at bounding box center [687, 245] width 17 height 17
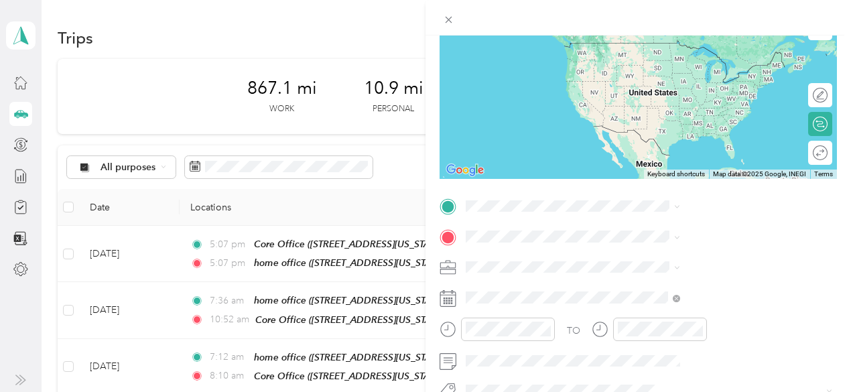
click at [666, 319] on div "Core Office [STREET_ADDRESS][US_STATE]" at bounding box center [700, 309] width 134 height 28
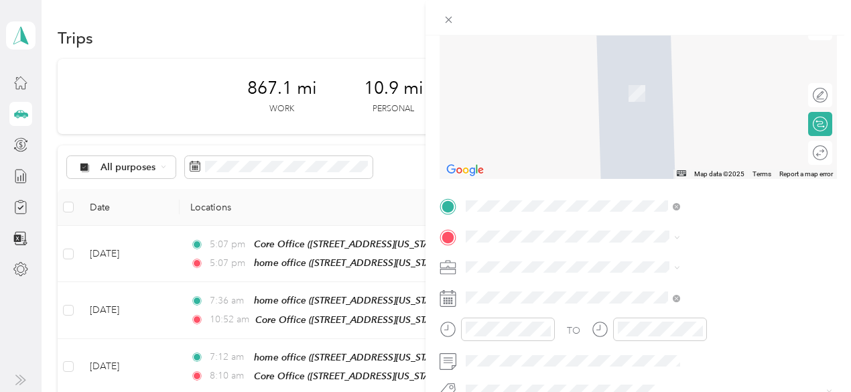
click at [653, 292] on div "home office [STREET_ADDRESS][US_STATE]" at bounding box center [700, 293] width 134 height 28
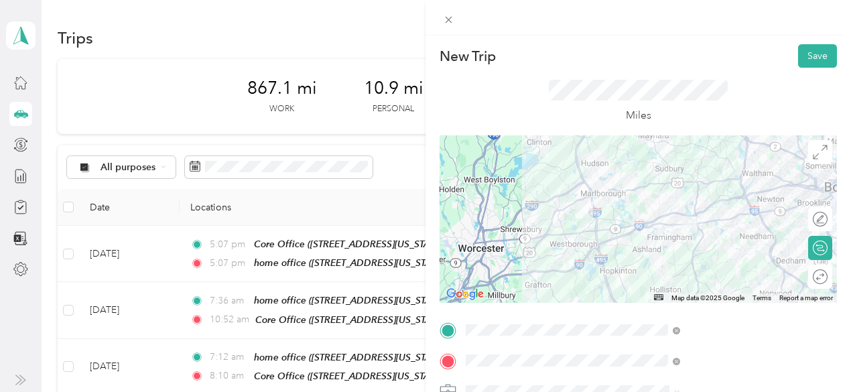
scroll to position [0, 0]
click at [808, 57] on button "Save" at bounding box center [817, 56] width 39 height 23
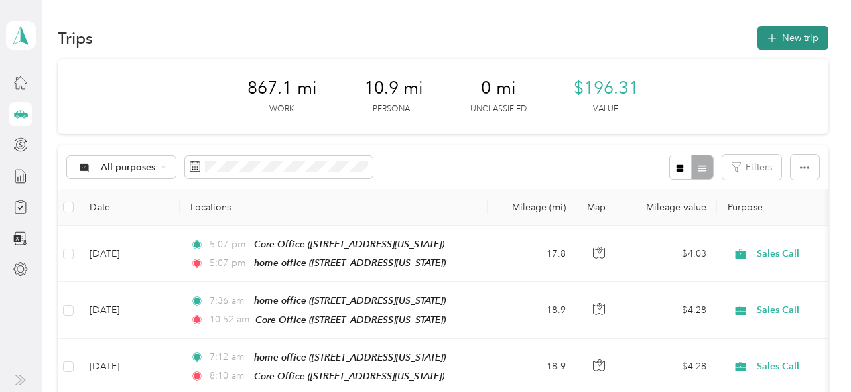
click at [800, 36] on button "New trip" at bounding box center [792, 37] width 71 height 23
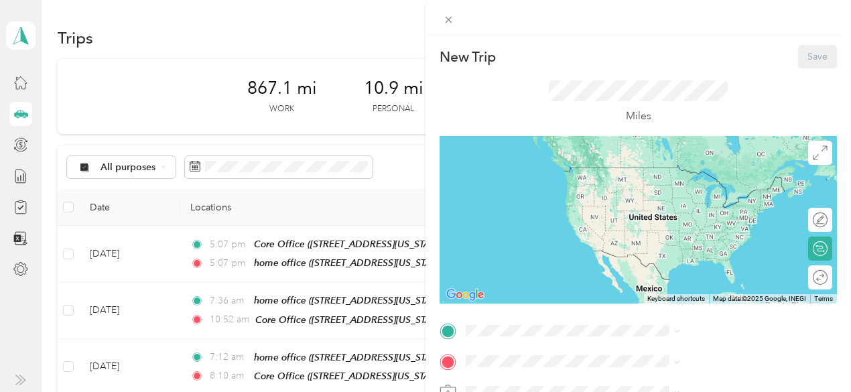
click at [651, 275] on span "[STREET_ADDRESS][US_STATE]" at bounding box center [700, 268] width 134 height 11
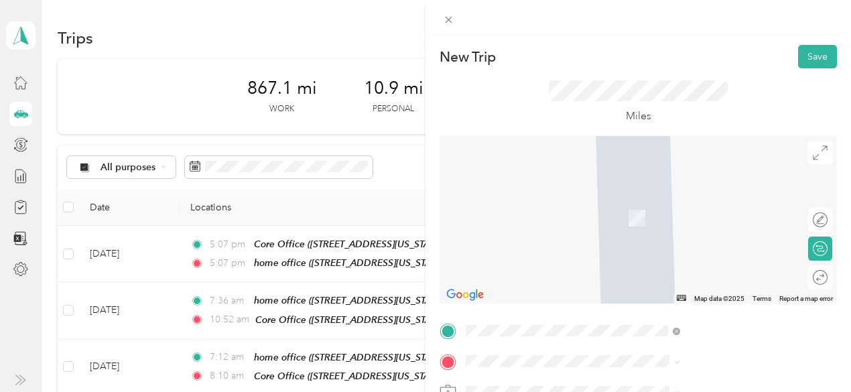
click at [670, 198] on span "[STREET_ADDRESS][US_STATE]" at bounding box center [700, 192] width 134 height 12
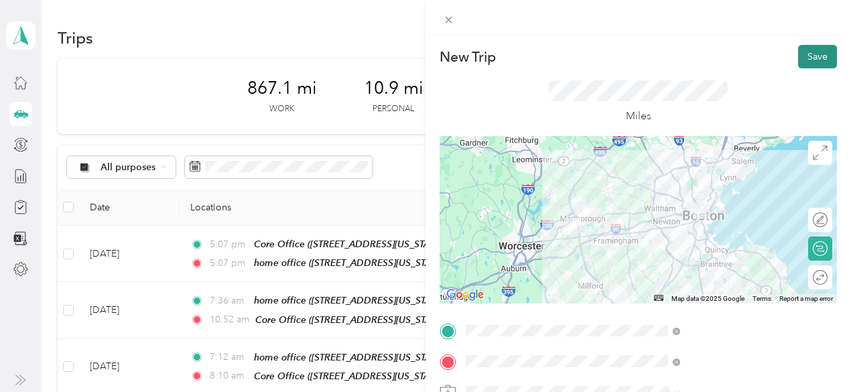
click at [811, 60] on button "Save" at bounding box center [817, 56] width 39 height 23
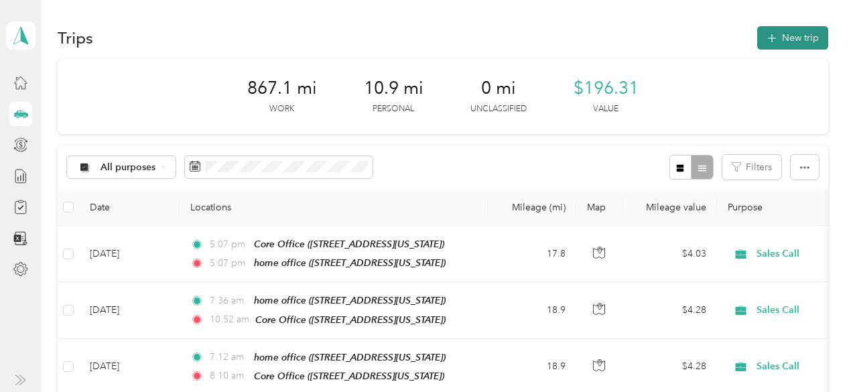
click at [798, 33] on button "New trip" at bounding box center [792, 37] width 71 height 23
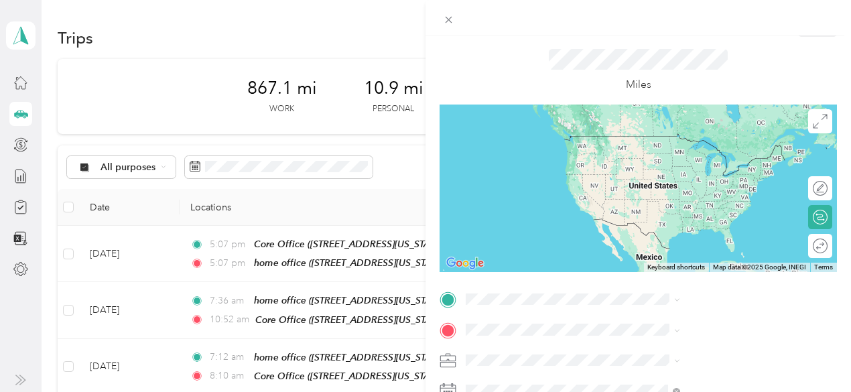
scroll to position [36, 0]
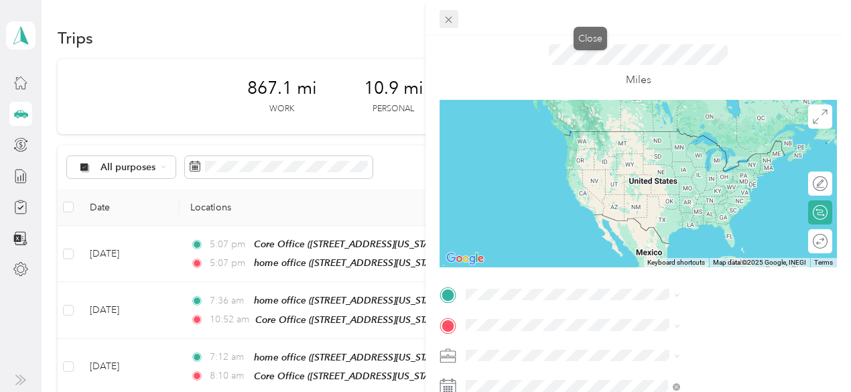
click at [452, 21] on icon at bounding box center [449, 20] width 7 height 7
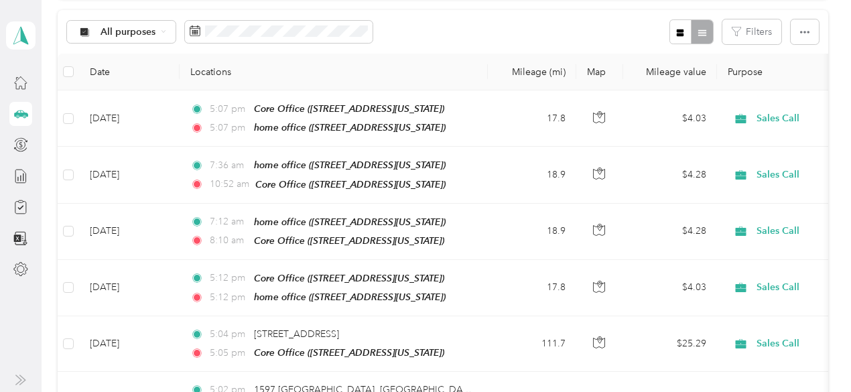
scroll to position [162, 0]
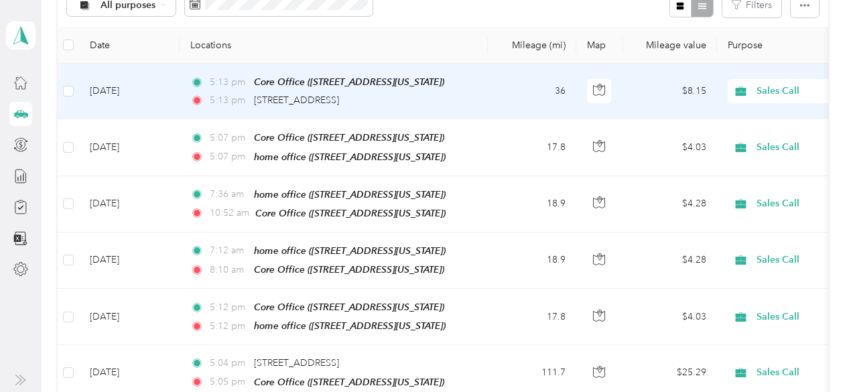
click at [408, 93] on div "5:13 pm [STREET_ADDRESS]" at bounding box center [330, 100] width 281 height 15
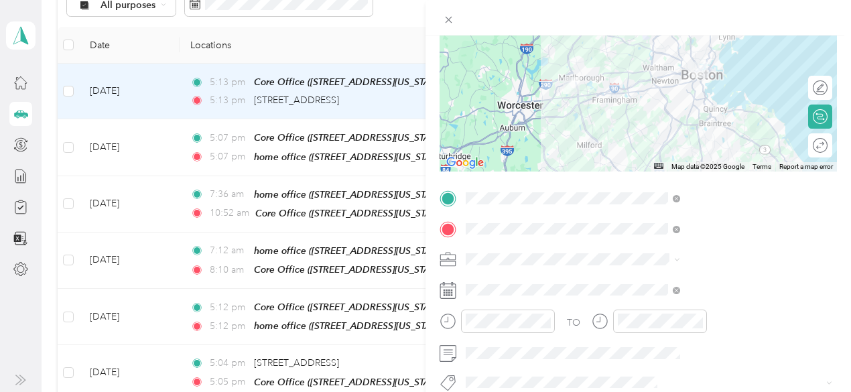
scroll to position [156, 0]
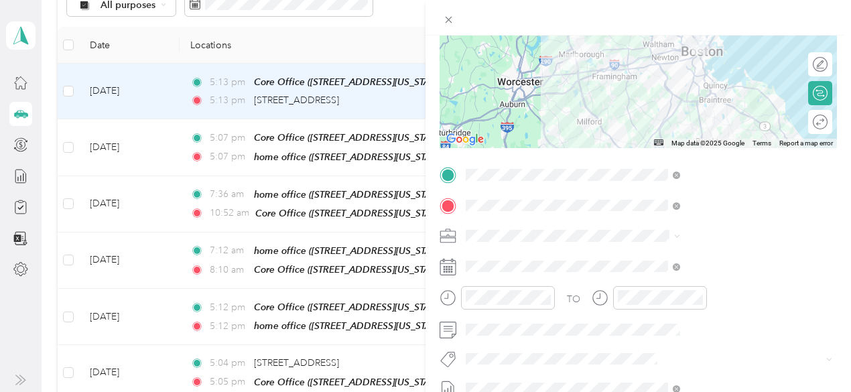
click at [456, 263] on icon at bounding box center [448, 263] width 16 height 0
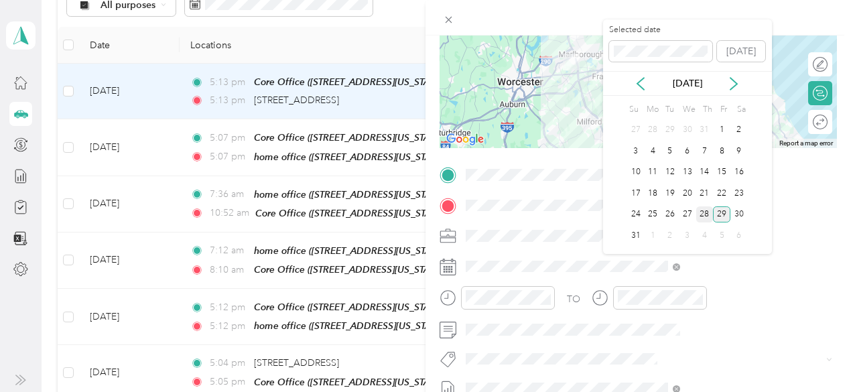
click at [709, 206] on div "28" at bounding box center [704, 214] width 17 height 17
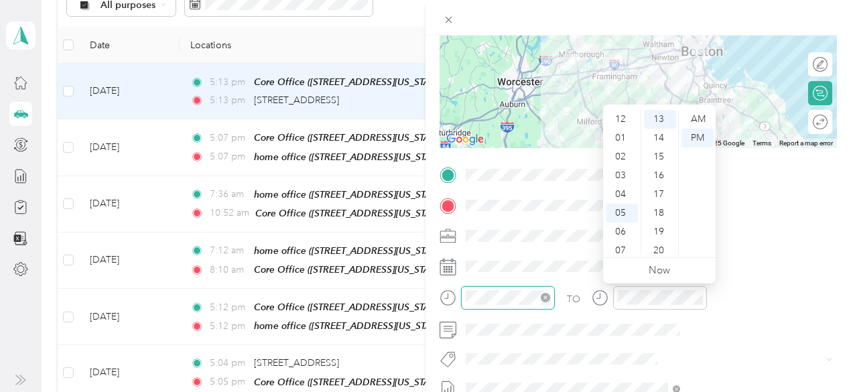
scroll to position [80, 0]
click at [623, 204] on div "09" at bounding box center [622, 207] width 32 height 19
click at [619, 172] on div "07" at bounding box center [622, 170] width 32 height 19
click at [656, 172] on div "16" at bounding box center [660, 175] width 32 height 19
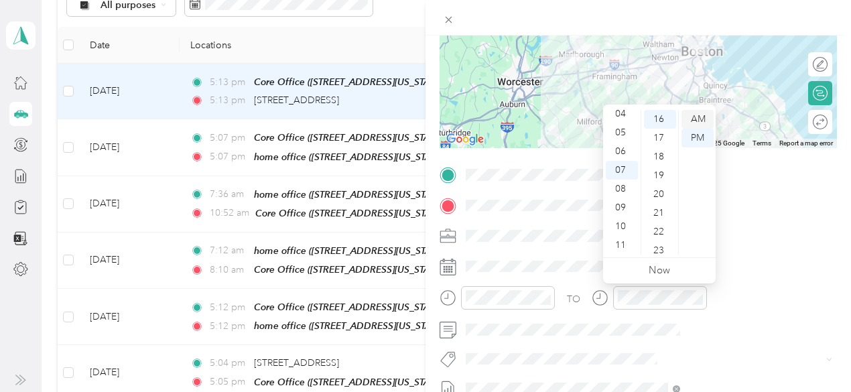
click at [700, 116] on div "AM" at bounding box center [698, 119] width 32 height 19
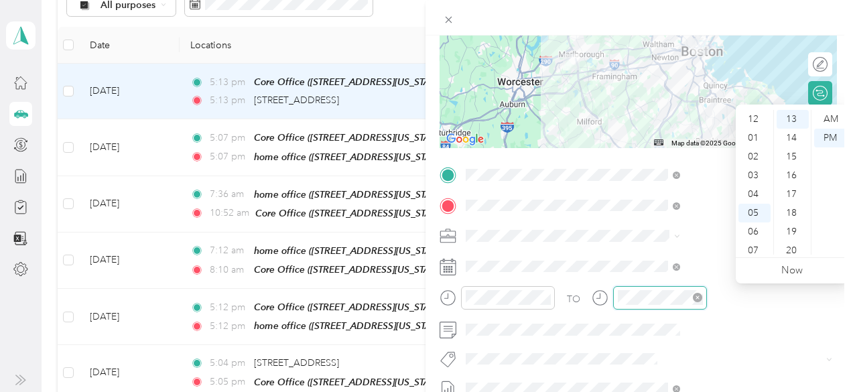
scroll to position [80, 0]
click at [757, 225] on div "10" at bounding box center [755, 226] width 32 height 19
click at [794, 230] on div "34" at bounding box center [793, 227] width 32 height 19
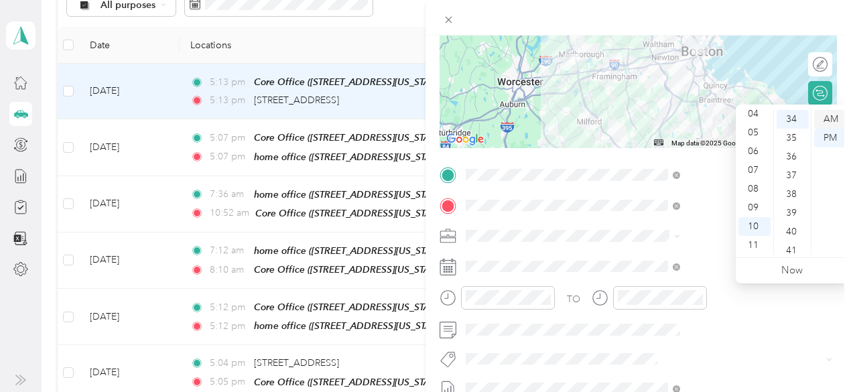
click at [831, 119] on div "AM" at bounding box center [830, 119] width 32 height 19
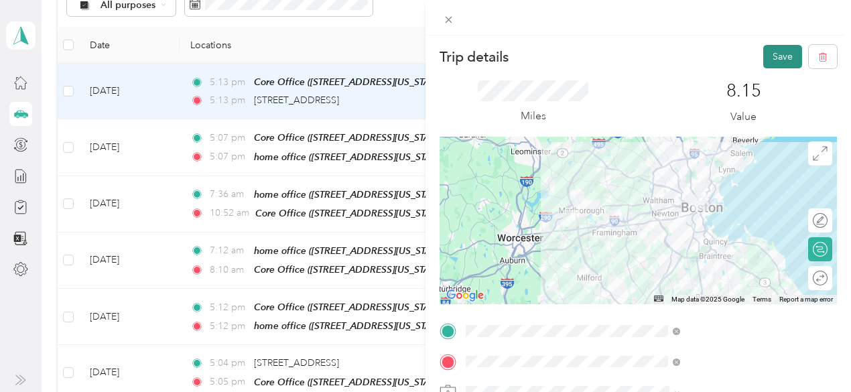
click at [769, 52] on button "Save" at bounding box center [782, 56] width 39 height 23
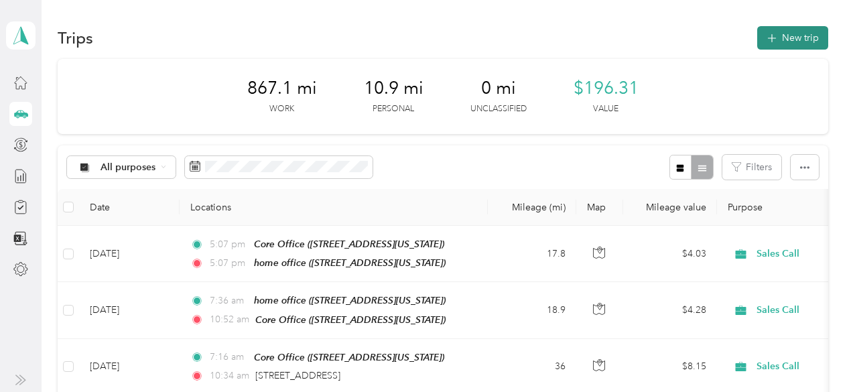
click at [784, 36] on button "New trip" at bounding box center [792, 37] width 71 height 23
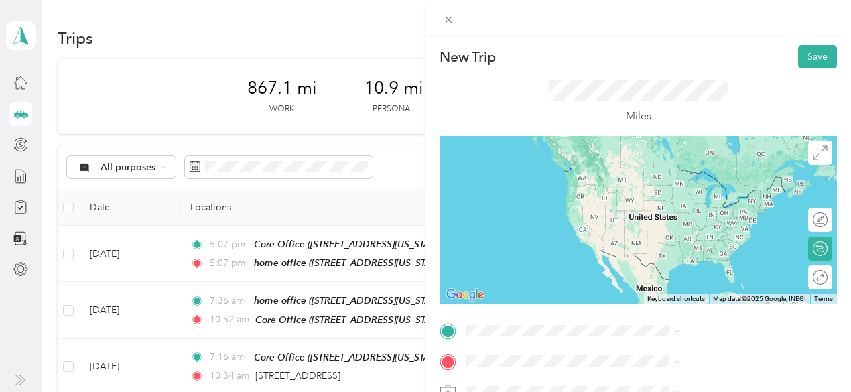
click at [670, 204] on li "[STREET_ADDRESS][US_STATE]" at bounding box center [715, 190] width 224 height 27
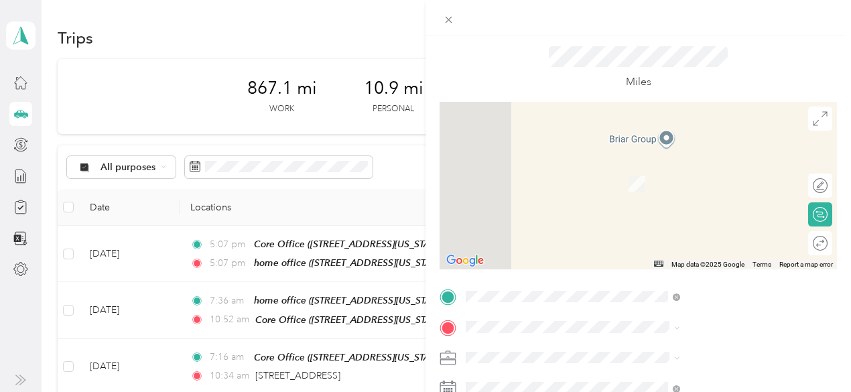
scroll to position [58, 0]
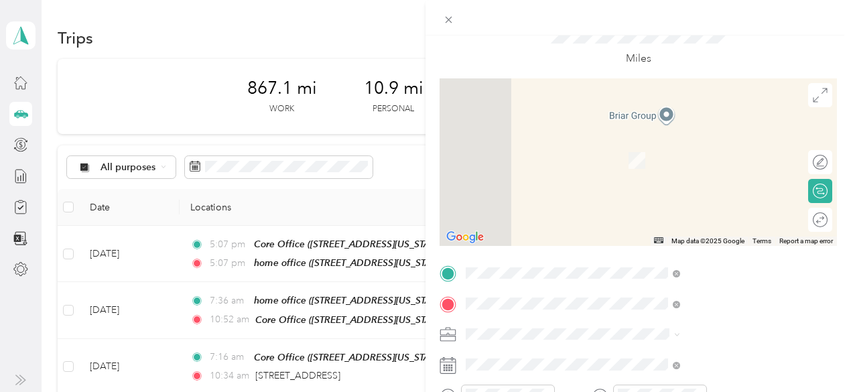
click at [680, 147] on span "[STREET_ADDRESS][US_STATE]" at bounding box center [700, 141] width 134 height 12
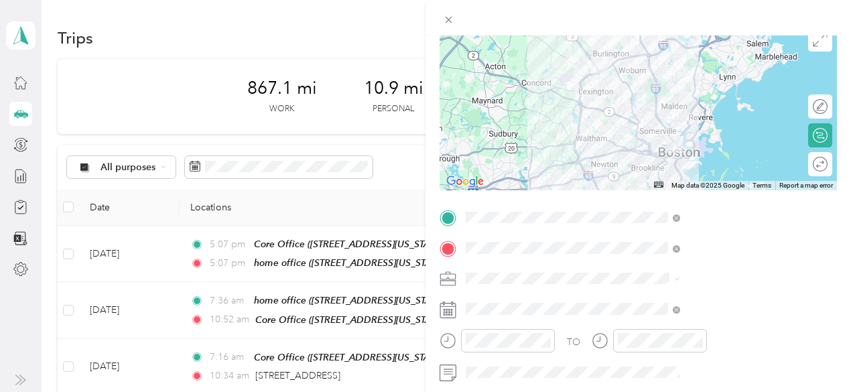
scroll to position [119, 0]
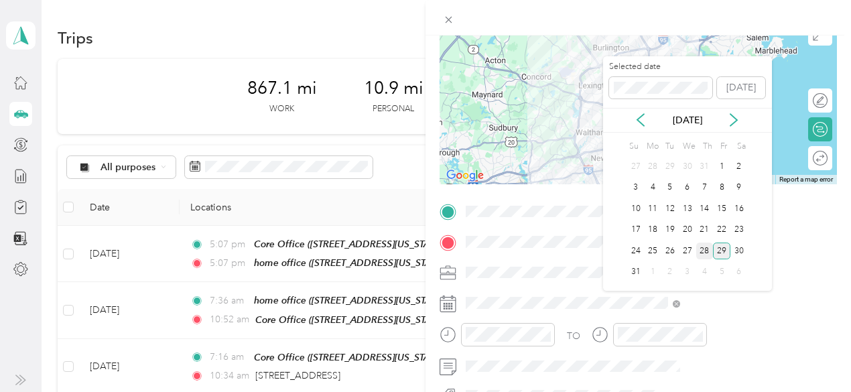
click at [705, 251] on div "28" at bounding box center [704, 251] width 17 height 17
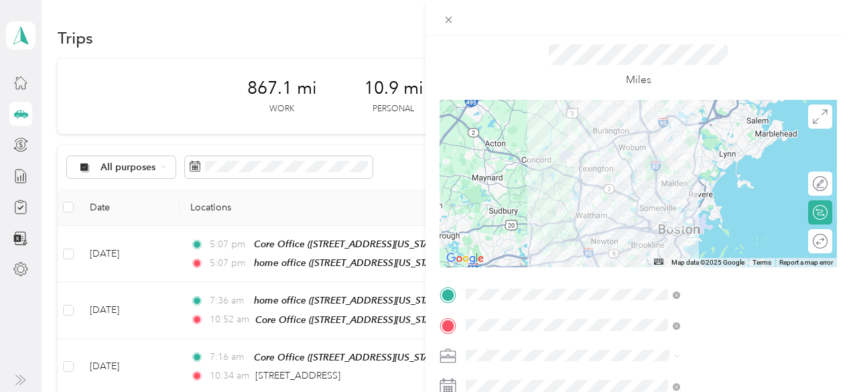
scroll to position [0, 0]
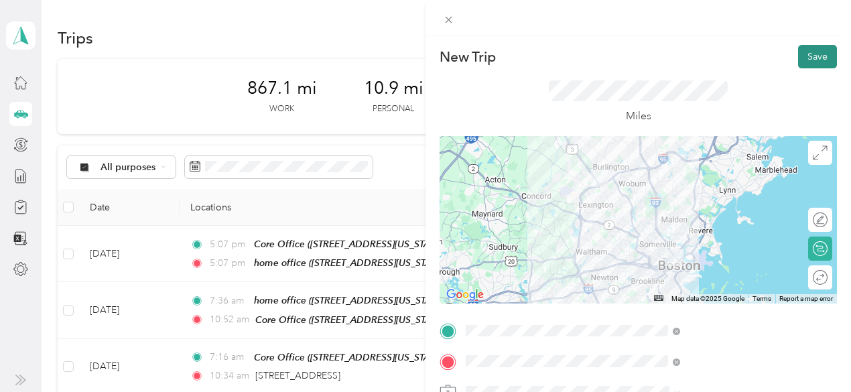
click at [806, 56] on button "Save" at bounding box center [817, 56] width 39 height 23
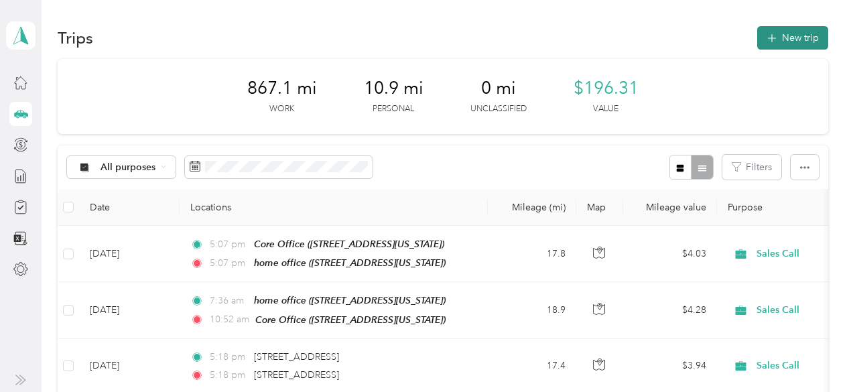
click at [792, 39] on button "New trip" at bounding box center [792, 37] width 71 height 23
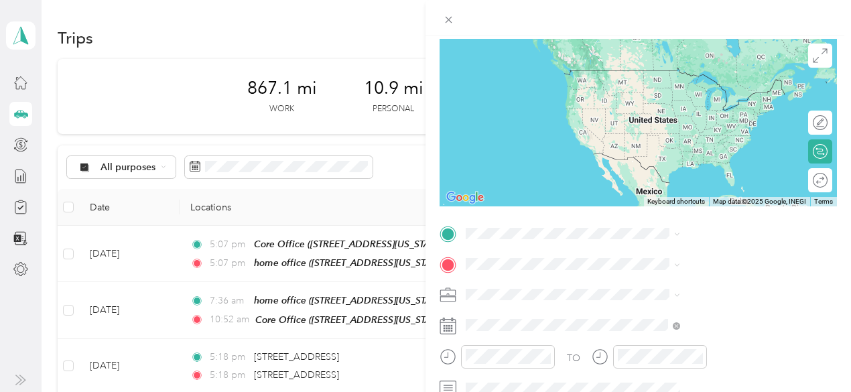
scroll to position [107, 0]
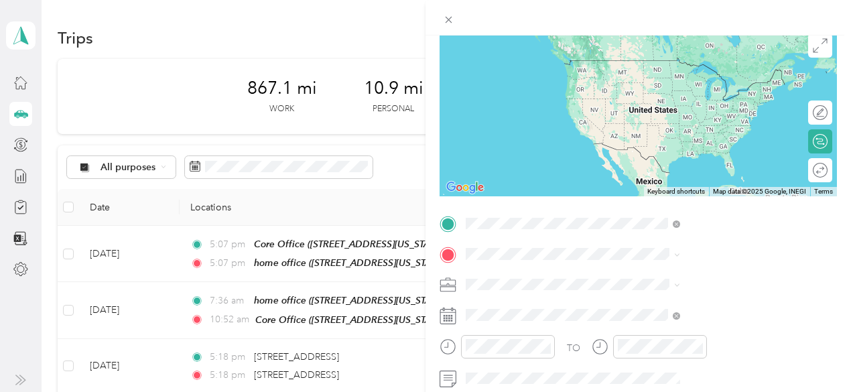
click at [682, 66] on span "[STREET_ADDRESS][US_STATE]" at bounding box center [700, 60] width 134 height 12
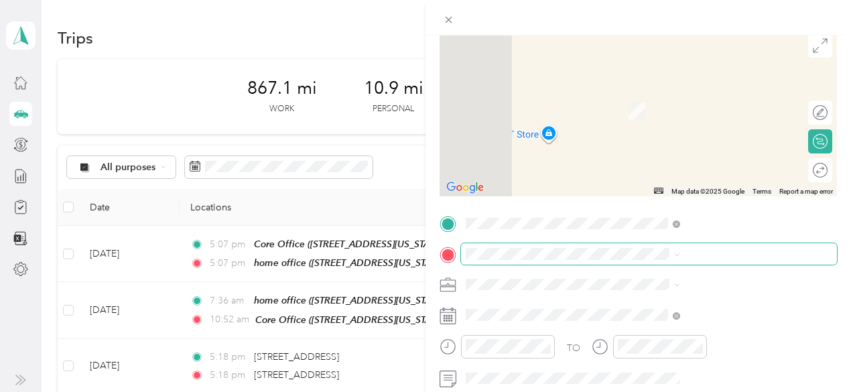
click at [623, 247] on span at bounding box center [649, 253] width 376 height 21
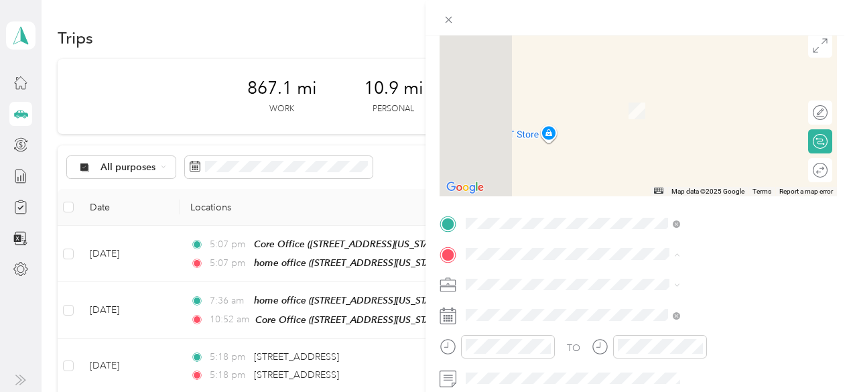
click at [668, 155] on span "[STREET_ADDRESS][US_STATE]" at bounding box center [700, 156] width 134 height 11
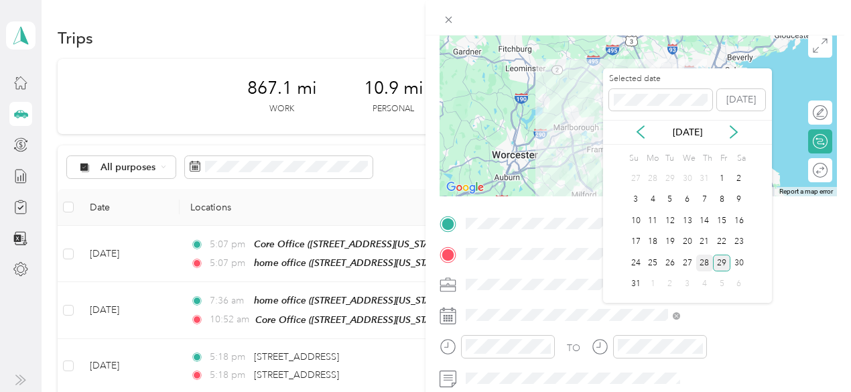
click at [706, 261] on div "28" at bounding box center [704, 263] width 17 height 17
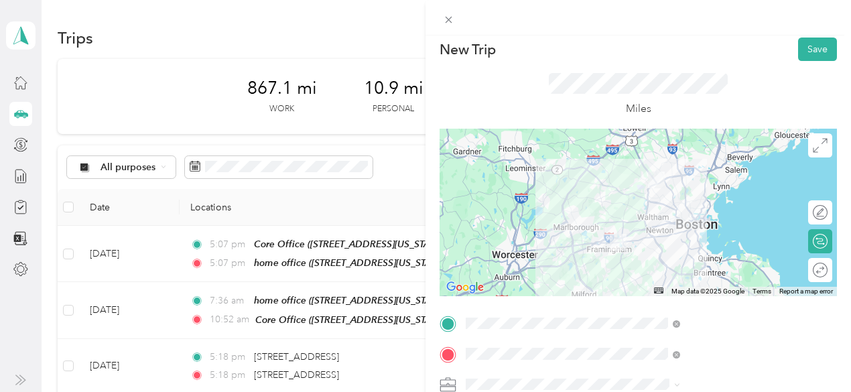
scroll to position [0, 0]
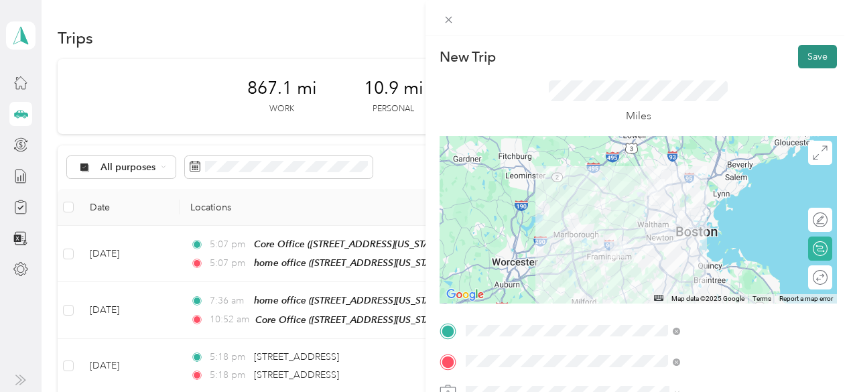
click at [808, 60] on button "Save" at bounding box center [817, 56] width 39 height 23
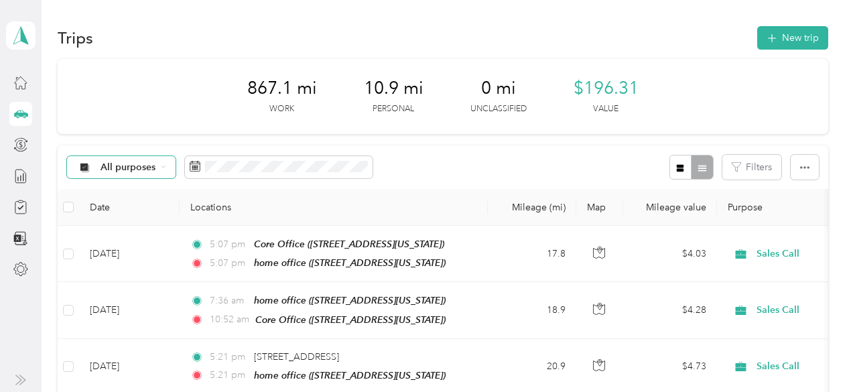
click at [162, 168] on icon at bounding box center [163, 166] width 5 height 5
click at [122, 239] on li "Sales Call" at bounding box center [120, 236] width 107 height 23
click at [180, 163] on icon at bounding box center [183, 166] width 11 height 11
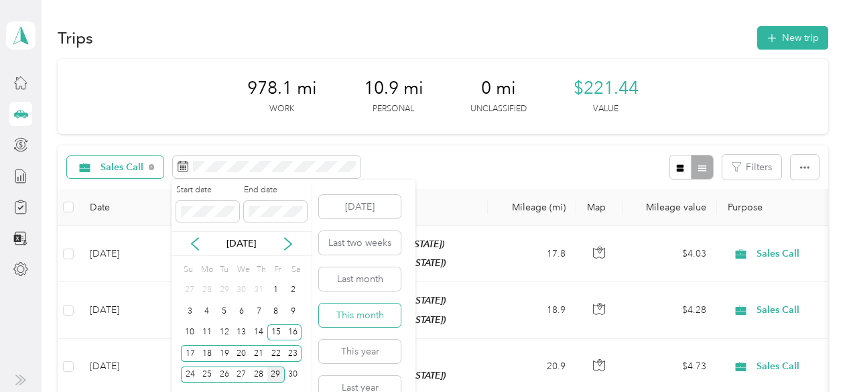
click at [350, 312] on button "This month" at bounding box center [360, 315] width 82 height 23
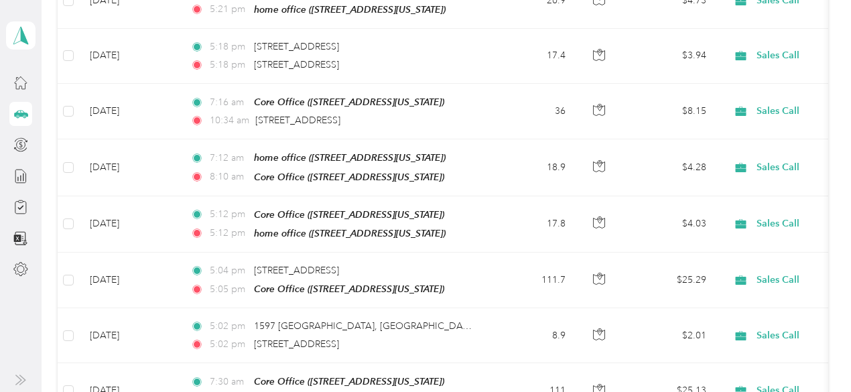
scroll to position [362, 0]
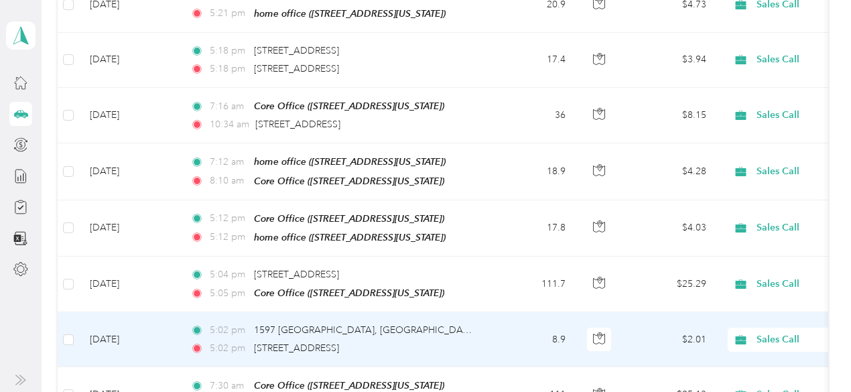
click at [481, 326] on td "5:02 pm [GEOGRAPHIC_DATA] 5:02 pm [STREET_ADDRESS]" at bounding box center [334, 339] width 308 height 55
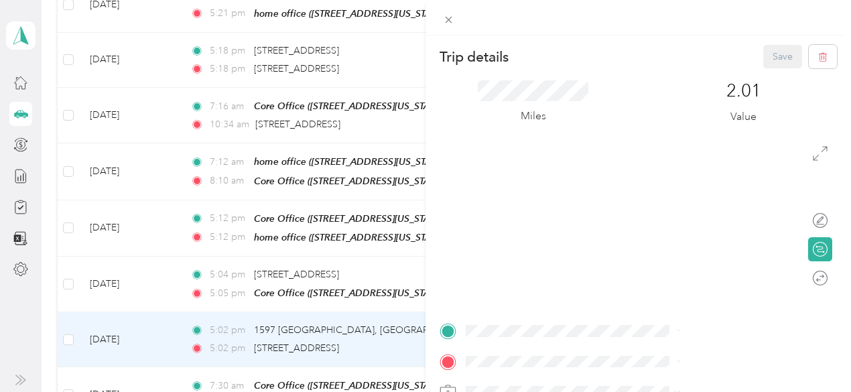
click at [481, 326] on div "Trip details Save This trip cannot be edited because it is either under review,…" at bounding box center [425, 196] width 851 height 392
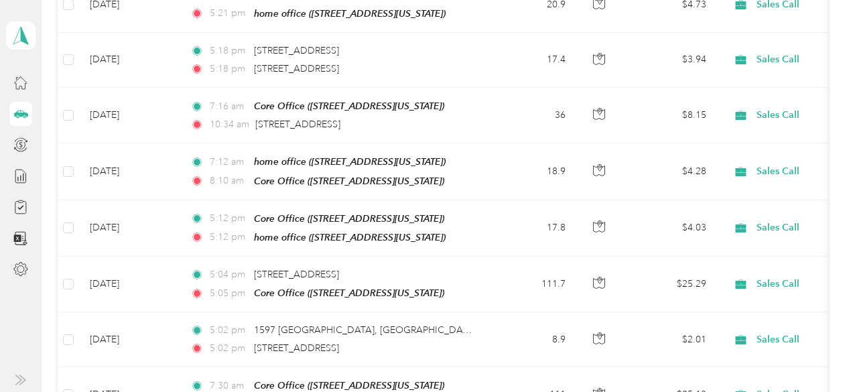
click at [481, 391] on div "Trip details Save This trip cannot be edited because it is either under review,…" at bounding box center [422, 392] width 844 height 0
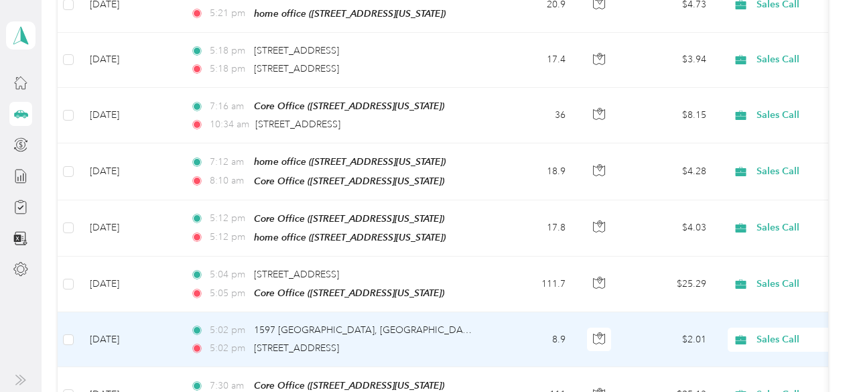
click at [481, 326] on td "5:02 pm [GEOGRAPHIC_DATA] 5:02 pm [STREET_ADDRESS]" at bounding box center [334, 339] width 308 height 55
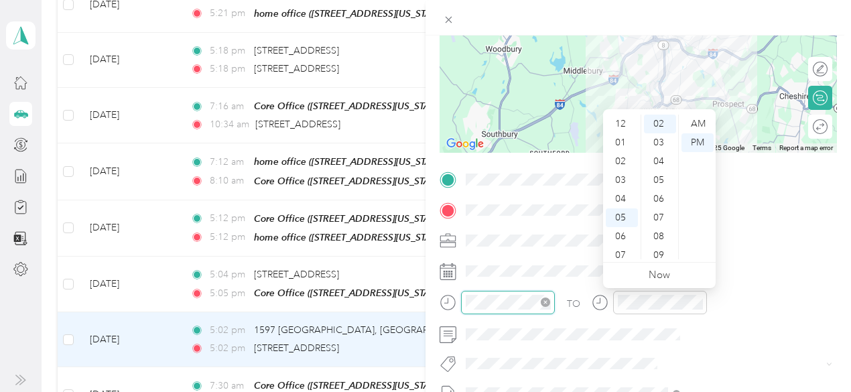
scroll to position [80, 0]
click at [620, 248] on div "11" at bounding box center [622, 250] width 32 height 19
click at [665, 180] on div "05" at bounding box center [660, 180] width 32 height 19
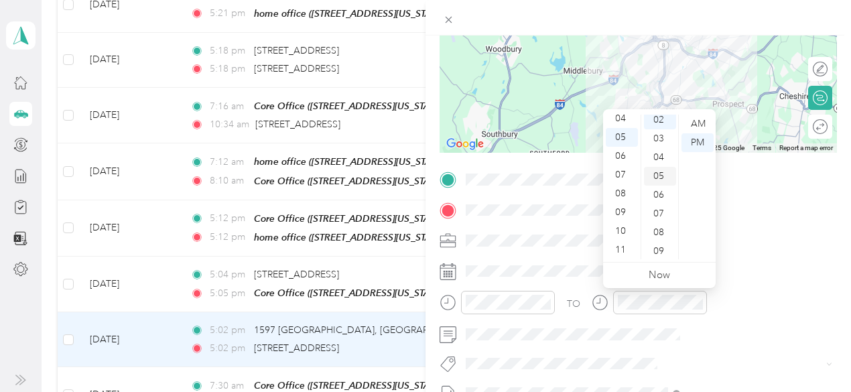
scroll to position [38, 0]
click at [702, 124] on div "AM" at bounding box center [698, 124] width 32 height 19
click at [623, 247] on div "11" at bounding box center [622, 250] width 32 height 19
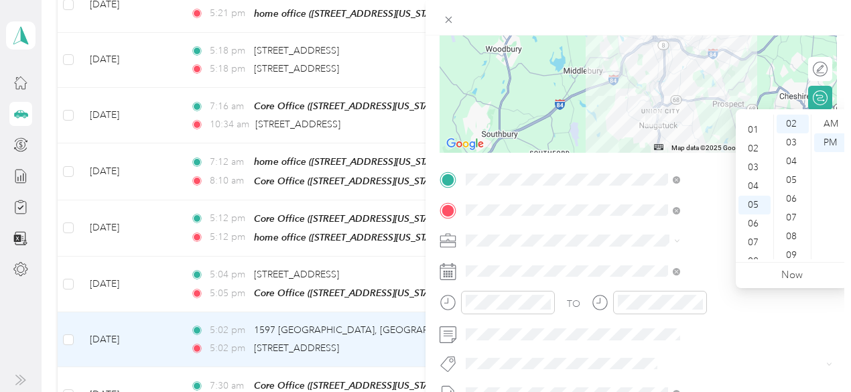
scroll to position [0, 0]
click at [755, 124] on div "12" at bounding box center [755, 124] width 32 height 19
click at [792, 249] on div "59" at bounding box center [793, 250] width 32 height 19
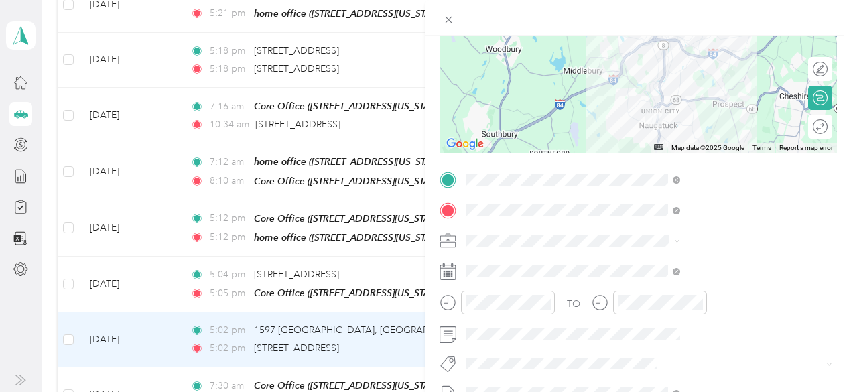
click at [749, 347] on div "TO Add photo" at bounding box center [638, 331] width 397 height 324
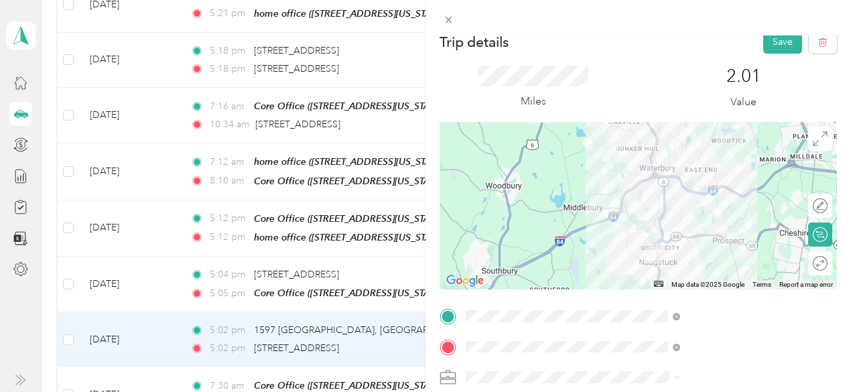
scroll to position [0, 0]
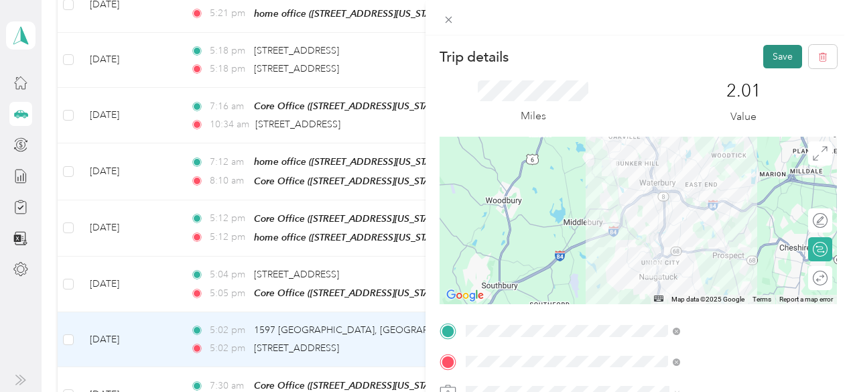
click at [771, 58] on button "Save" at bounding box center [782, 56] width 39 height 23
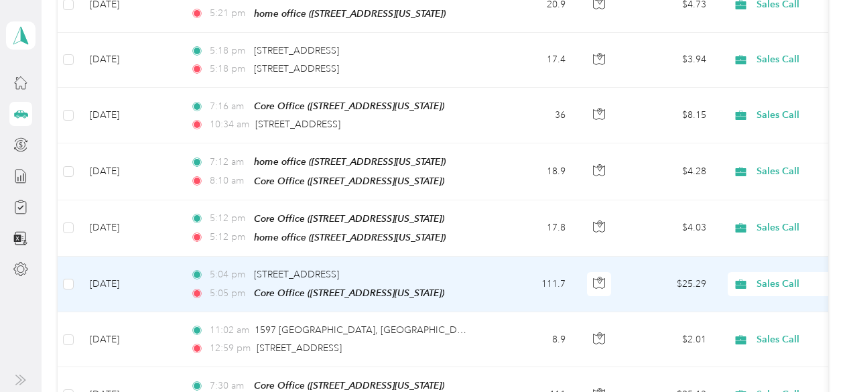
click at [475, 266] on td "5:04 pm [STREET_ADDRESS][GEOGRAPHIC_DATA]:05 pm Core Office ([STREET_ADDRESS][U…" at bounding box center [334, 285] width 308 height 56
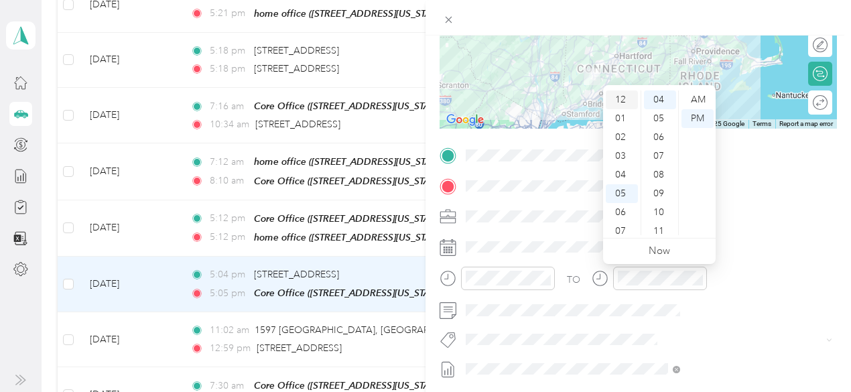
click at [621, 99] on div "12" at bounding box center [622, 99] width 32 height 19
click at [658, 228] on div "59" at bounding box center [660, 231] width 32 height 19
click at [620, 97] on div "12" at bounding box center [622, 99] width 32 height 19
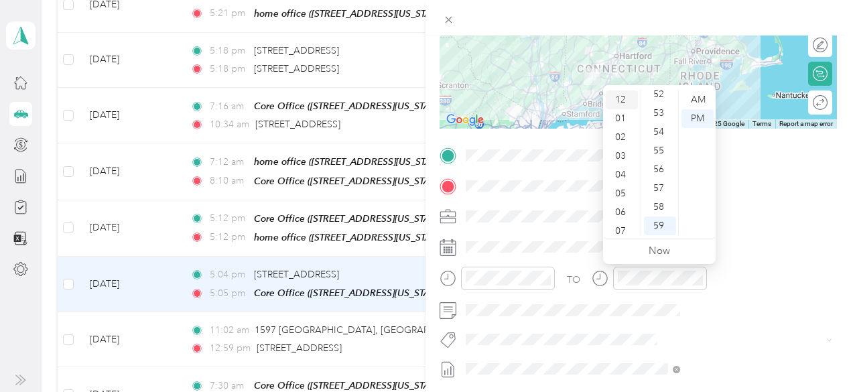
click at [621, 97] on div "12" at bounding box center [622, 99] width 32 height 19
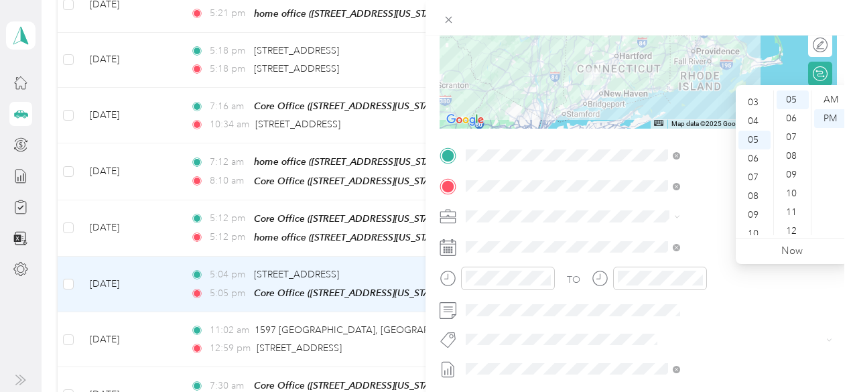
scroll to position [27, 0]
click at [756, 124] on div "03" at bounding box center [755, 129] width 32 height 19
click at [792, 205] on div "40" at bounding box center [793, 203] width 32 height 19
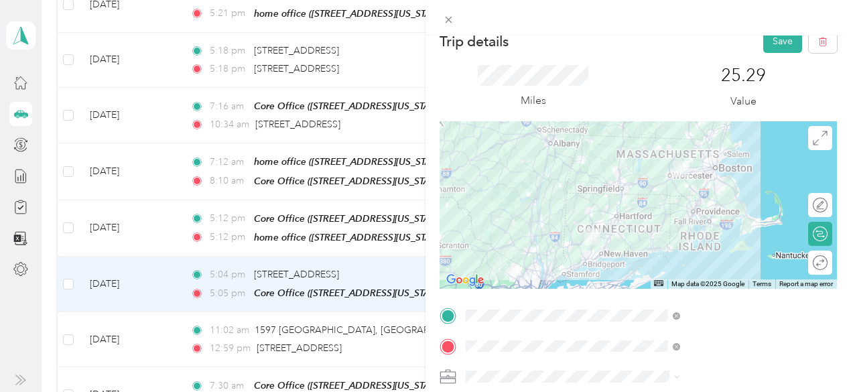
scroll to position [0, 0]
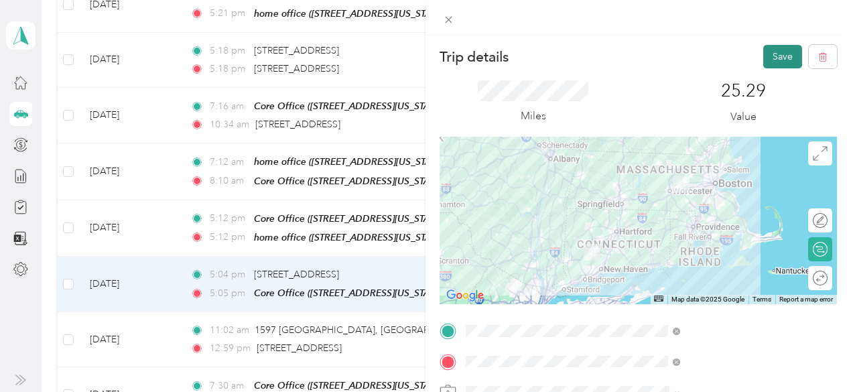
click at [768, 59] on button "Save" at bounding box center [782, 56] width 39 height 23
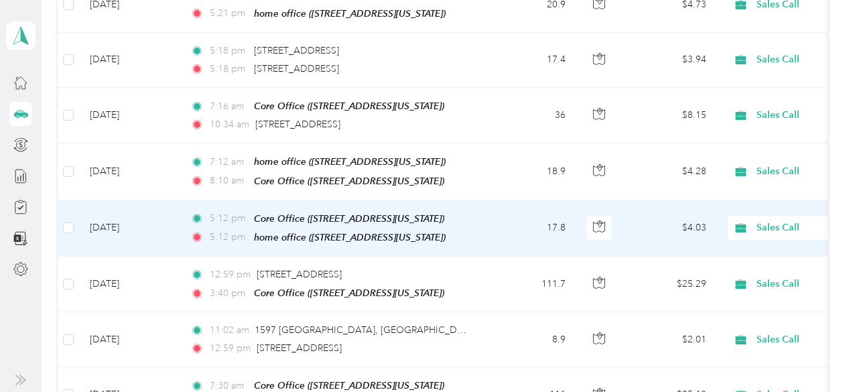
click at [491, 216] on td "17.8" at bounding box center [532, 228] width 88 height 56
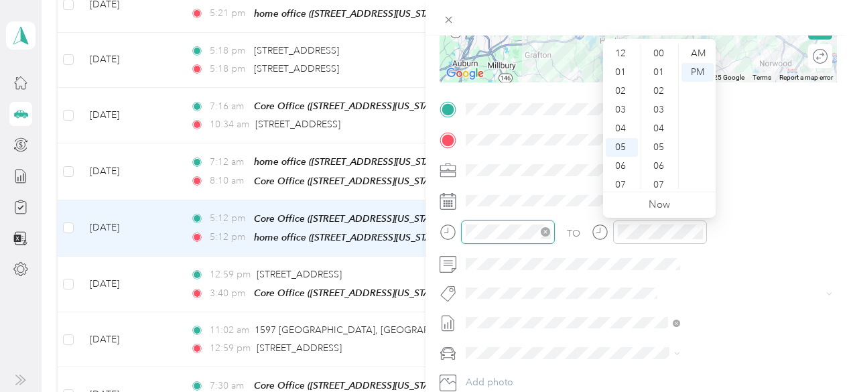
scroll to position [80, 0]
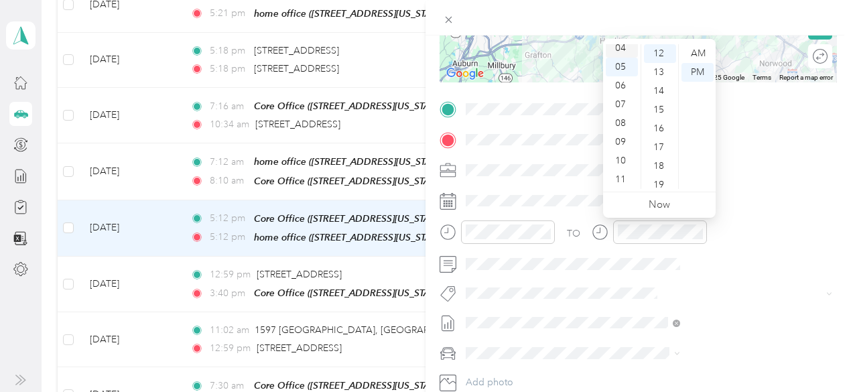
click at [625, 45] on div "04" at bounding box center [622, 48] width 32 height 19
click at [655, 49] on div "12" at bounding box center [660, 53] width 32 height 19
click at [662, 51] on div "12" at bounding box center [660, 53] width 32 height 19
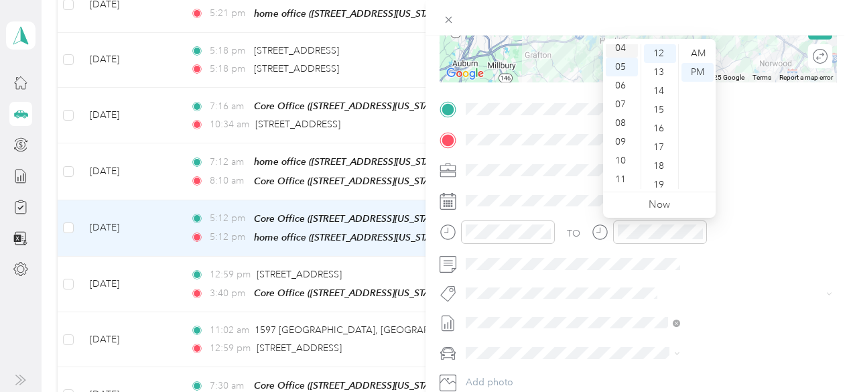
click at [618, 48] on div "04" at bounding box center [622, 48] width 32 height 19
click at [702, 66] on div "PM" at bounding box center [698, 72] width 32 height 19
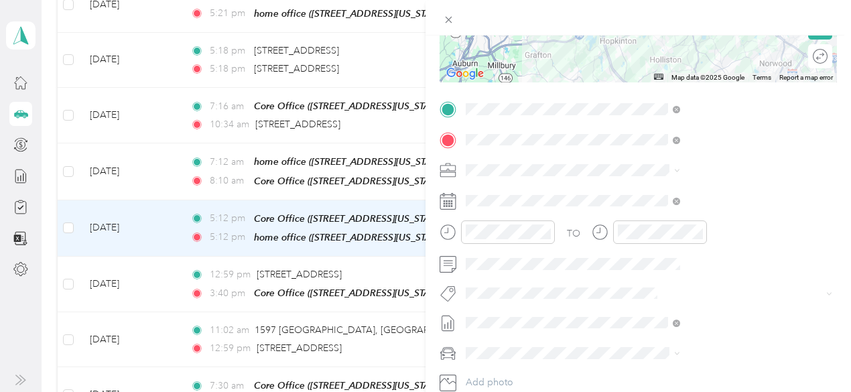
click at [720, 277] on div "TO Add photo" at bounding box center [638, 261] width 397 height 324
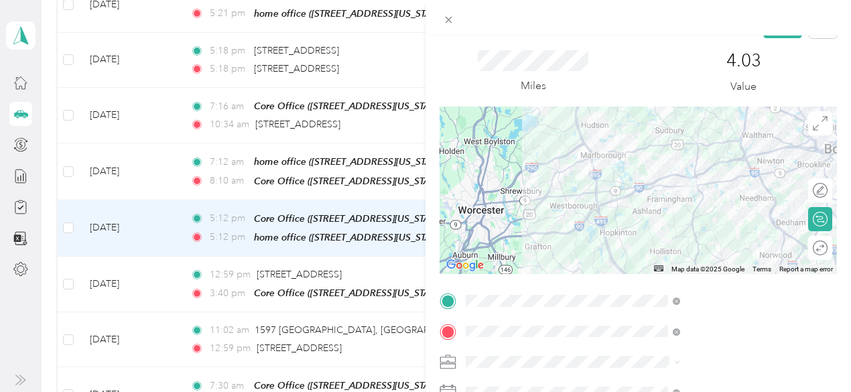
scroll to position [0, 0]
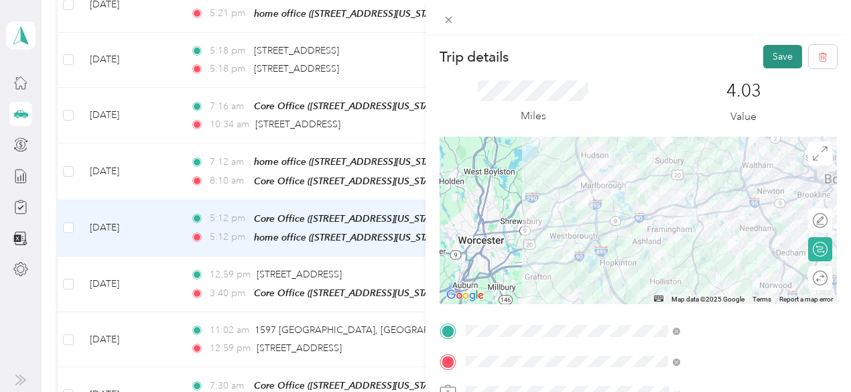
click at [771, 54] on button "Save" at bounding box center [782, 56] width 39 height 23
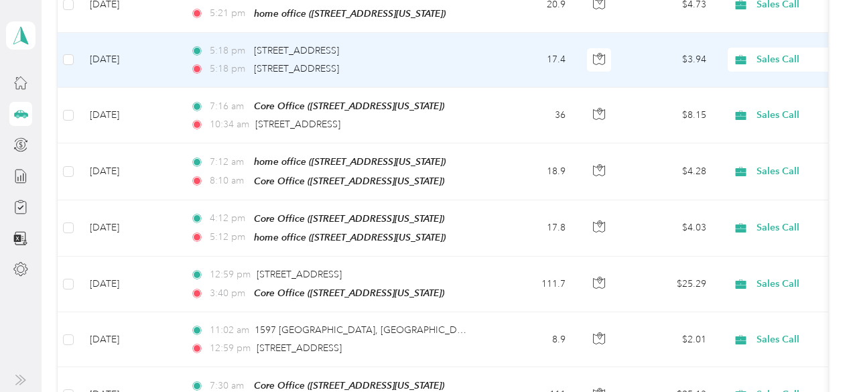
click at [440, 62] on div "5:18 pm [STREET_ADDRESS]" at bounding box center [330, 69] width 281 height 15
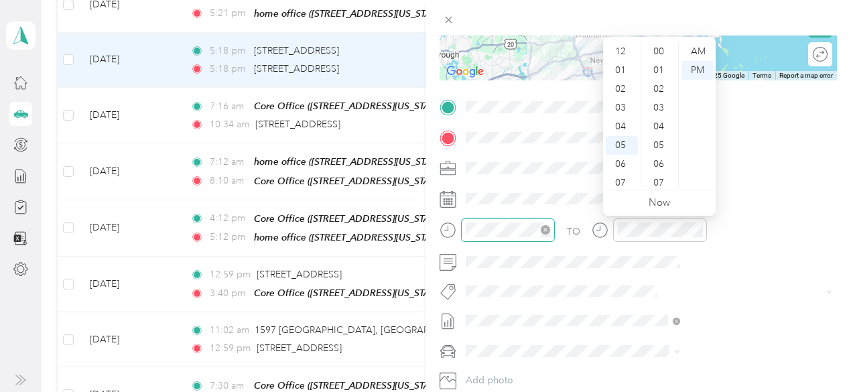
scroll to position [80, 0]
click at [619, 175] on div "11" at bounding box center [622, 177] width 32 height 19
click at [663, 172] on div "30" at bounding box center [660, 169] width 32 height 19
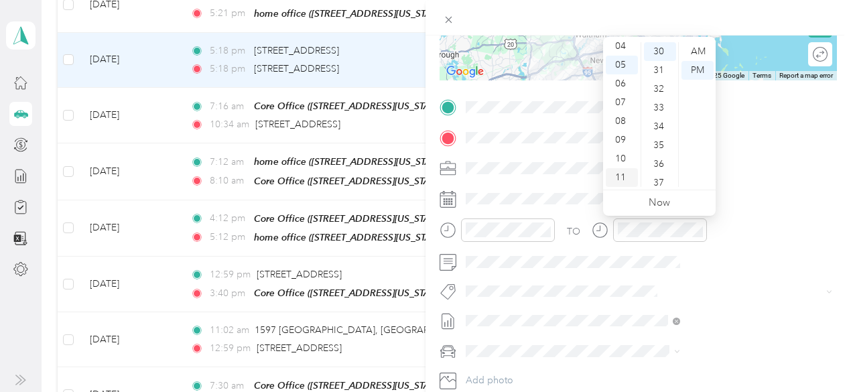
click at [622, 174] on div "11" at bounding box center [622, 177] width 32 height 19
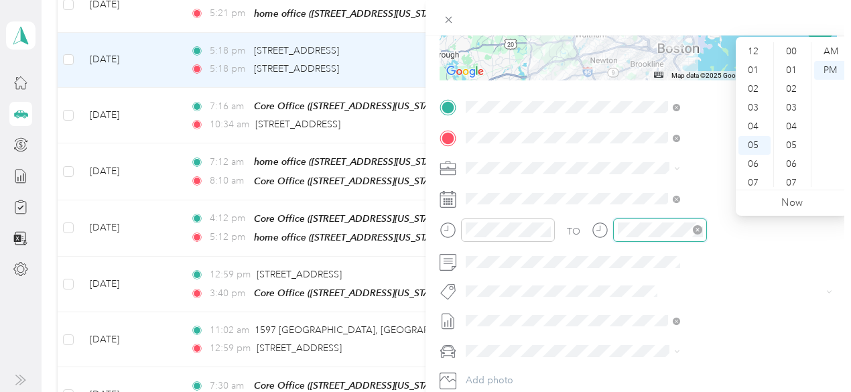
scroll to position [80, 0]
click at [757, 60] on div "02" at bounding box center [755, 62] width 32 height 19
click at [790, 68] on div "19" at bounding box center [793, 70] width 32 height 19
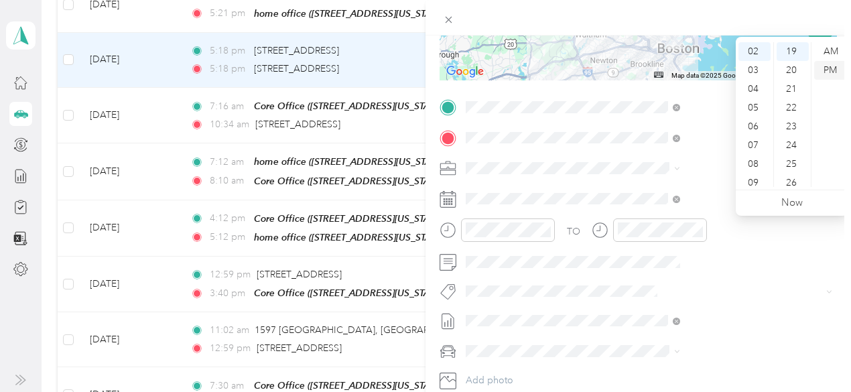
click at [828, 66] on div "PM" at bounding box center [830, 70] width 32 height 19
click at [741, 334] on div "TO Add photo" at bounding box center [638, 259] width 397 height 324
click at [751, 56] on div "02" at bounding box center [755, 62] width 32 height 19
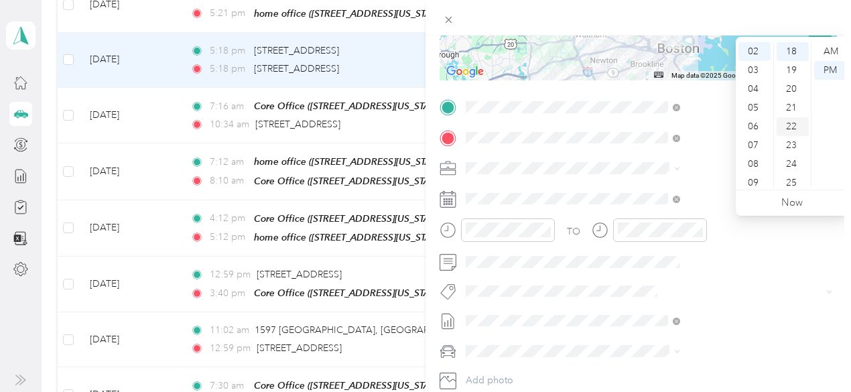
click at [793, 125] on div "22" at bounding box center [793, 126] width 32 height 19
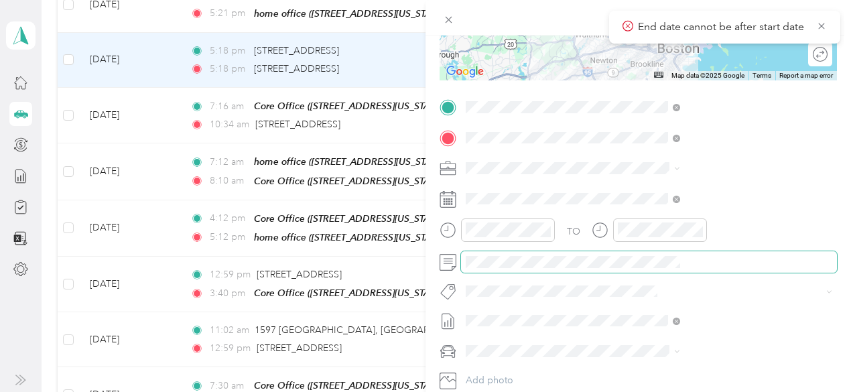
click at [800, 269] on span at bounding box center [649, 261] width 376 height 21
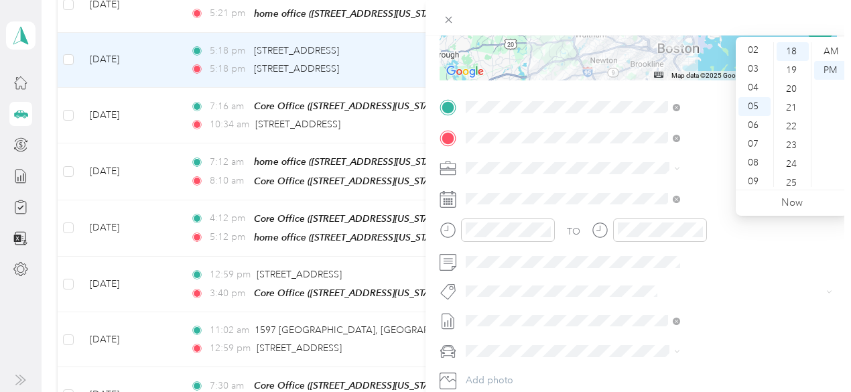
scroll to position [27, 0]
click at [750, 63] on div "02" at bounding box center [755, 62] width 32 height 19
click at [794, 180] on div "25" at bounding box center [793, 183] width 32 height 19
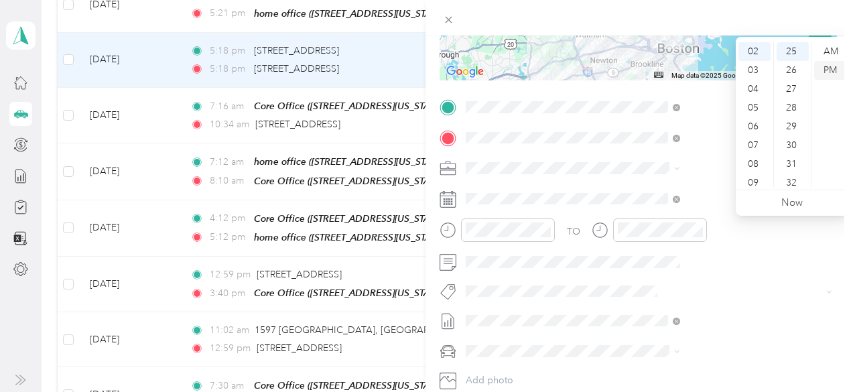
click at [832, 69] on div "PM" at bounding box center [830, 70] width 32 height 19
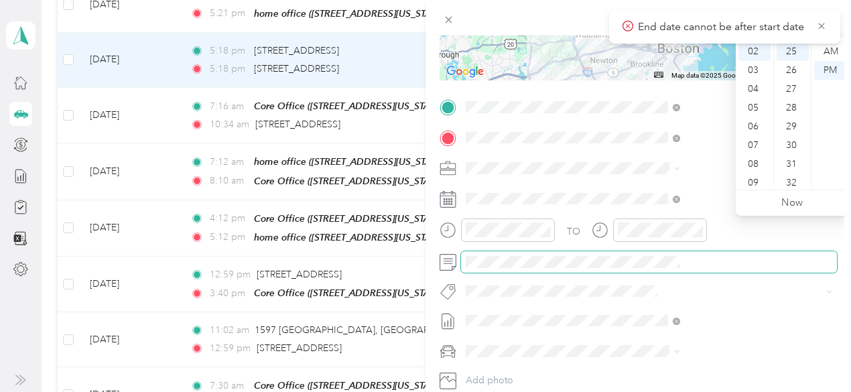
click at [716, 267] on span at bounding box center [649, 261] width 376 height 21
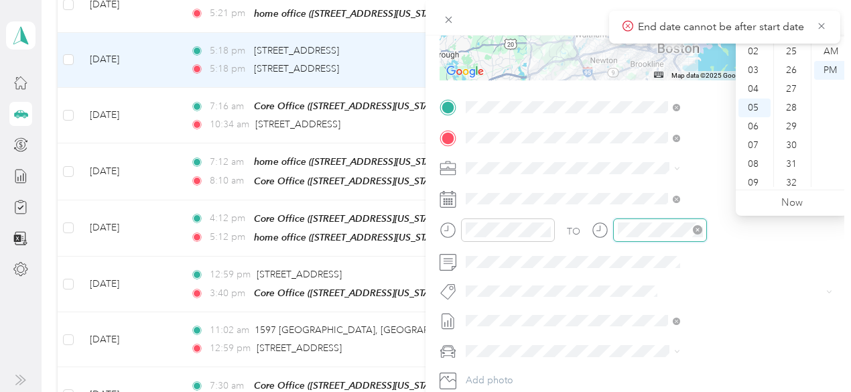
scroll to position [338, 0]
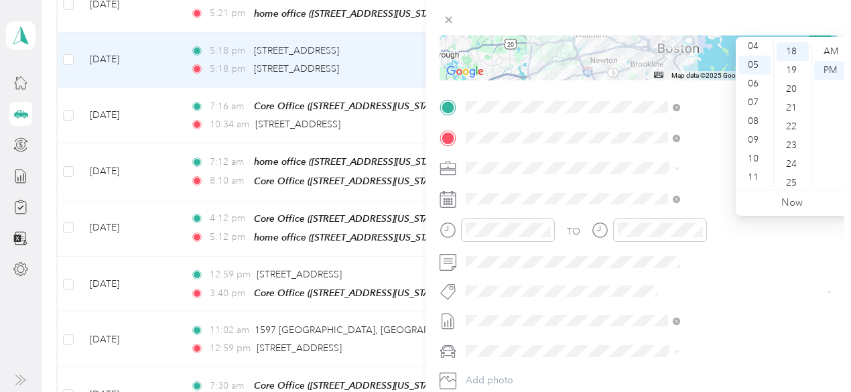
click at [808, 41] on div "12 01 02 03 04 05 06 07 08 09 10 11 00 01 02 03 04 05 06 07 08 09 10 11 12 13 1…" at bounding box center [792, 115] width 113 height 150
click at [751, 58] on div "02" at bounding box center [755, 62] width 32 height 19
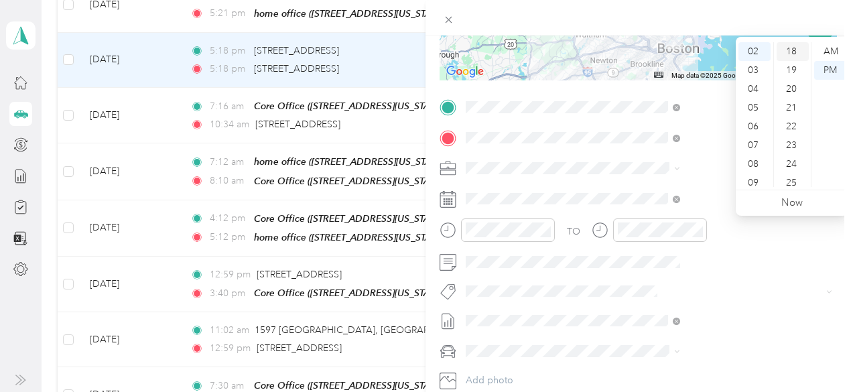
click at [790, 48] on div "18" at bounding box center [793, 51] width 32 height 19
click at [828, 66] on div "PM" at bounding box center [830, 70] width 32 height 19
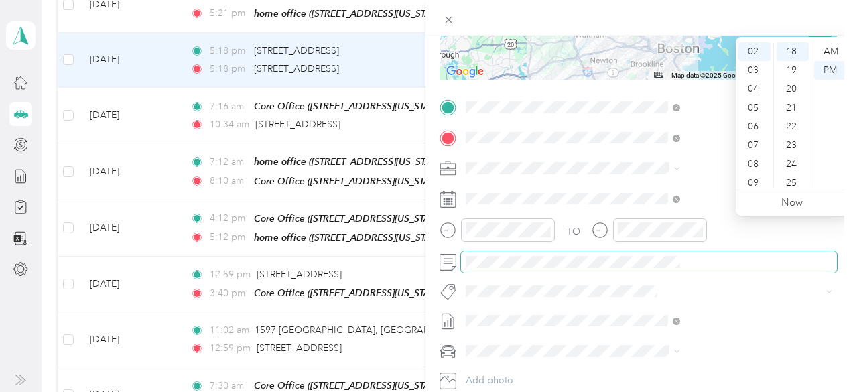
click at [734, 271] on span at bounding box center [649, 261] width 376 height 21
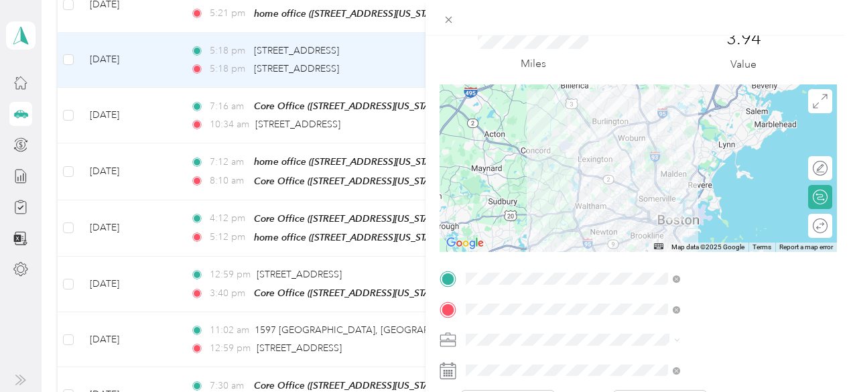
scroll to position [0, 0]
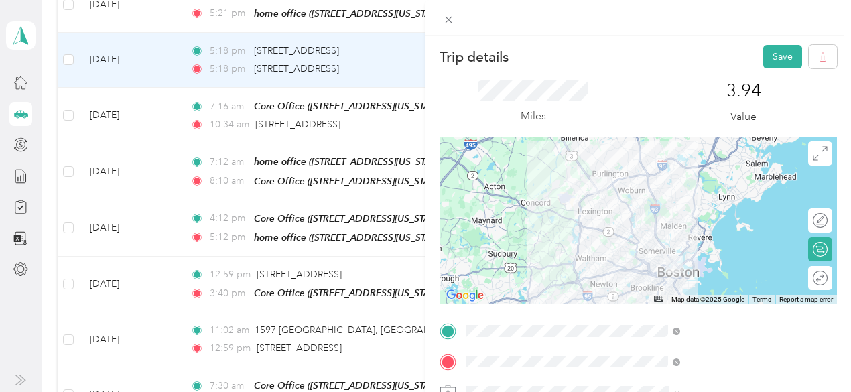
click at [504, 132] on div "Trip details Save This trip cannot be edited because it is either under review,…" at bounding box center [425, 196] width 851 height 392
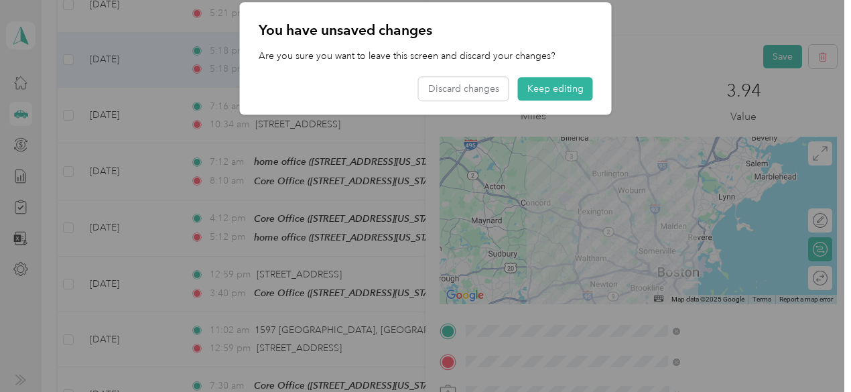
click at [504, 391] on div "Trip details Save This trip cannot be edited because it is either under review,…" at bounding box center [422, 392] width 844 height 0
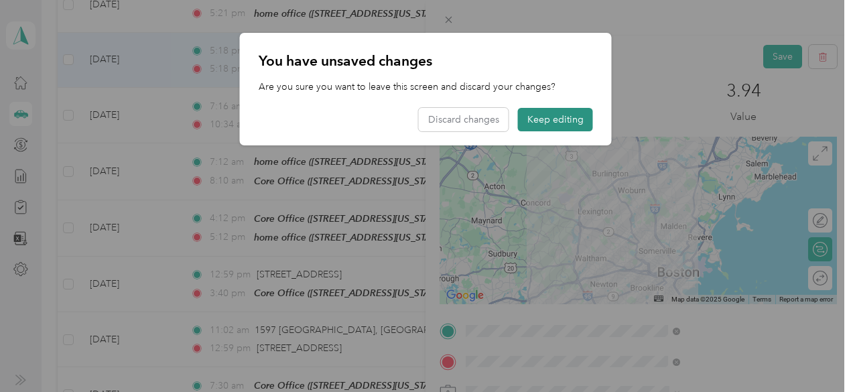
click at [552, 117] on button "Keep editing" at bounding box center [555, 119] width 75 height 23
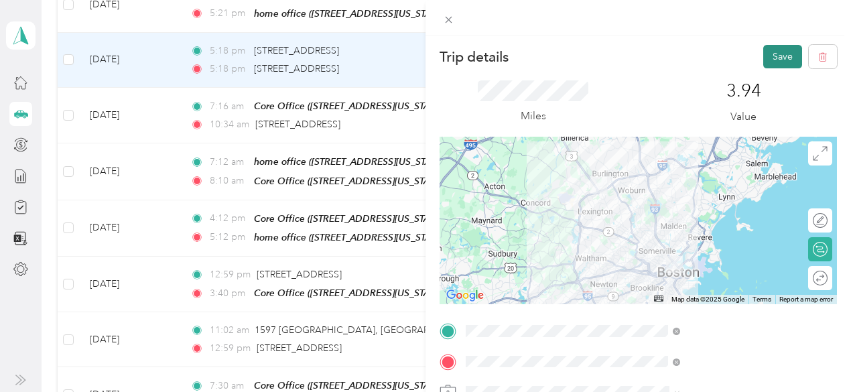
click at [777, 53] on button "Save" at bounding box center [782, 56] width 39 height 23
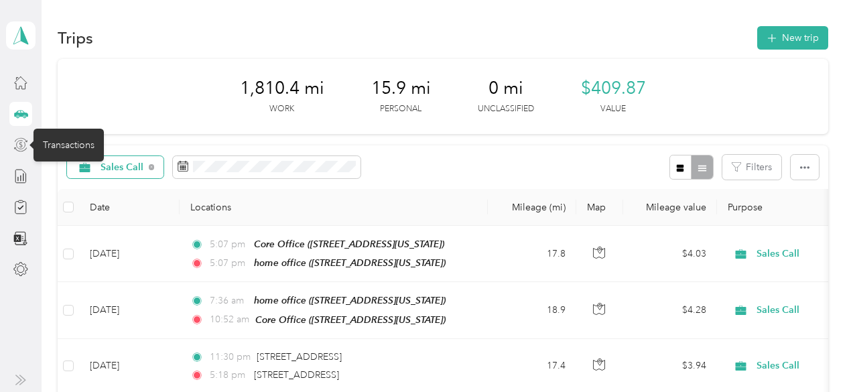
click at [20, 143] on icon at bounding box center [20, 144] width 15 height 15
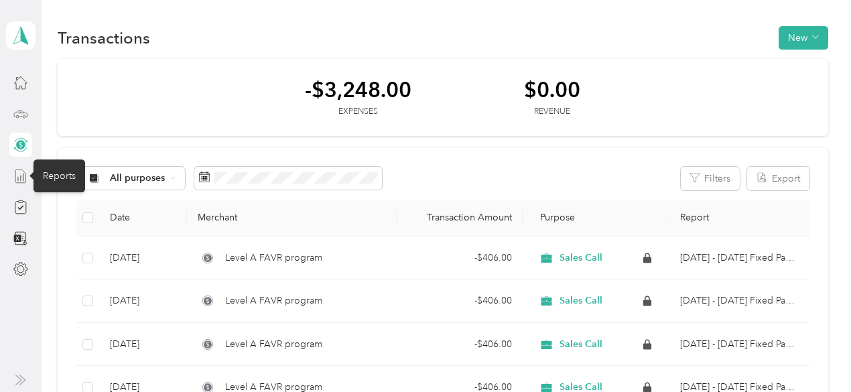
click at [21, 178] on line at bounding box center [21, 178] width 0 height 5
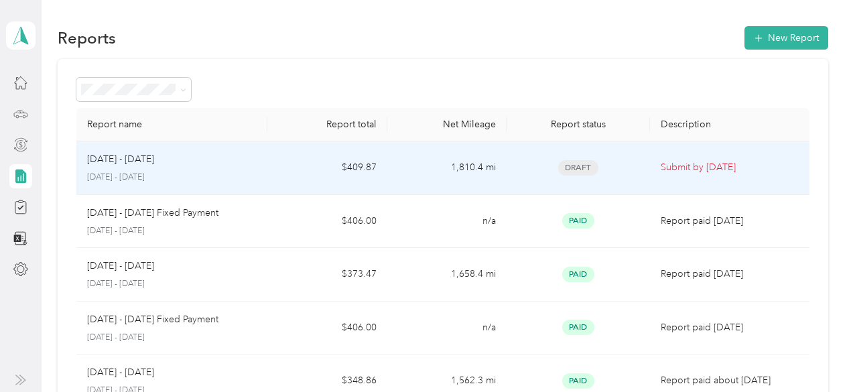
click at [683, 169] on p "Submit by [DATE]" at bounding box center [730, 167] width 138 height 15
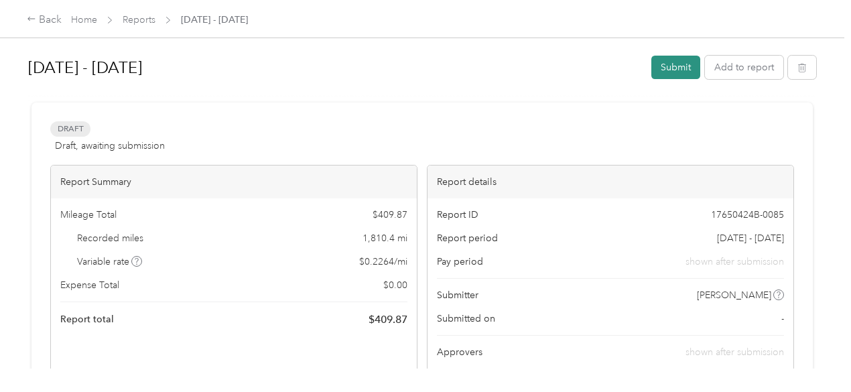
click at [670, 68] on button "Submit" at bounding box center [675, 67] width 49 height 23
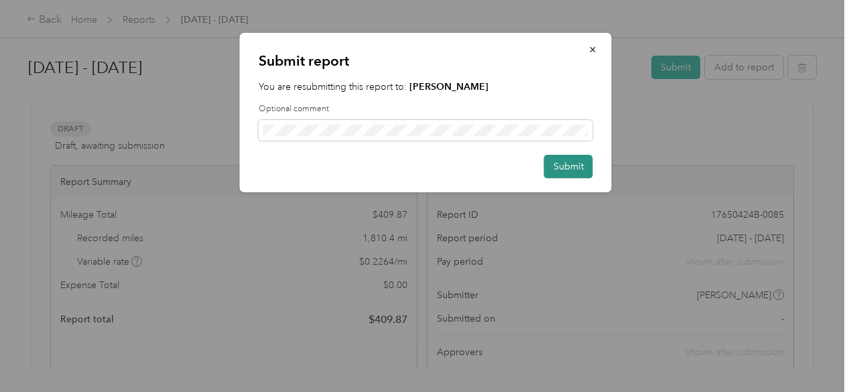
click at [568, 168] on button "Submit" at bounding box center [568, 166] width 49 height 23
